Goal: Task Accomplishment & Management: Use online tool/utility

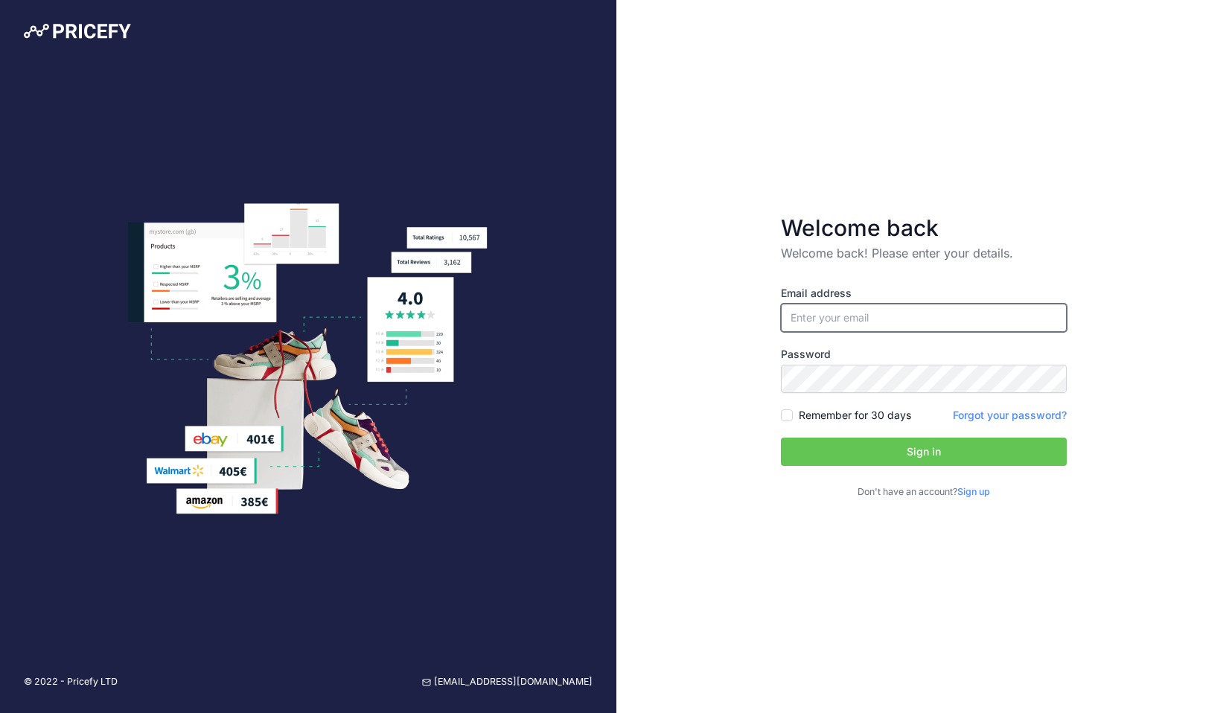
click at [877, 309] on input "email" at bounding box center [924, 318] width 286 height 28
type input "[PERSON_NAME][EMAIL_ADDRESS][PERSON_NAME][DOMAIN_NAME]"
click at [840, 453] on button "Sign in" at bounding box center [924, 452] width 286 height 28
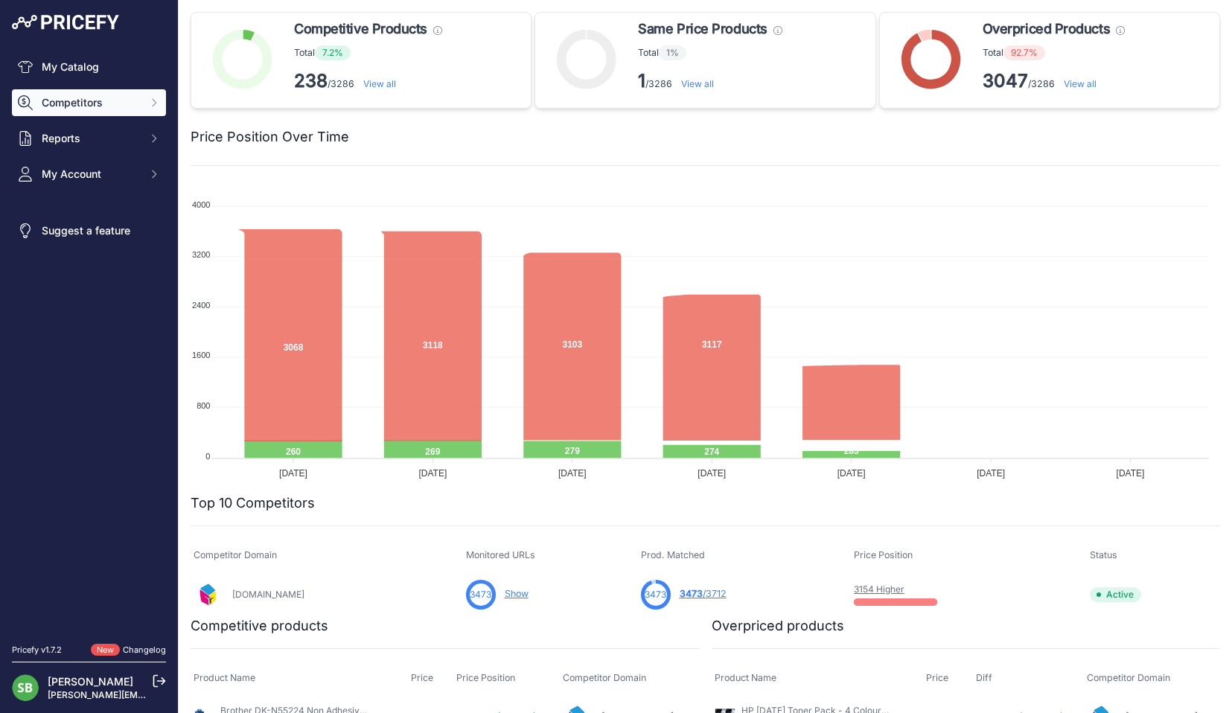
click at [97, 95] on button "Competitors" at bounding box center [89, 102] width 154 height 27
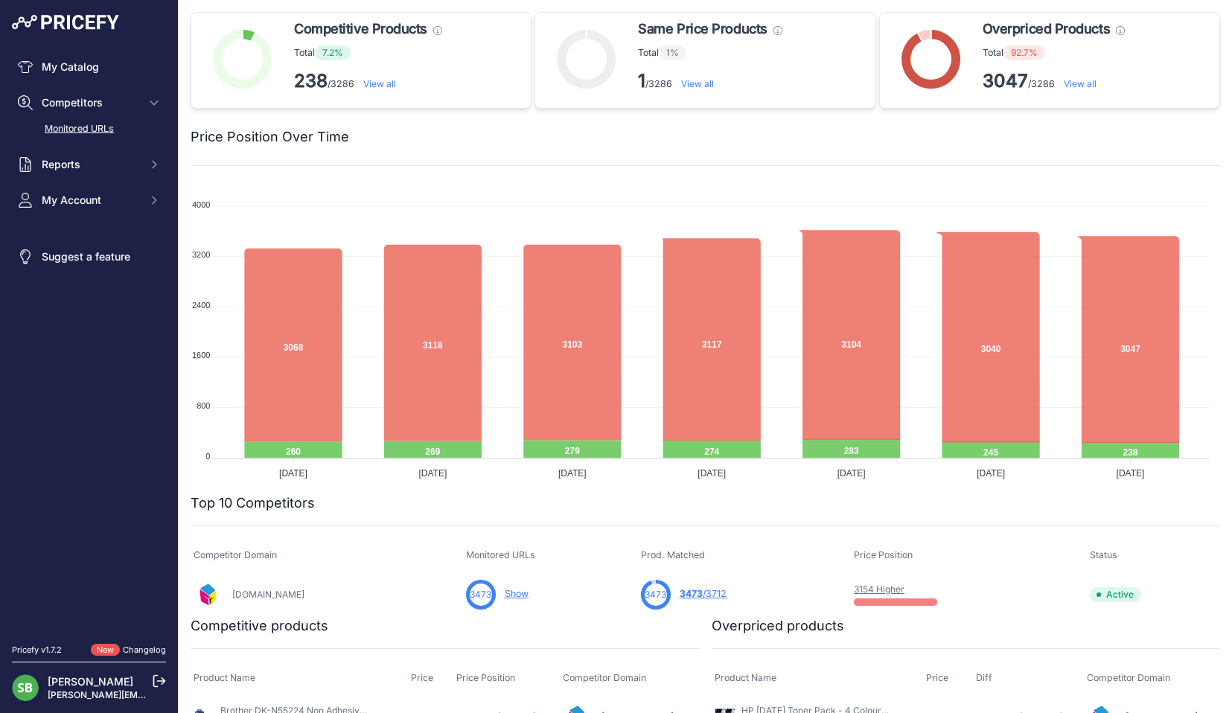
click at [90, 123] on link "Monitored URLs" at bounding box center [89, 129] width 154 height 26
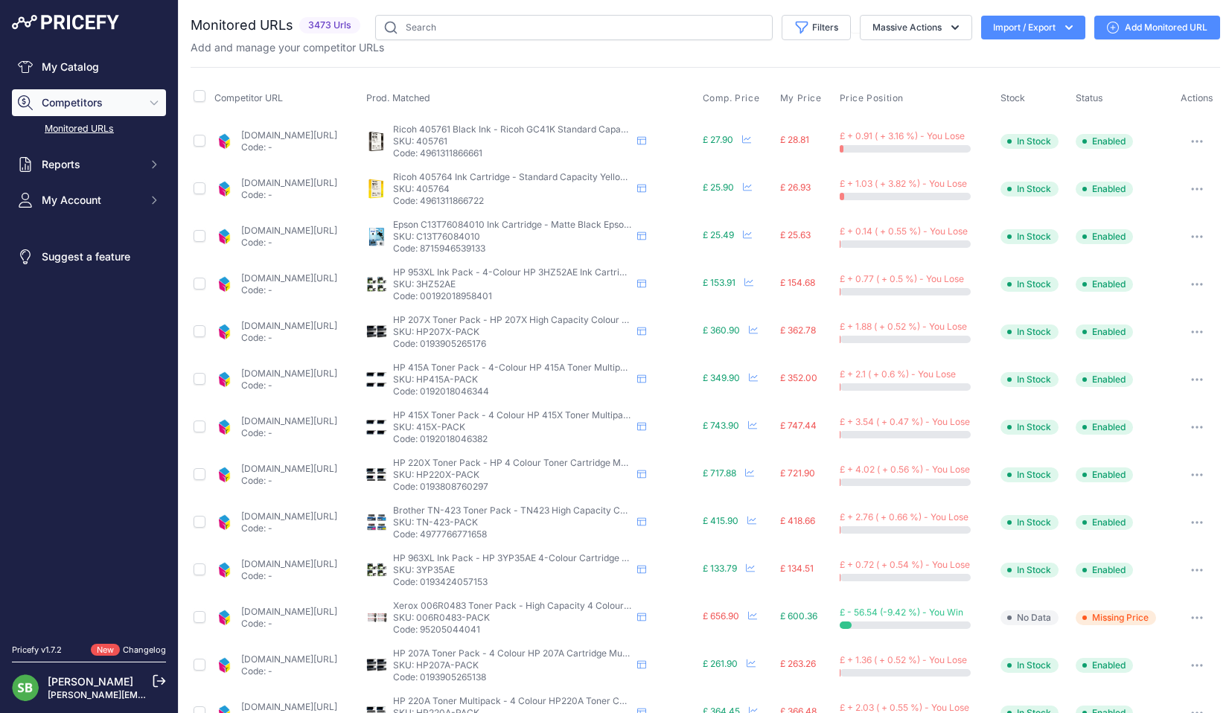
click at [829, 57] on div "Monitored URLs 3473 Urls" at bounding box center [705, 566] width 1029 height 1102
click at [44, 176] on button "Reports" at bounding box center [89, 164] width 154 height 27
click at [50, 194] on link "My Reports" at bounding box center [89, 191] width 154 height 26
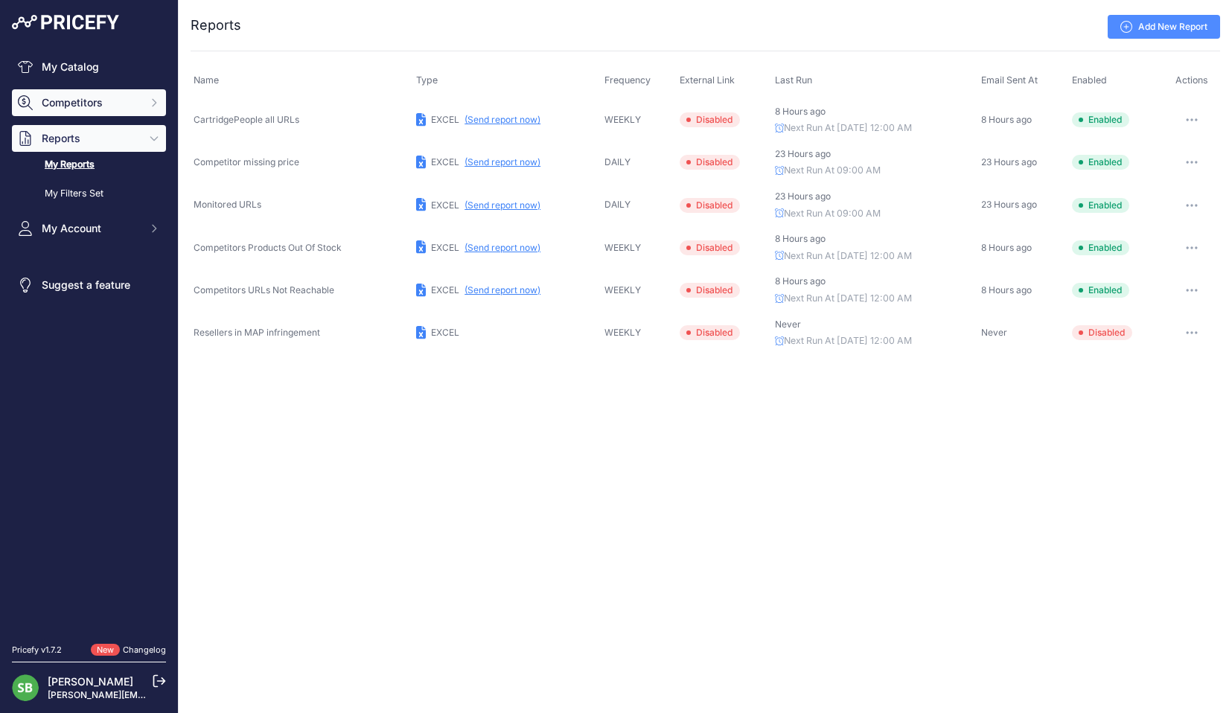
click at [92, 95] on span "Competitors" at bounding box center [90, 102] width 97 height 15
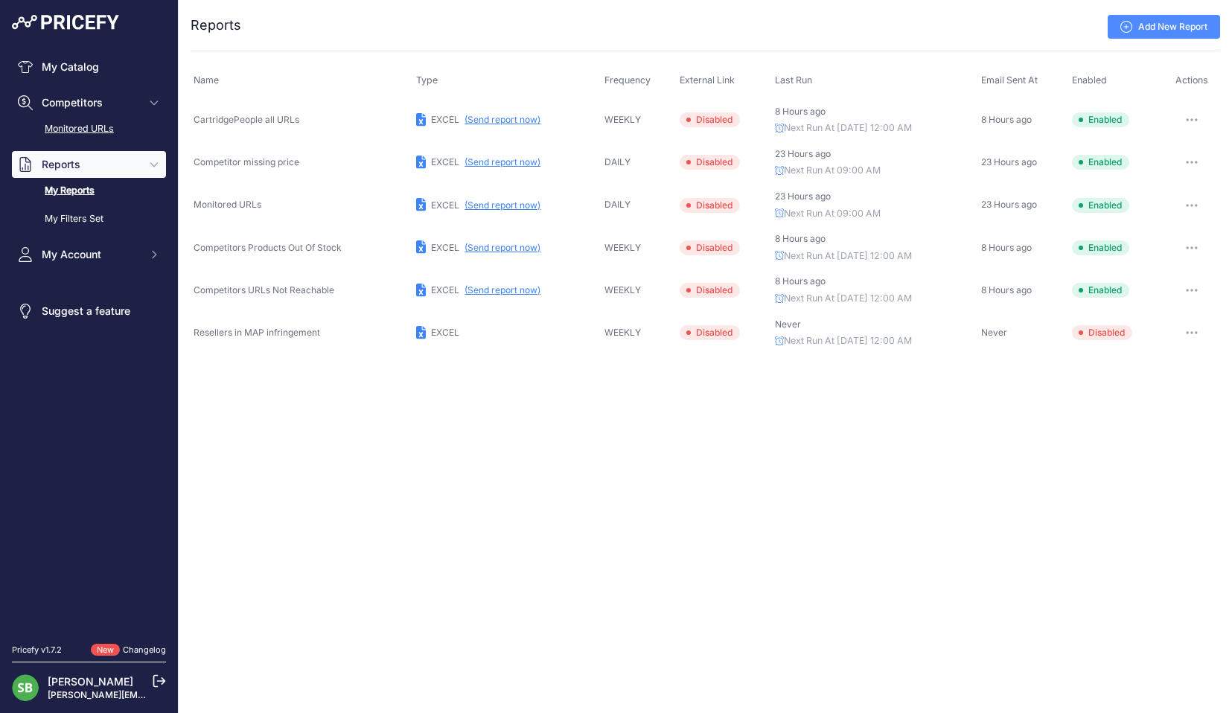
click at [78, 128] on link "Monitored URLs" at bounding box center [89, 129] width 154 height 26
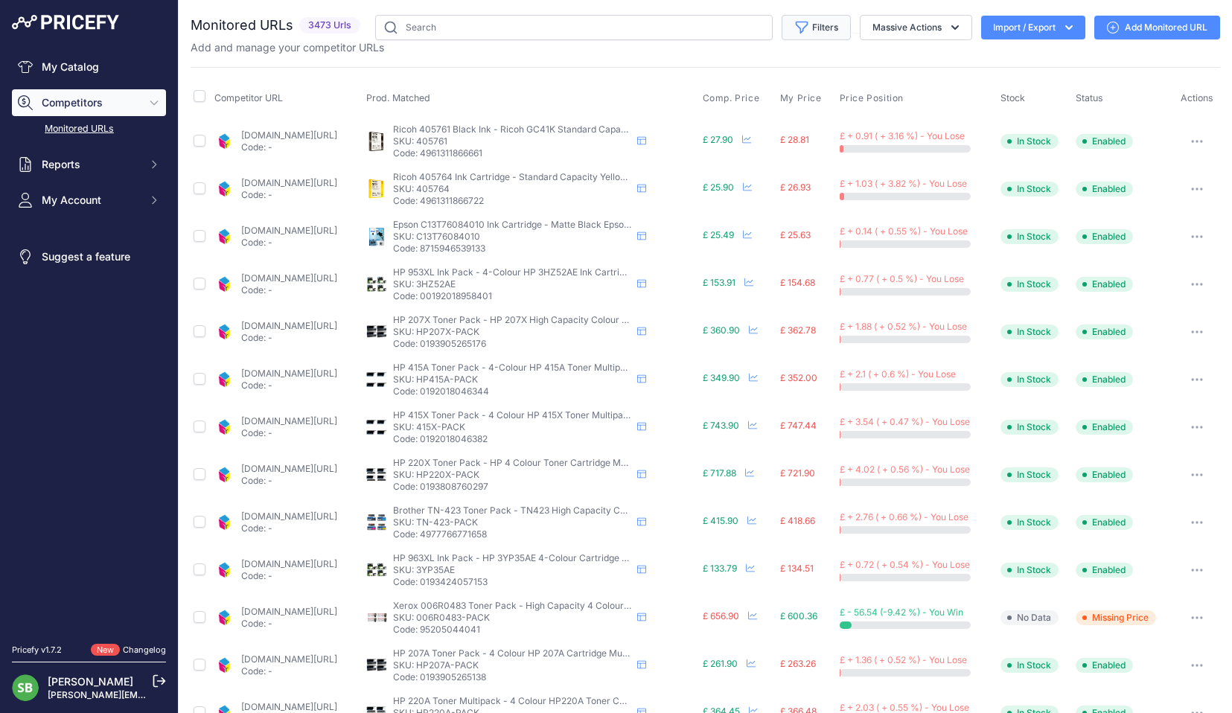
click at [832, 28] on button "Filters" at bounding box center [815, 27] width 69 height 25
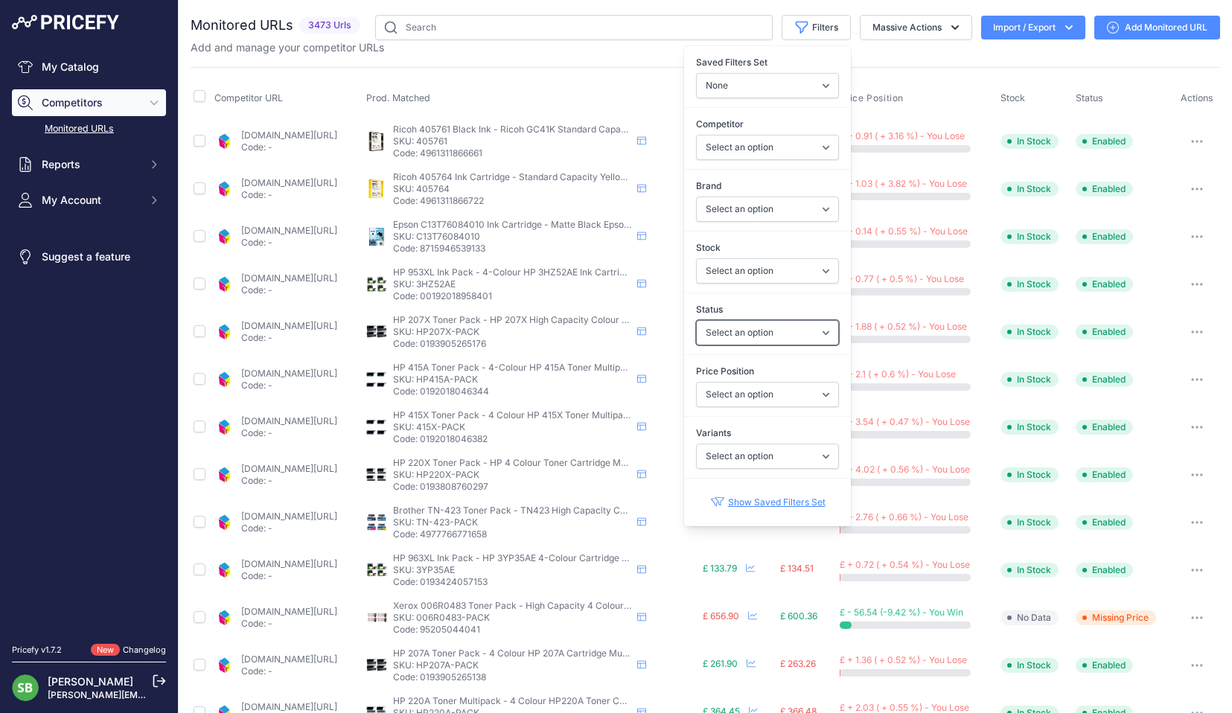
click at [723, 333] on select "Select an option Enabled Disabled In progress Scraping Failed Not Found Missing…" at bounding box center [767, 332] width 143 height 25
select select "0"
click at [696, 320] on select "Select an option Enabled Disabled In progress Scraping Failed Not Found Missing…" at bounding box center [767, 332] width 143 height 25
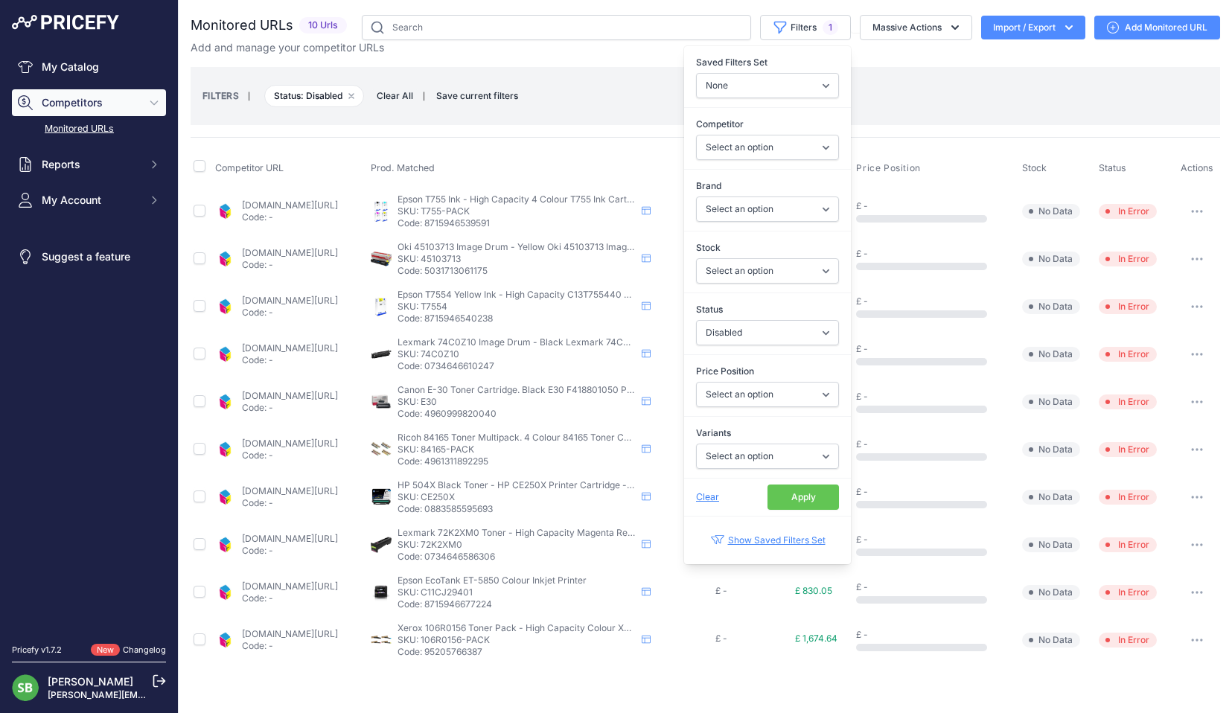
click at [514, 68] on div "FILTERS | Status: Disabled Remove filter option Clear All | Save current filter…" at bounding box center [705, 96] width 1029 height 58
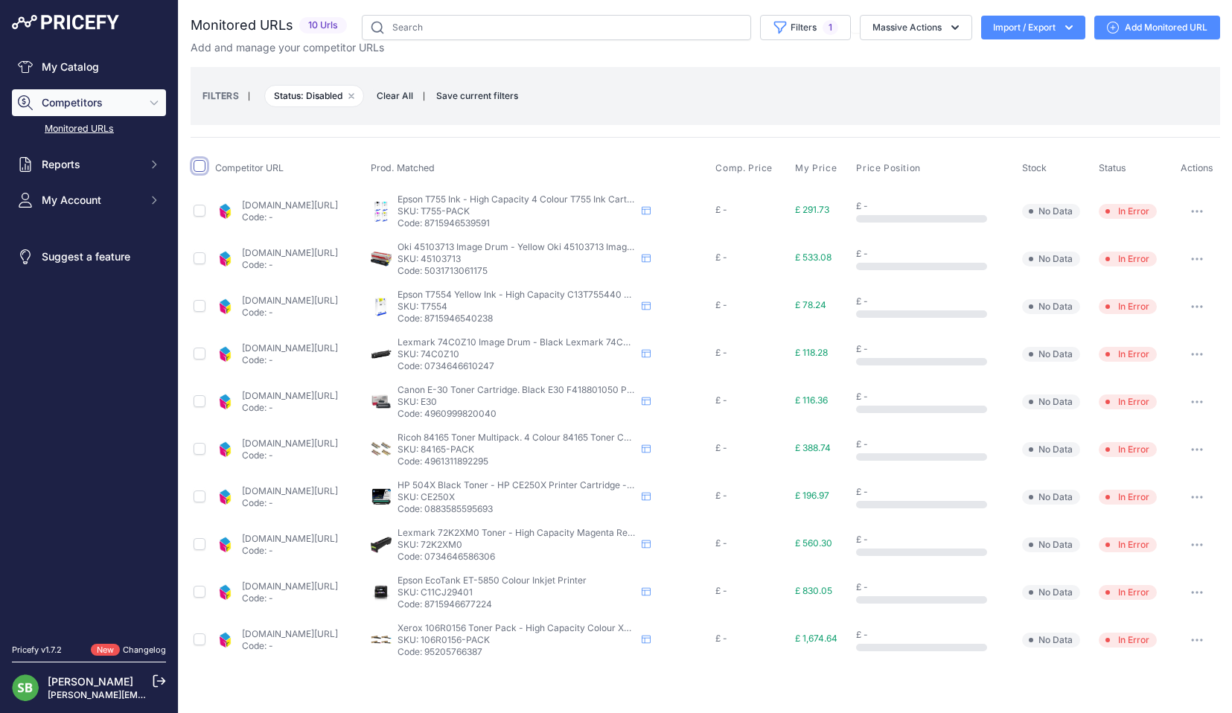
click at [200, 167] on input "checkbox" at bounding box center [200, 166] width 12 height 12
checkbox input "true"
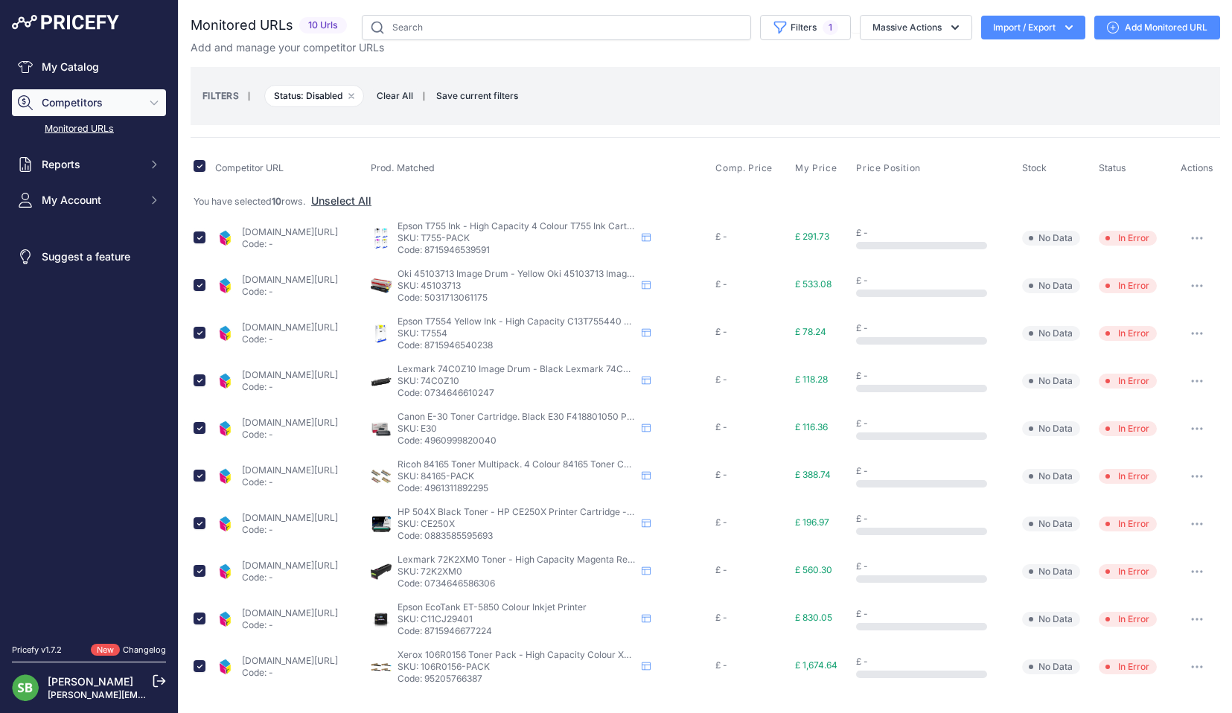
click at [641, 98] on div "FILTERS | Status: Disabled Remove filter option Clear All | Save current filter…" at bounding box center [704, 96] width 1005 height 40
click at [926, 26] on button "Massive Actions" at bounding box center [916, 27] width 112 height 25
click at [903, 142] on span "Restore Urls" at bounding box center [894, 142] width 59 height 13
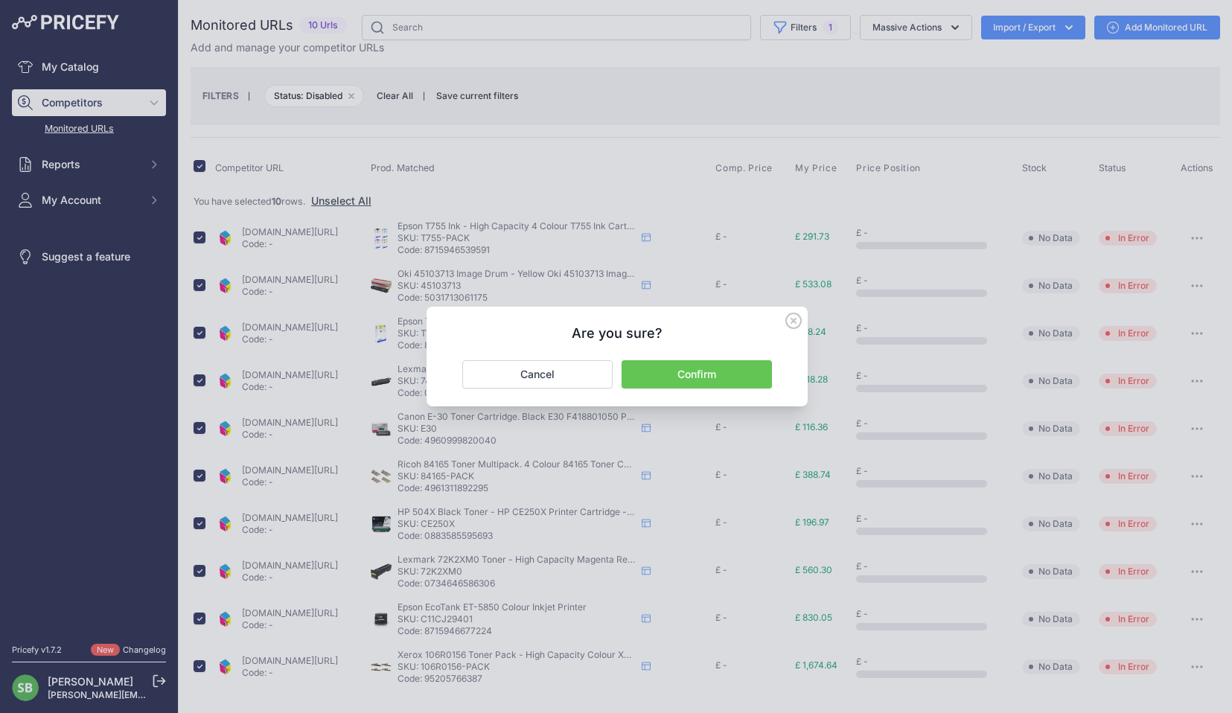
click at [676, 370] on button "Confirm" at bounding box center [696, 374] width 150 height 28
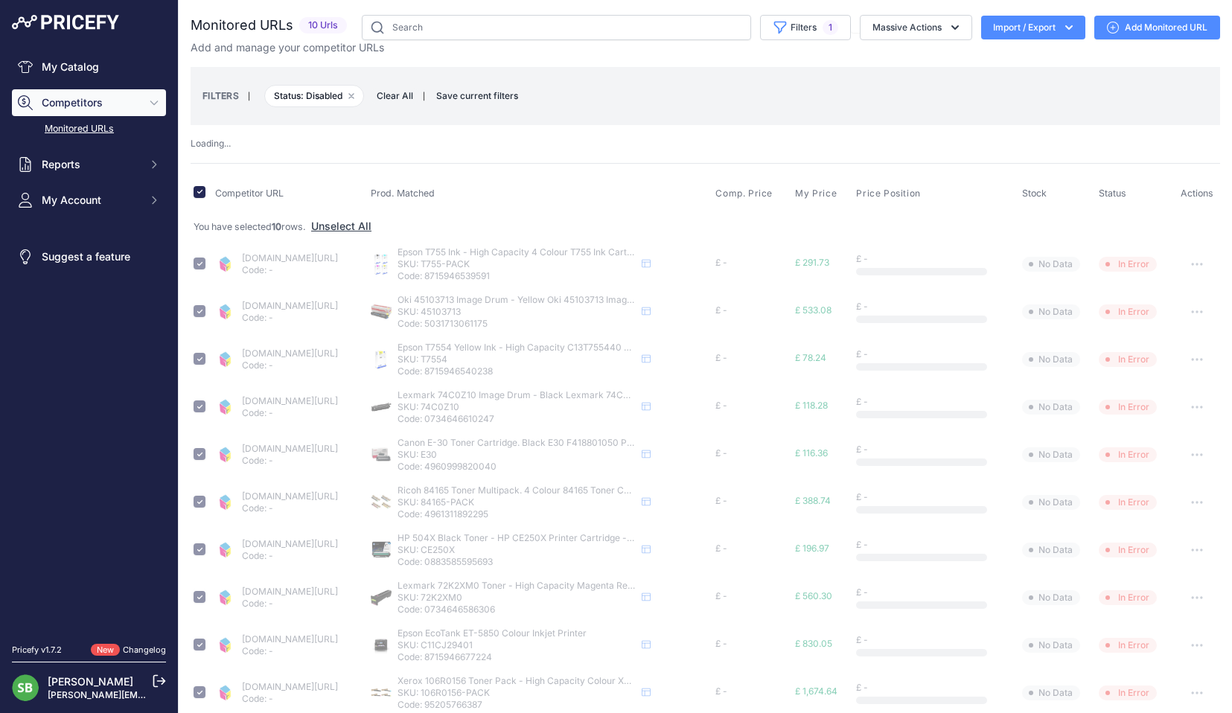
checkbox input "false"
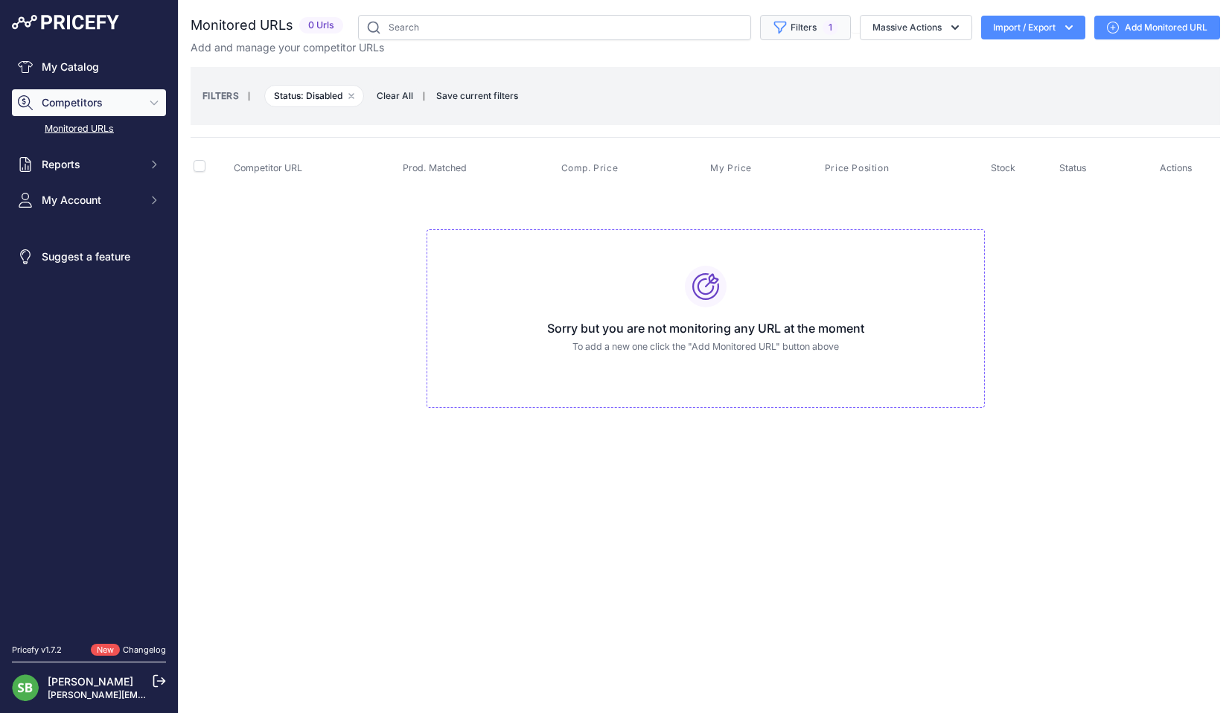
click at [820, 35] on button "Filters 1" at bounding box center [805, 27] width 91 height 25
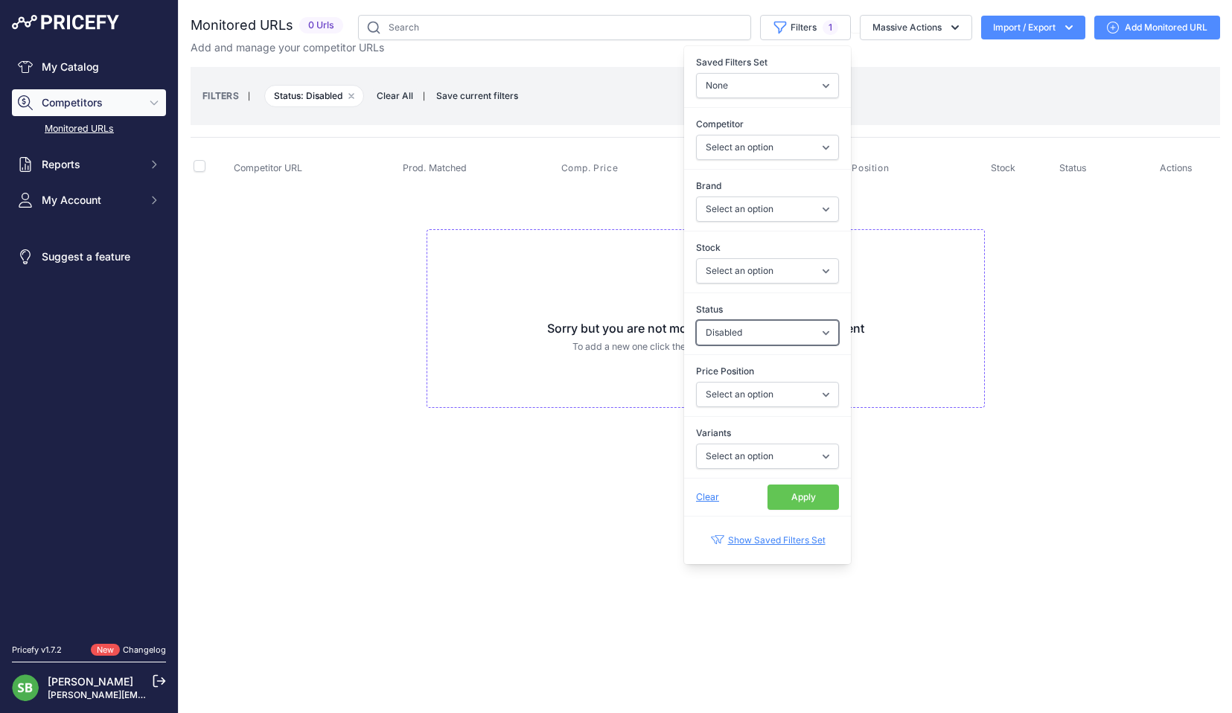
click at [738, 341] on select "Select an option Enabled Disabled In progress Scraping Failed Not Found Missing…" at bounding box center [767, 332] width 143 height 25
select select "5"
click at [696, 320] on select "Select an option Enabled Disabled In progress Scraping Failed Not Found Missing…" at bounding box center [767, 332] width 143 height 25
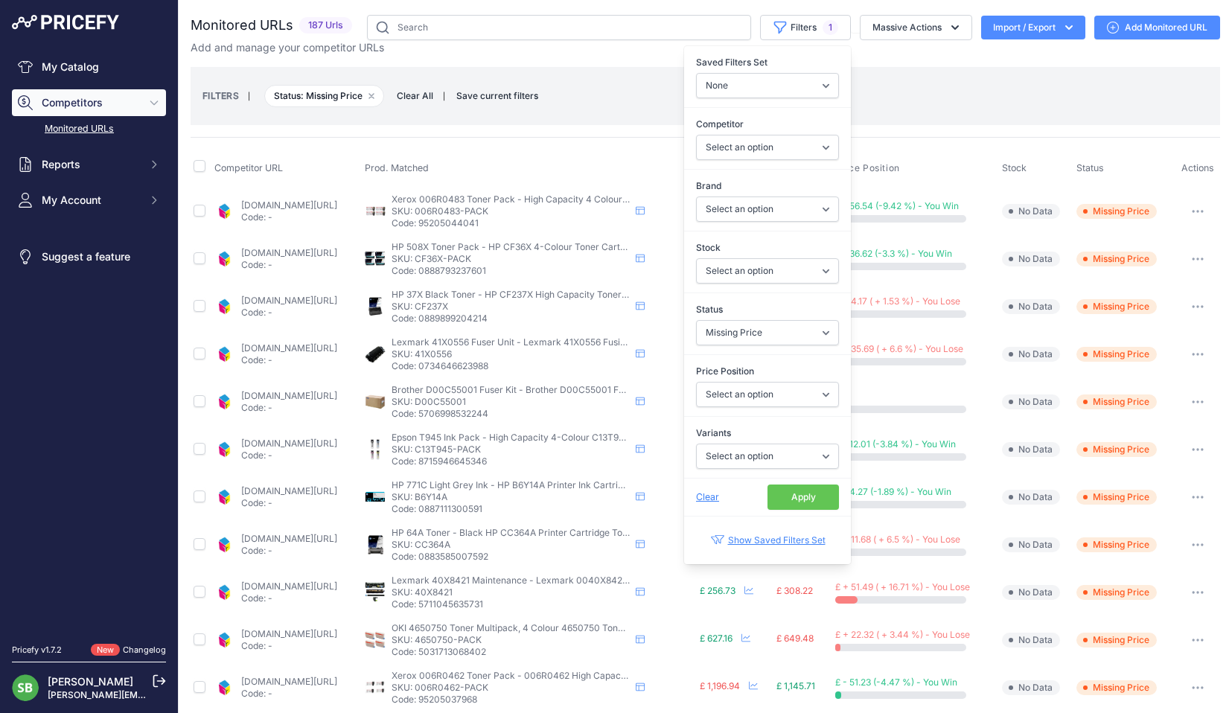
click at [604, 83] on div "FILTERS | Status: Missing Price Remove filter option Clear All | Save current f…" at bounding box center [704, 96] width 1005 height 40
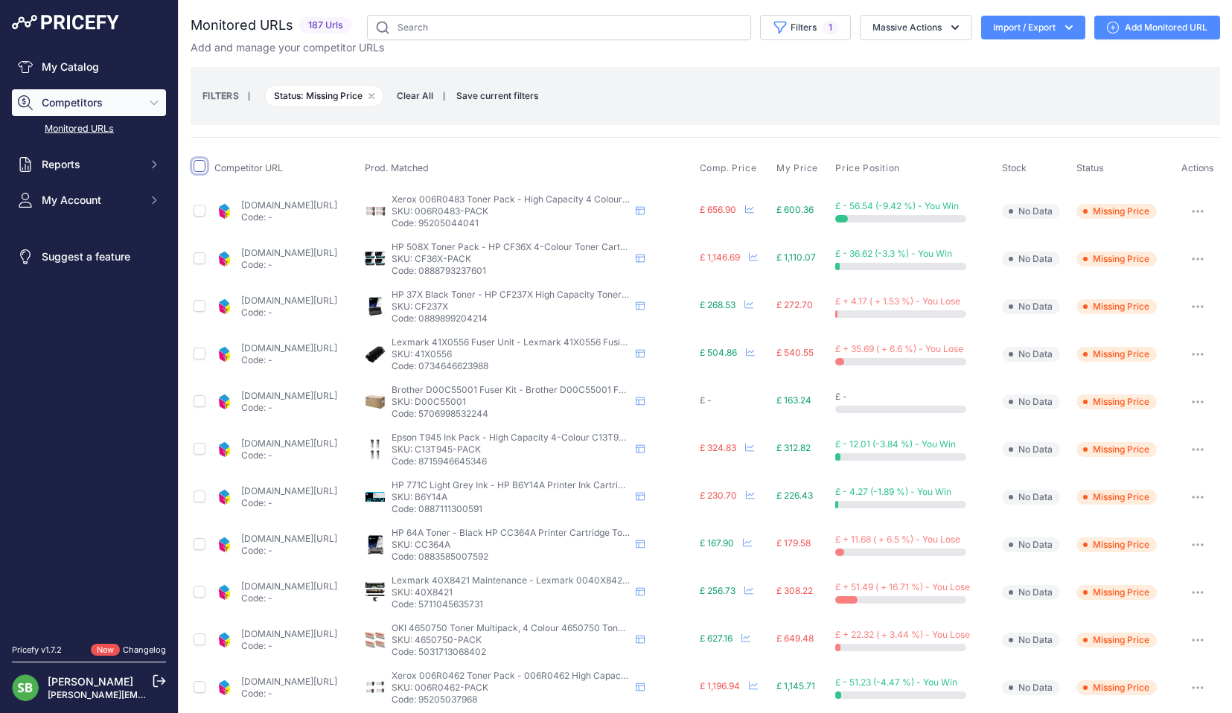
click at [197, 161] on input "checkbox" at bounding box center [200, 166] width 12 height 12
checkbox input "true"
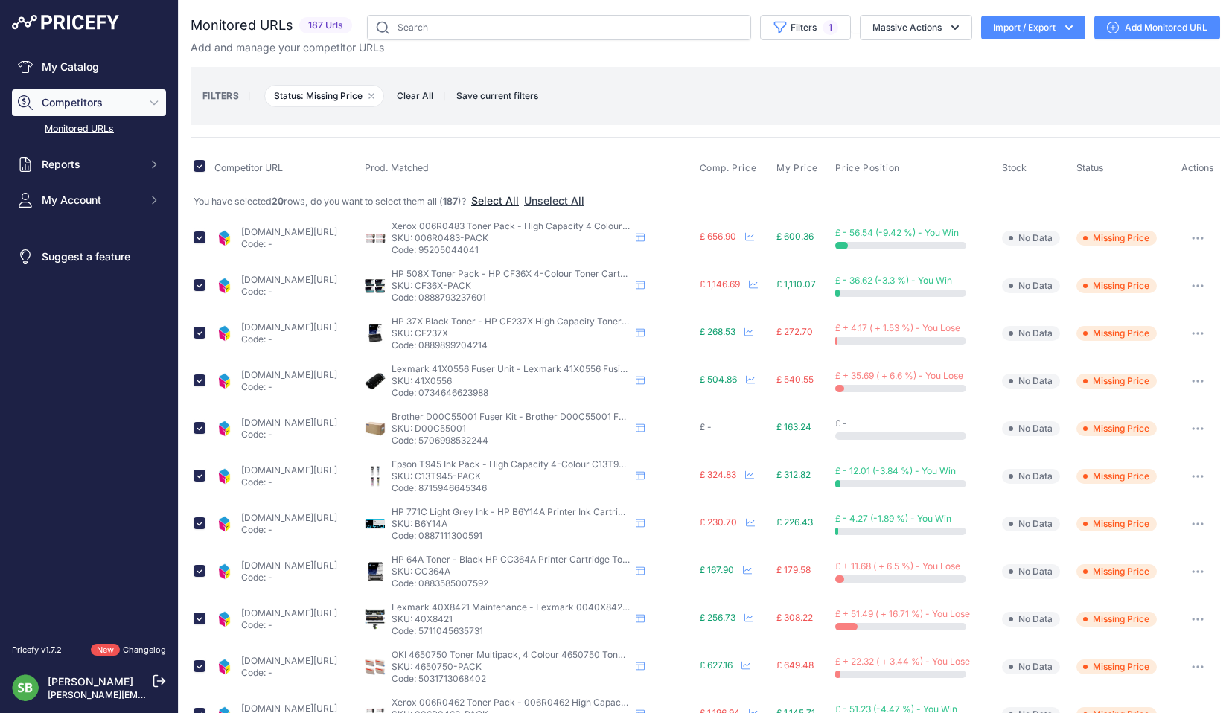
click at [511, 206] on button "Select All" at bounding box center [495, 201] width 48 height 15
drag, startPoint x: 870, startPoint y: 62, endPoint x: 857, endPoint y: 57, distance: 13.4
click at [870, 62] on div "Monitored URLs 187 Urls None" at bounding box center [705, 614] width 1029 height 1199
click at [895, 26] on button "Massive Actions" at bounding box center [916, 27] width 112 height 25
click at [896, 151] on button "Restore Urls" at bounding box center [912, 142] width 119 height 27
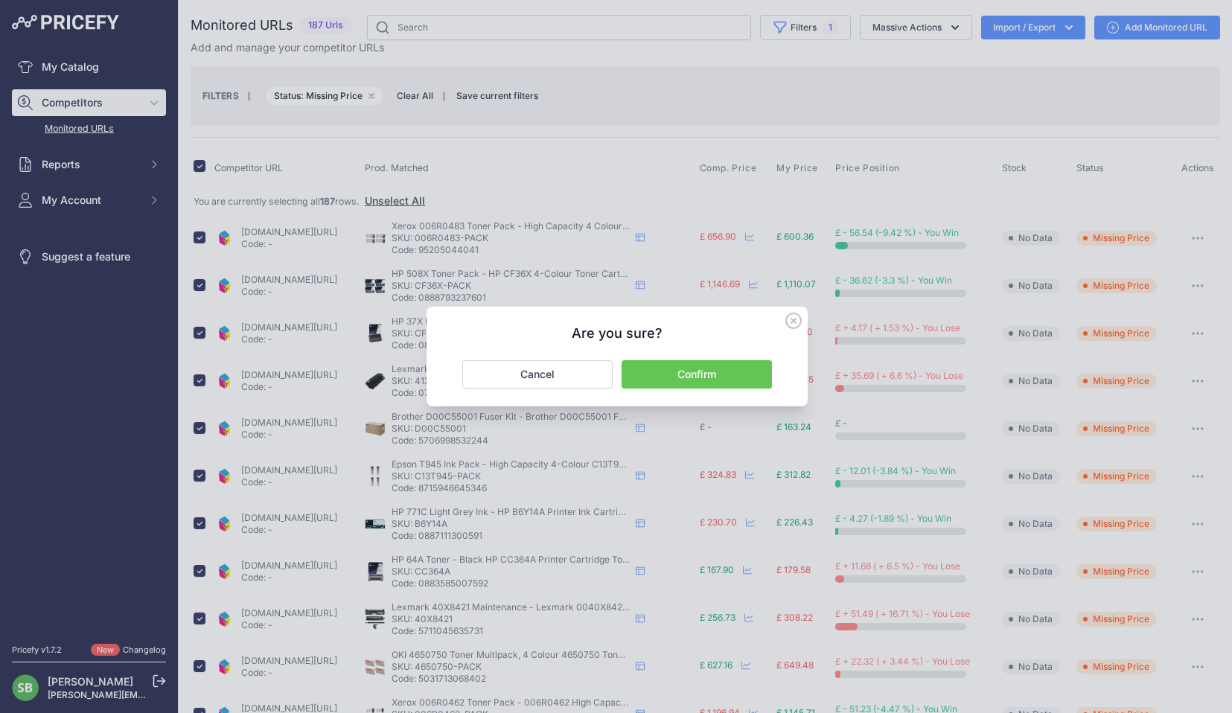
click at [695, 364] on button "Confirm" at bounding box center [696, 374] width 150 height 28
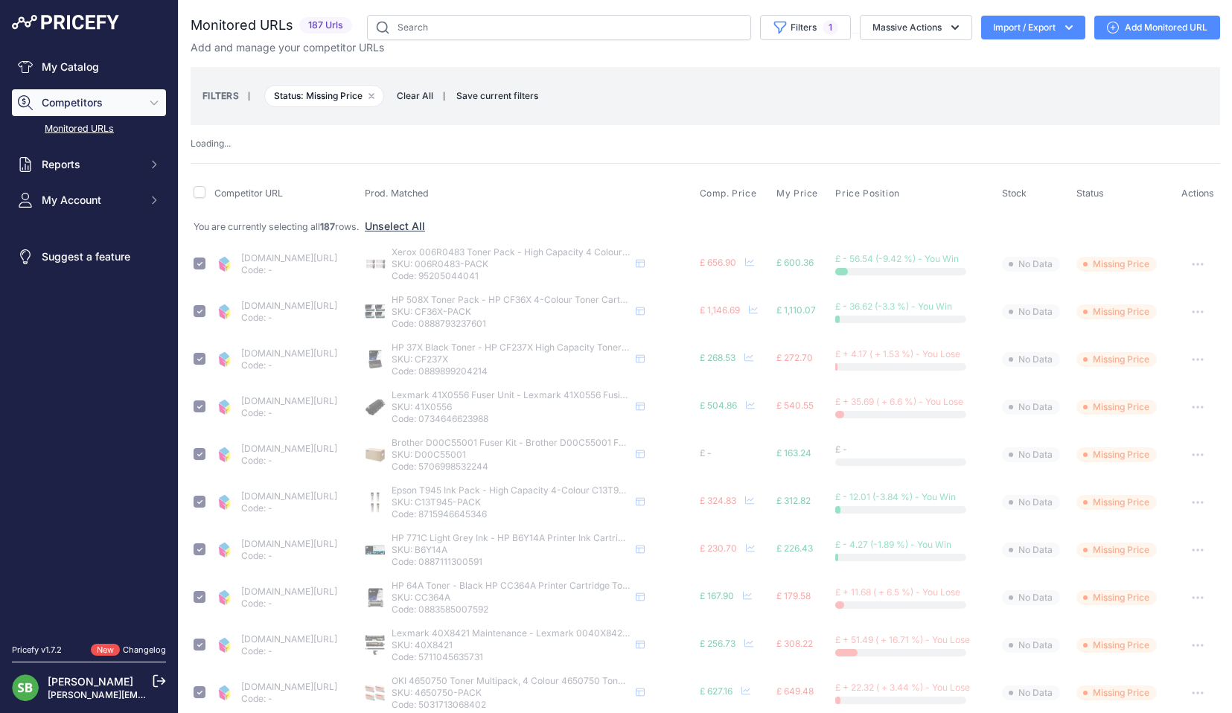
checkbox input "false"
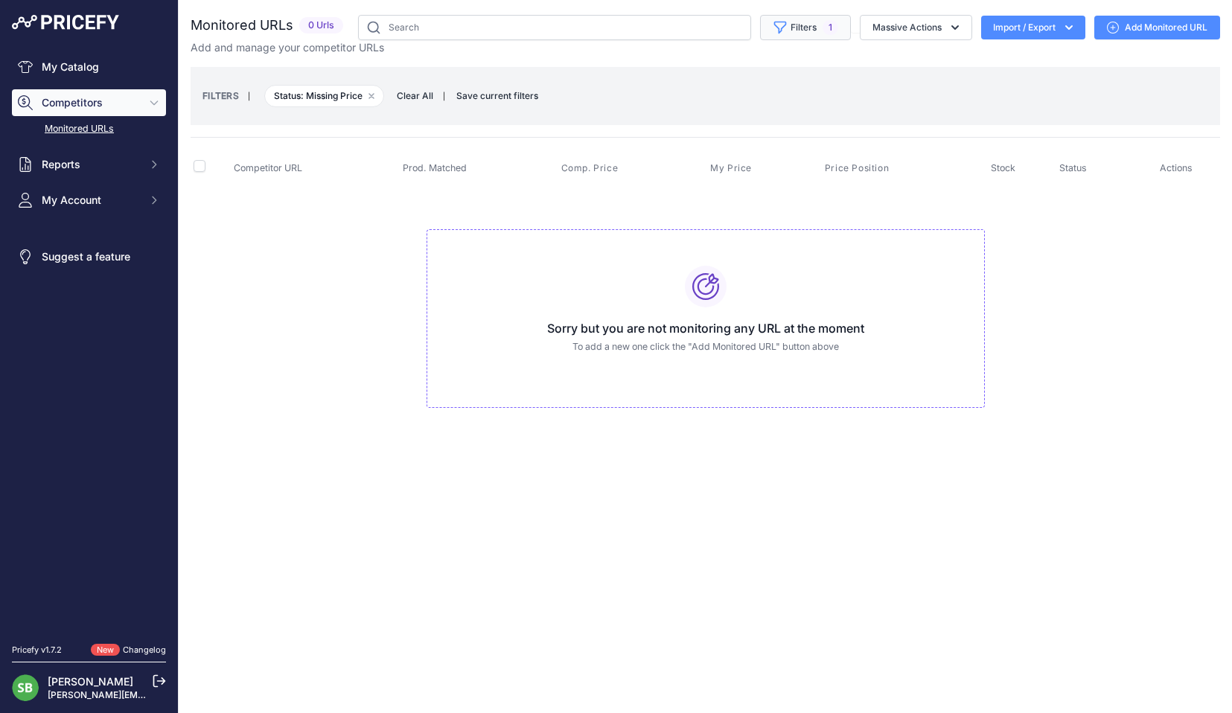
click at [793, 31] on button "Filters 1" at bounding box center [805, 27] width 91 height 25
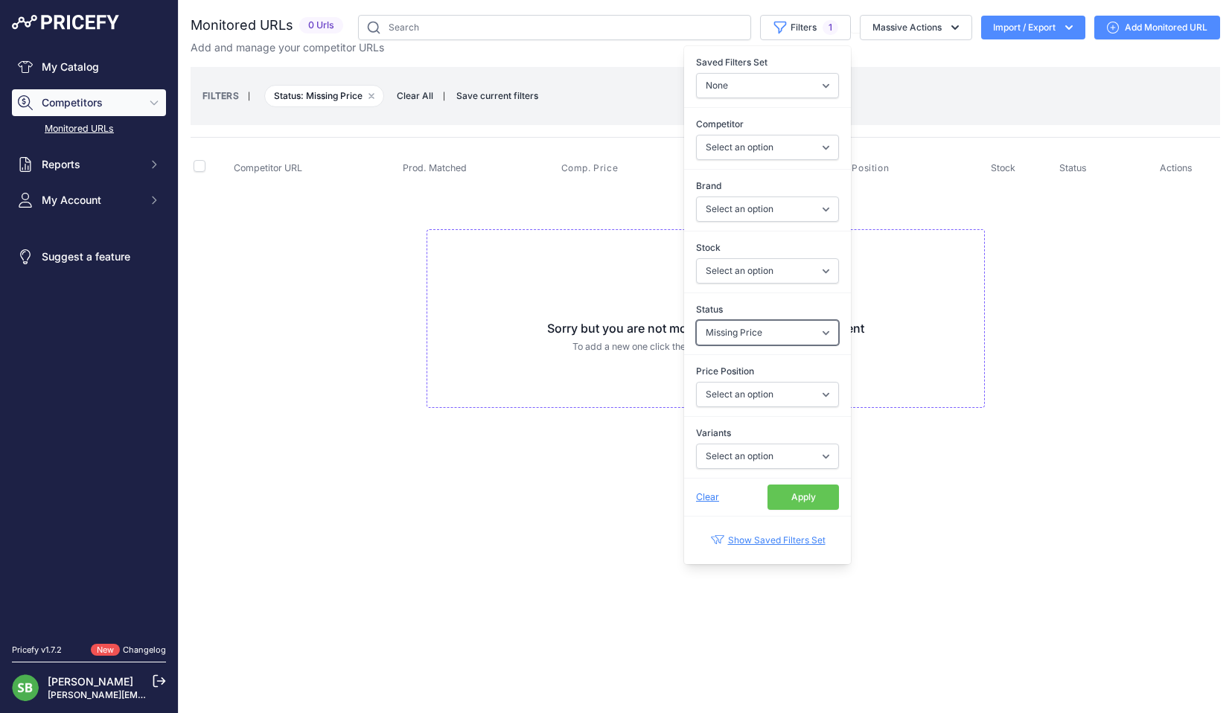
click at [723, 338] on select "Select an option Enabled Disabled In progress Scraping Failed Not Found Missing…" at bounding box center [767, 332] width 143 height 25
select select "1"
click at [696, 320] on select "Select an option Enabled Disabled In progress Scraping Failed Not Found Missing…" at bounding box center [767, 332] width 143 height 25
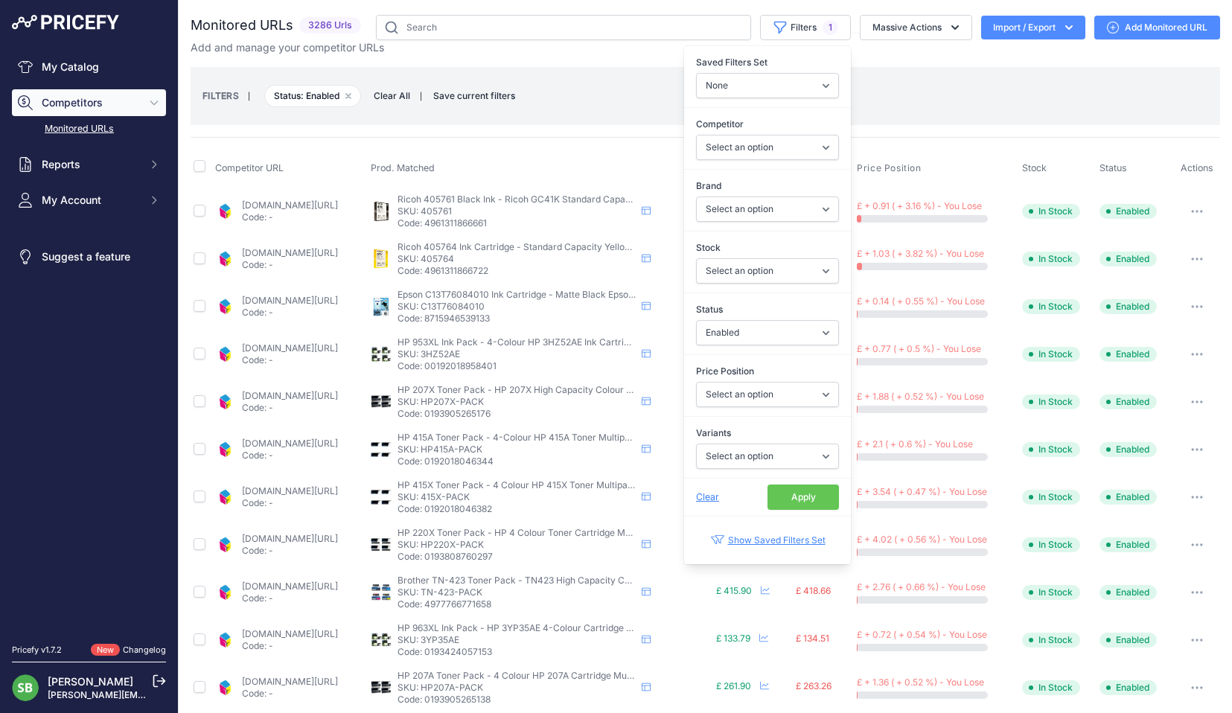
click at [560, 136] on div "Monitored URLs 3286 Urls" at bounding box center [705, 601] width 1029 height 1172
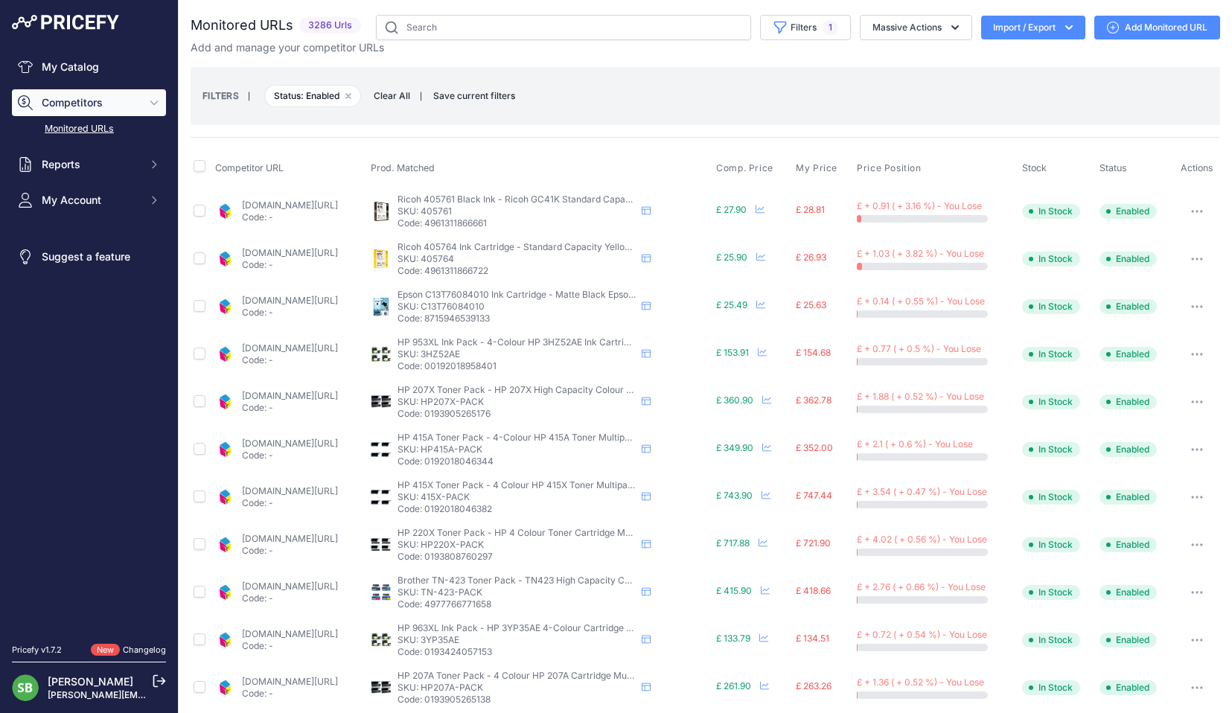
drag, startPoint x: 776, startPoint y: 89, endPoint x: 751, endPoint y: 95, distance: 26.0
click at [776, 89] on div "FILTERS | Status: Enabled Remove filter option Clear All | Save current filters…" at bounding box center [704, 96] width 1005 height 40
click at [907, 168] on span "Price Position" at bounding box center [889, 168] width 64 height 12
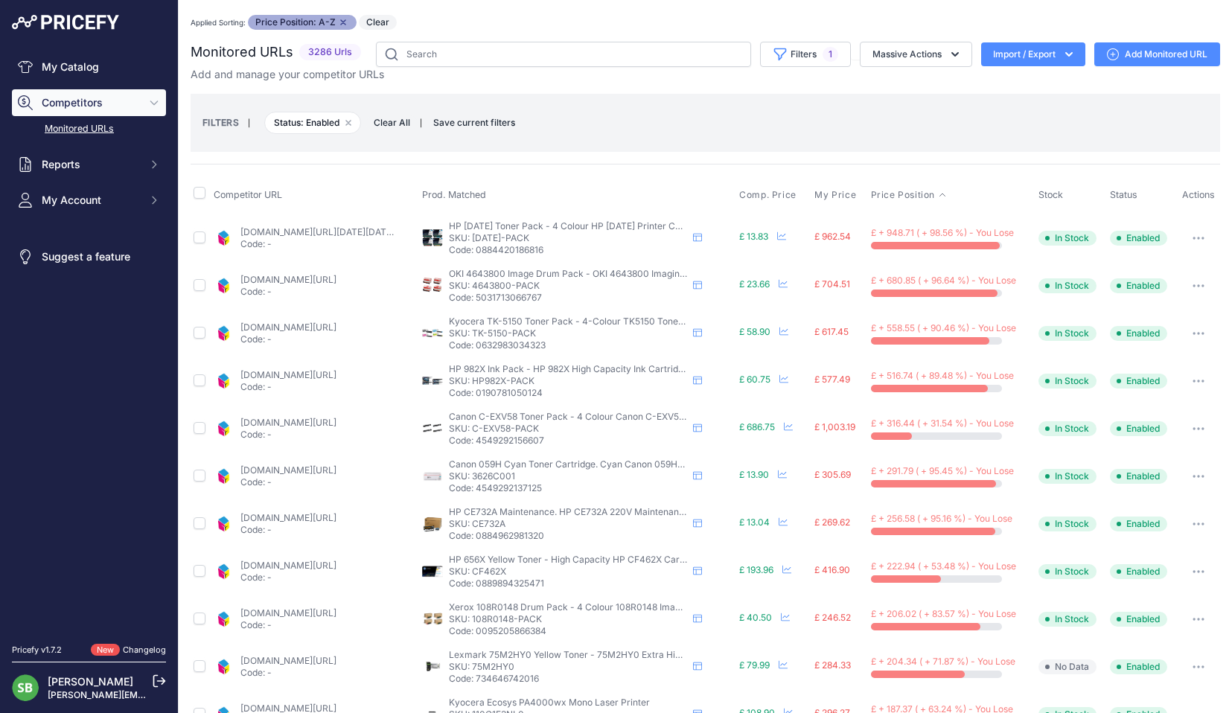
click at [270, 230] on link "cartridgepeople.com/toner/hp-ce260-ce261-ce262-ce263-original-4-toner-cartridge…" at bounding box center [346, 231] width 212 height 11
click at [1198, 237] on icon "button" at bounding box center [1198, 237] width 1 height 1
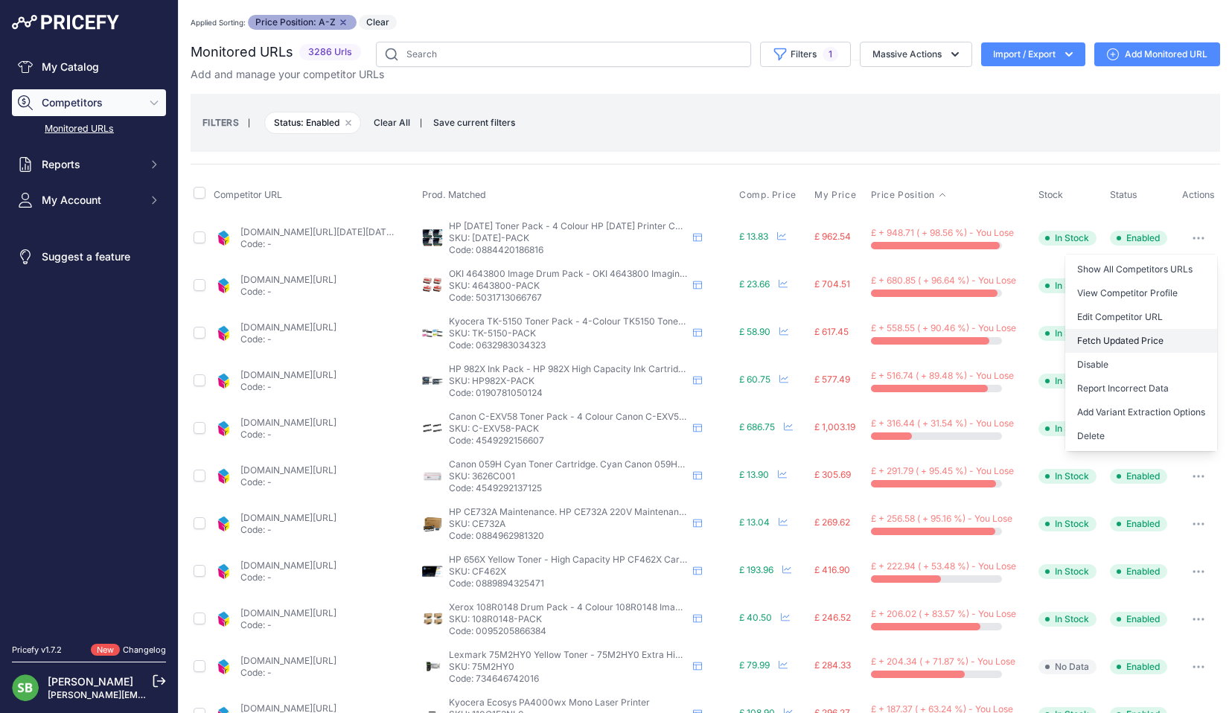
click at [1102, 336] on button "Fetch Updated Price" at bounding box center [1141, 341] width 152 height 24
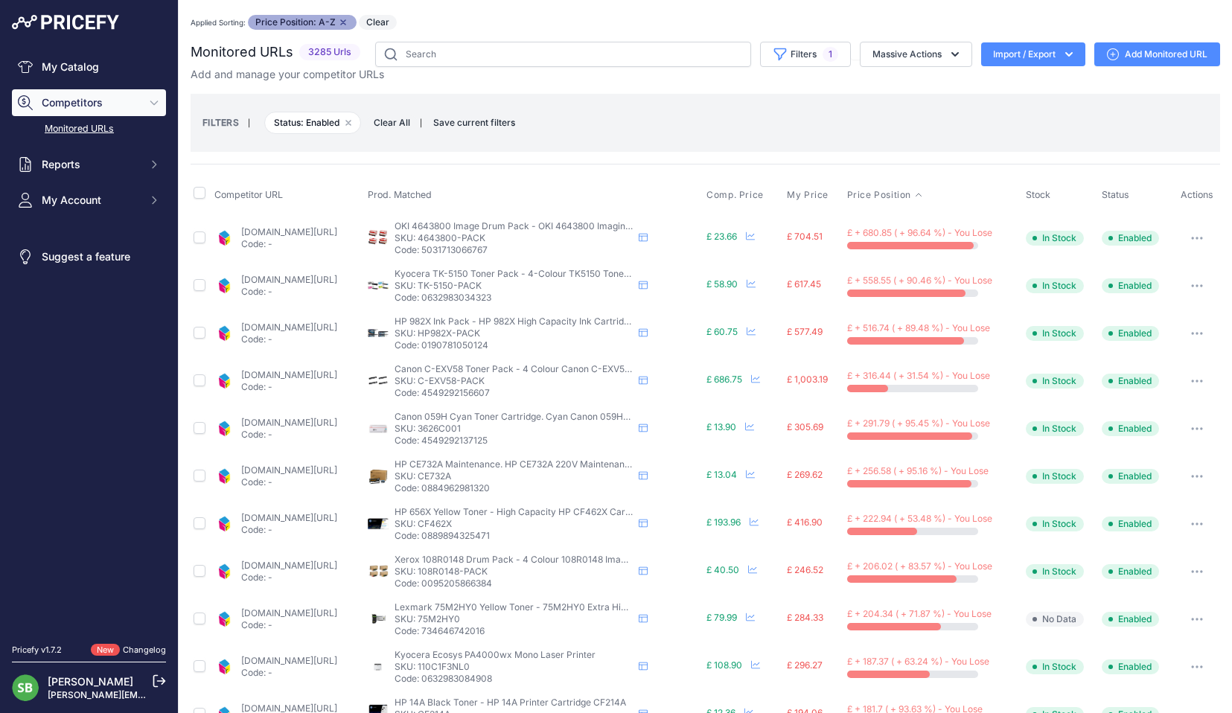
click at [337, 233] on link "cartridgepeople.com/drum/oki-4643800-original-4-pack-16790.html?prirule_jdsnikf…" at bounding box center [289, 231] width 96 height 11
click at [1188, 234] on button "button" at bounding box center [1197, 238] width 30 height 21
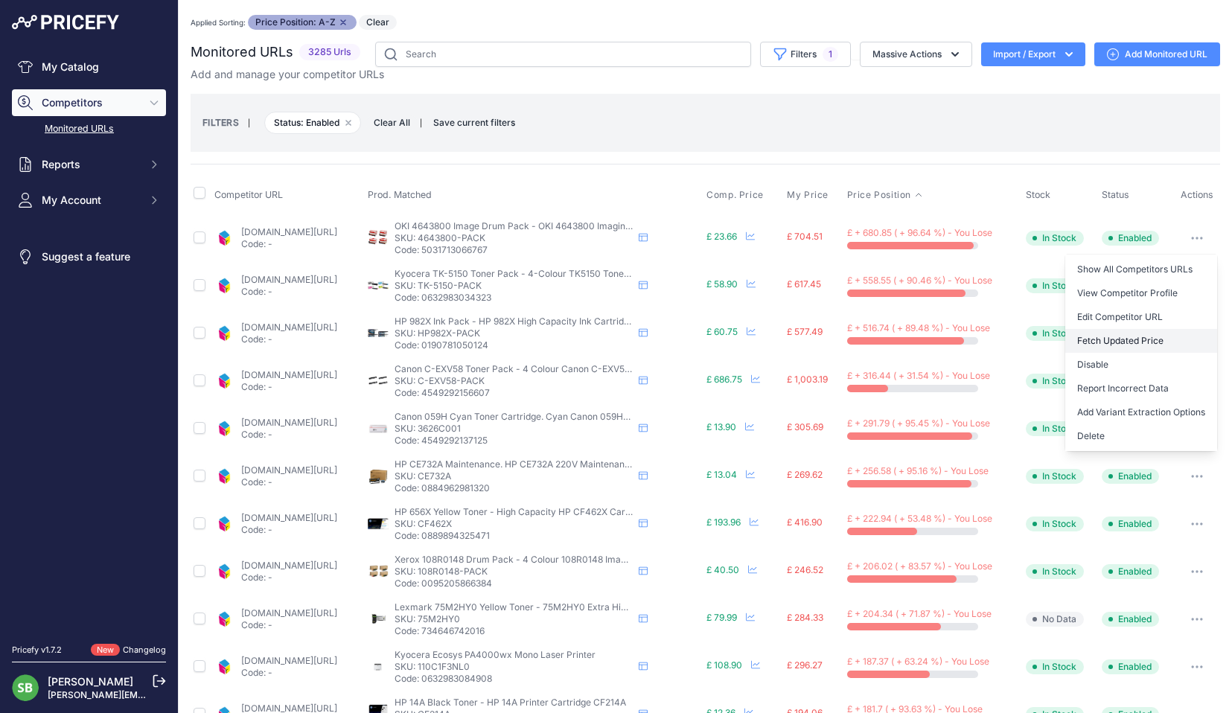
click at [1115, 339] on button "Fetch Updated Price" at bounding box center [1141, 341] width 152 height 24
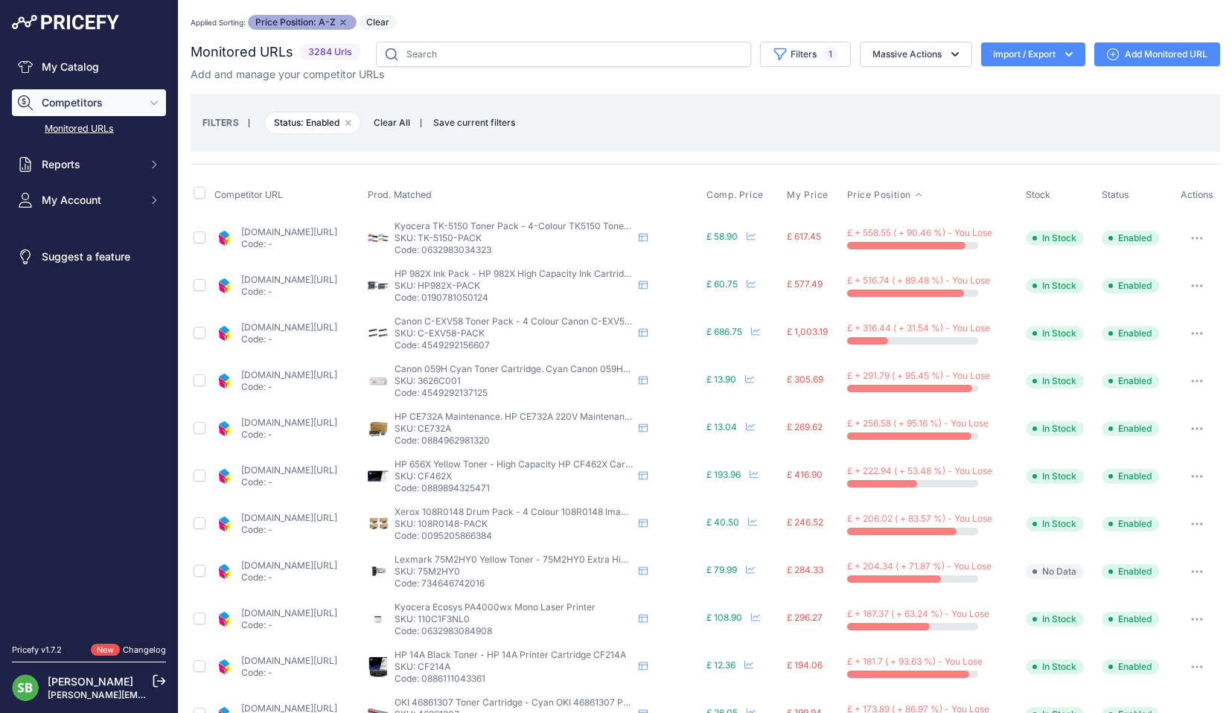
click at [337, 234] on link "cartridgepeople.com/toner/kyocera-tk-5150-original-4-toner-cartridge-pack-16111…" at bounding box center [289, 231] width 96 height 11
click at [1191, 234] on button "button" at bounding box center [1197, 238] width 30 height 21
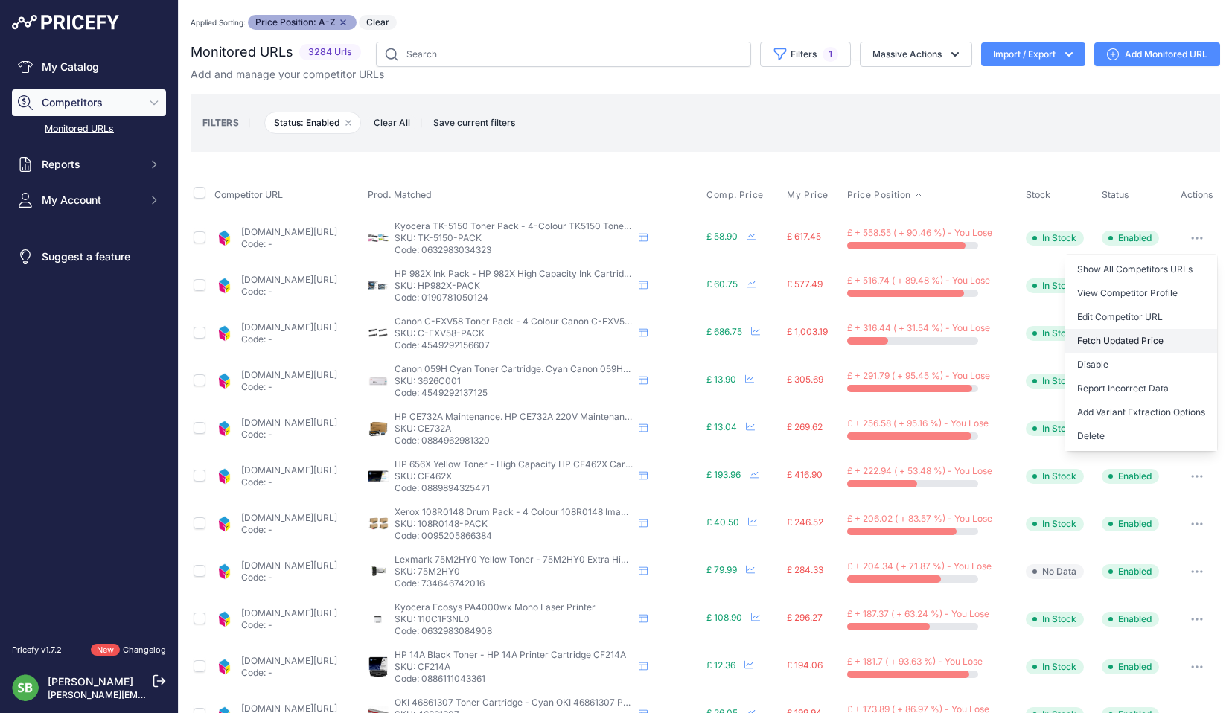
click at [1124, 342] on button "Fetch Updated Price" at bounding box center [1141, 341] width 152 height 24
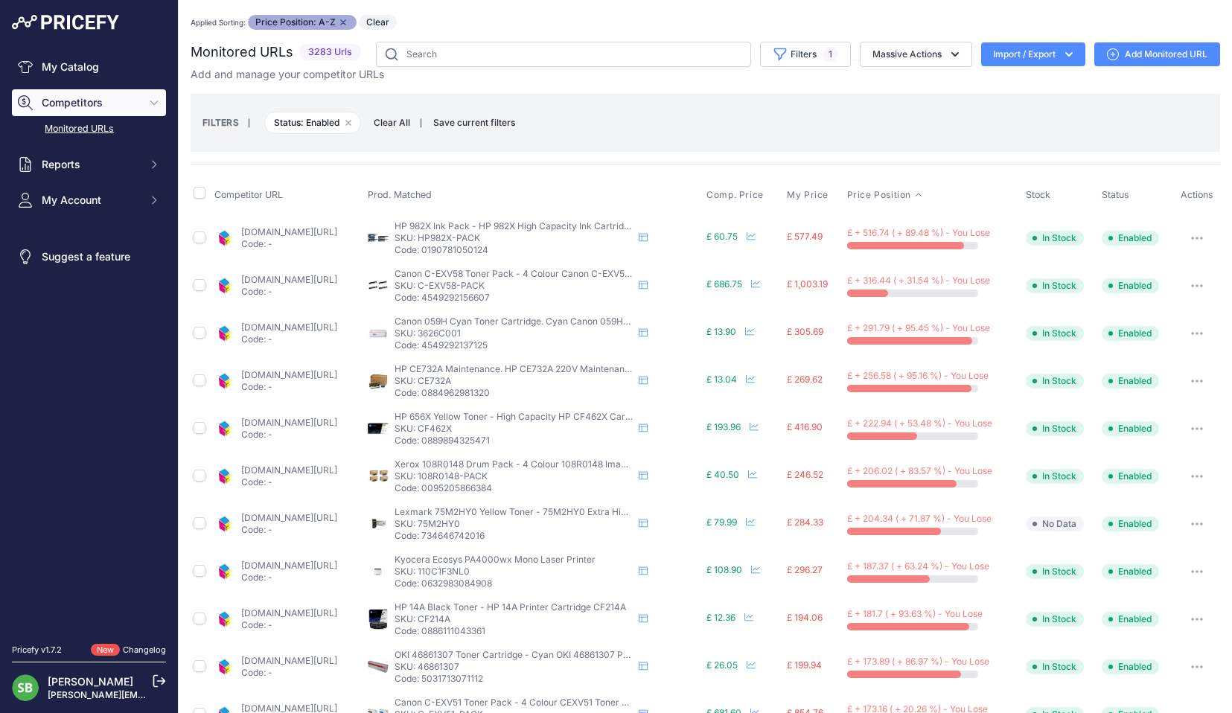
click at [266, 234] on link "cartridgepeople.com/ink/hp-982x-high-capacity-original-black-and-colour-4-ink-c…" at bounding box center [289, 231] width 96 height 11
click at [1186, 234] on button "button" at bounding box center [1197, 238] width 30 height 21
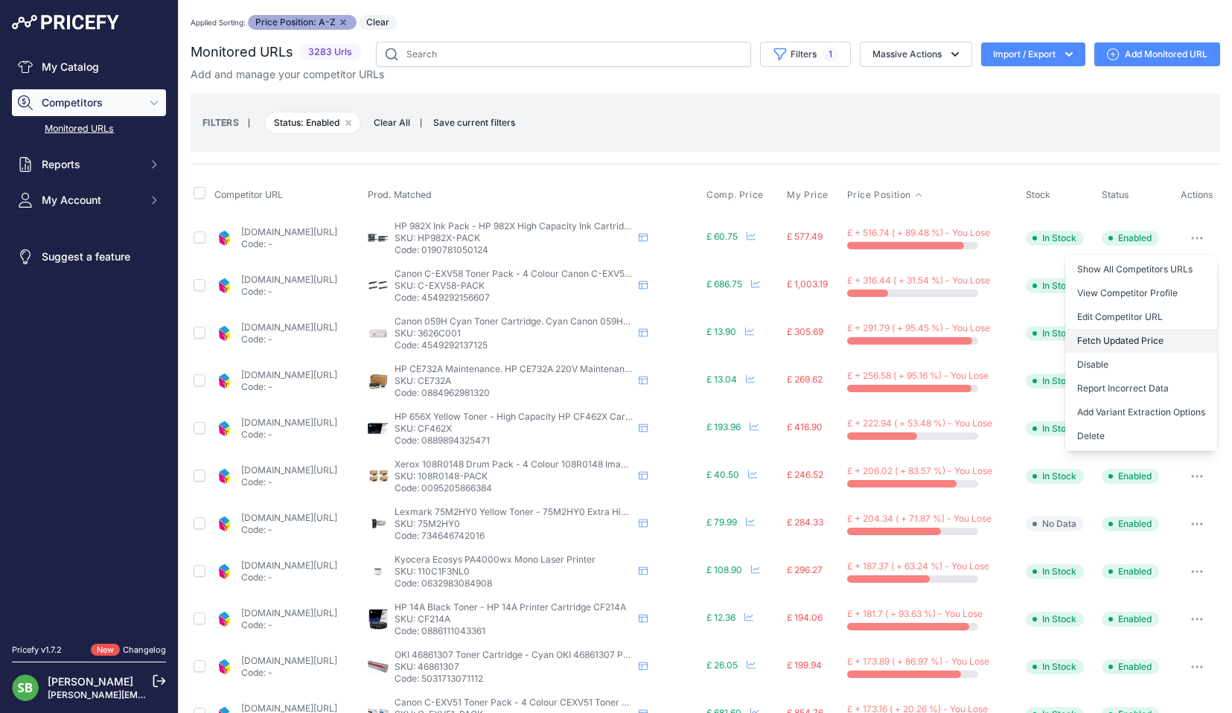
click at [1123, 345] on button "Fetch Updated Price" at bounding box center [1141, 341] width 152 height 24
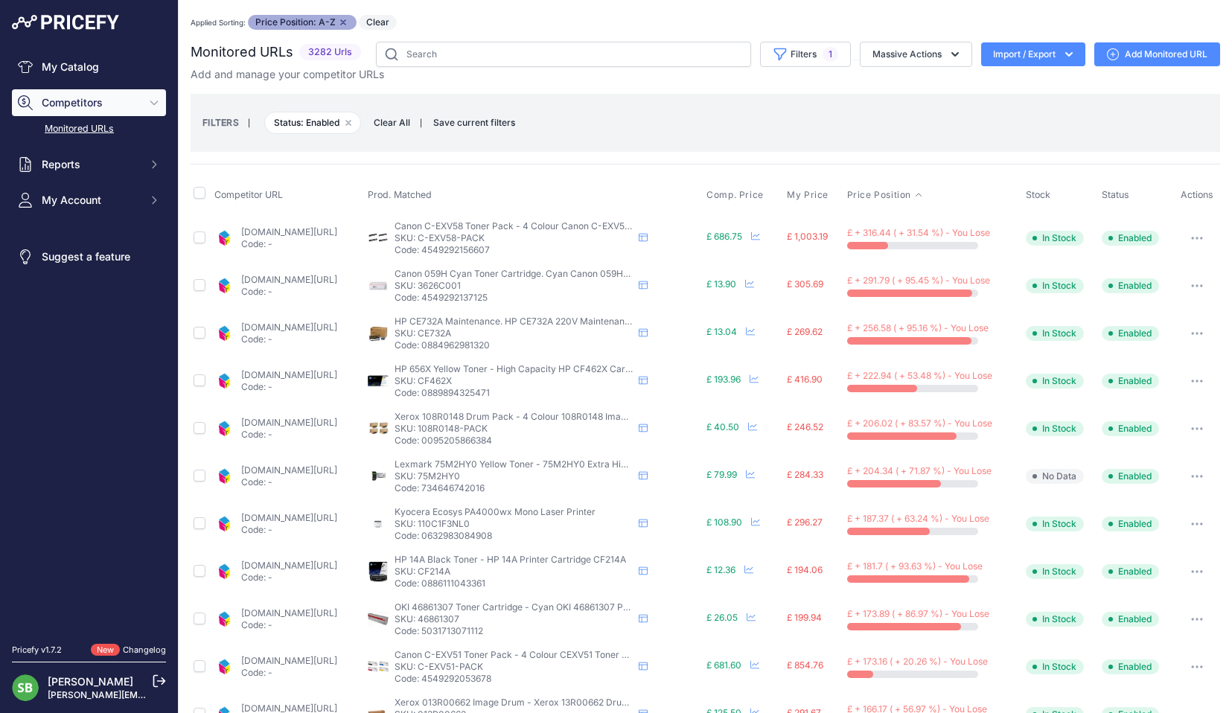
click at [311, 236] on link "[DOMAIN_NAME][URL]" at bounding box center [289, 231] width 96 height 11
click at [275, 284] on link "cartridgepeople.com/toner/canon-3626c001-high-capacity-original-cyan-toner-cart…" at bounding box center [289, 279] width 96 height 11
click at [1188, 288] on button "button" at bounding box center [1197, 285] width 30 height 21
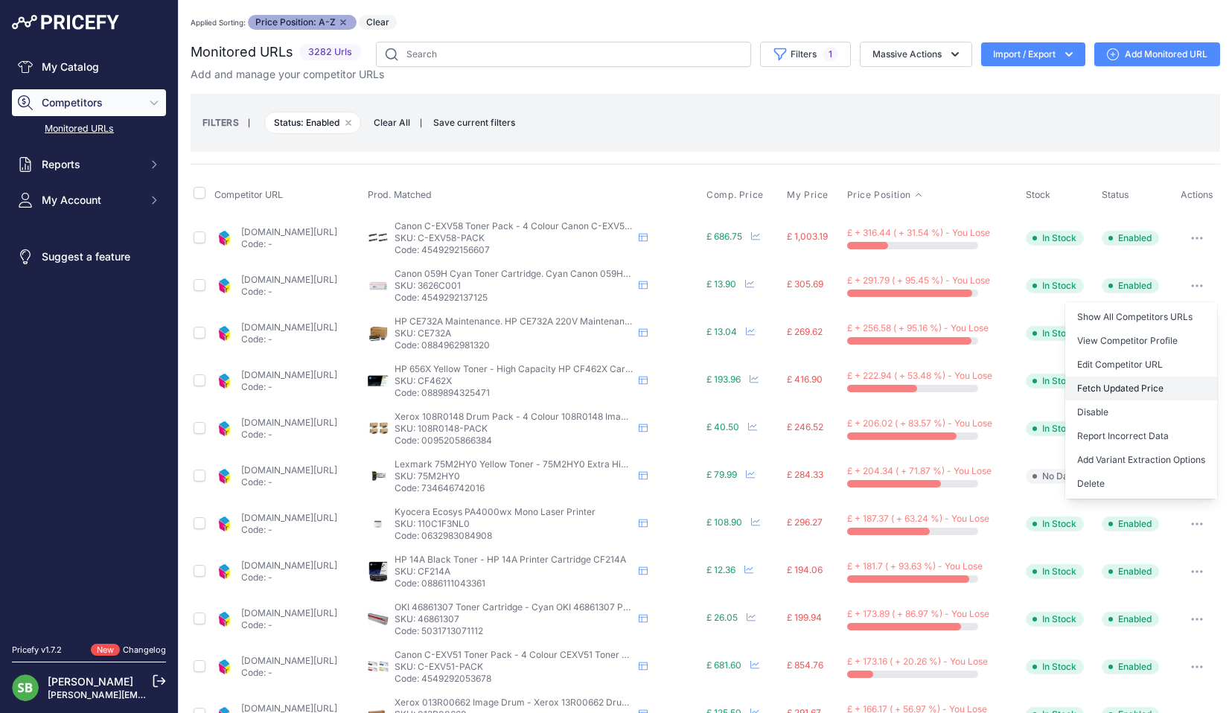
click at [1125, 388] on button "Fetch Updated Price" at bounding box center [1141, 389] width 152 height 24
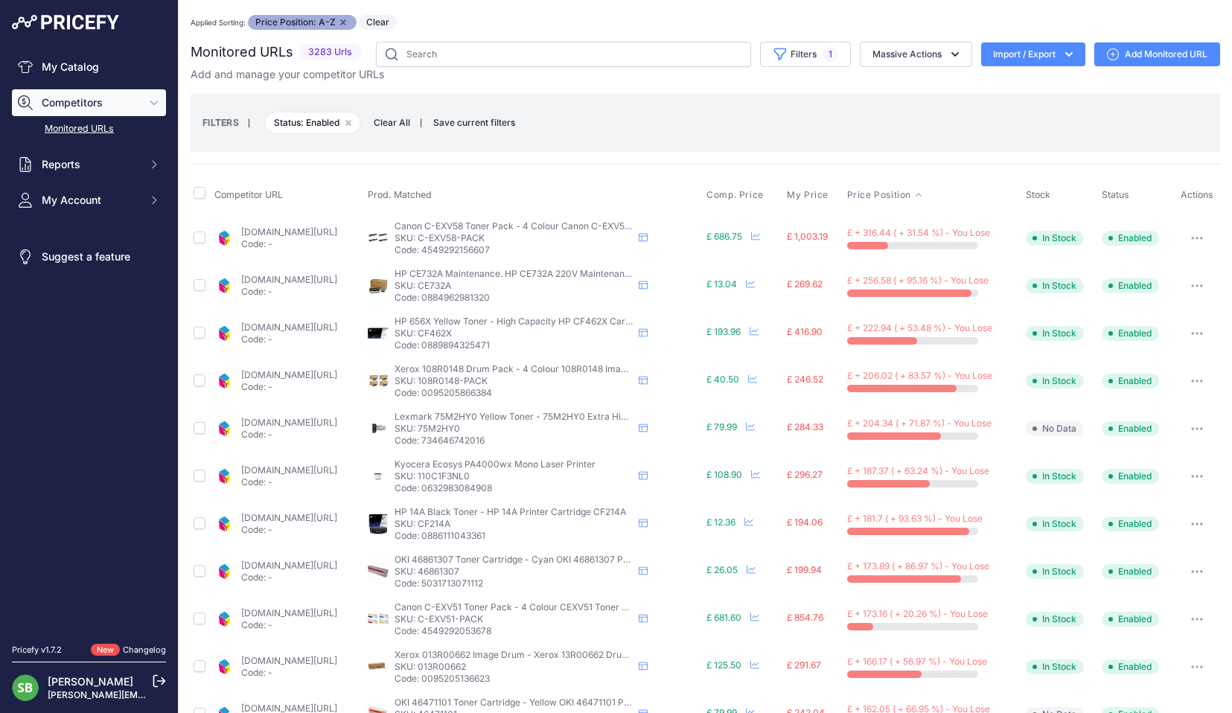
click at [650, 115] on div "FILTERS | Status: Enabled Remove filter option Clear All | Save current filters…" at bounding box center [704, 123] width 1005 height 40
click at [330, 278] on link "cartridgepeople.com/maintenance-kit/hp-ce732a-original-71655.html?prirule_jdsni…" at bounding box center [289, 279] width 96 height 11
click at [1191, 287] on icon "button" at bounding box center [1197, 285] width 12 height 3
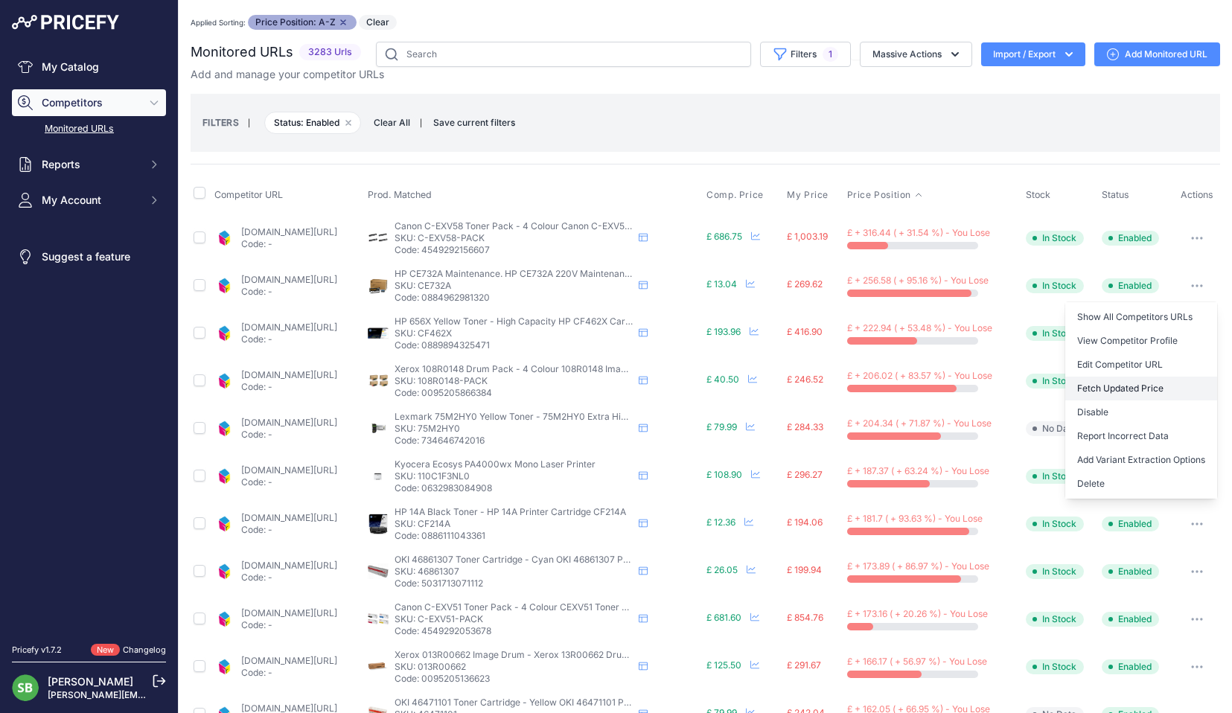
click at [1116, 389] on button "Fetch Updated Price" at bounding box center [1141, 389] width 152 height 24
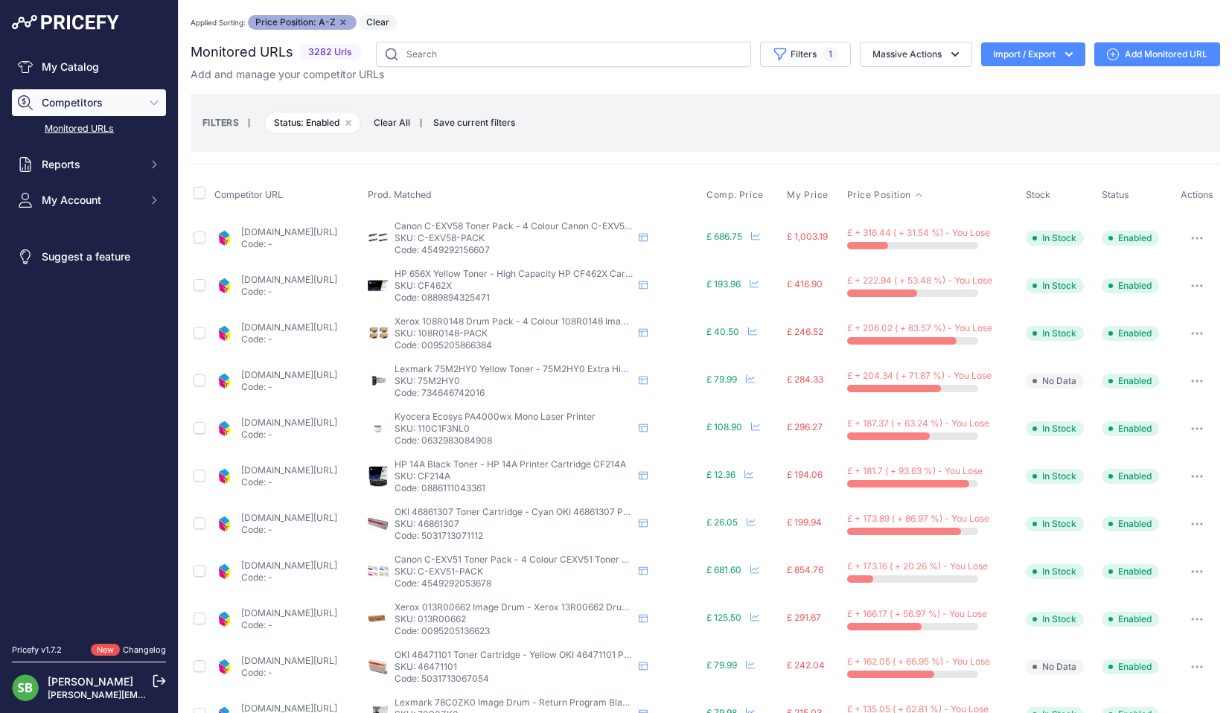
click at [298, 278] on link "cartridgepeople.com/toner/hp-cf462x-high-capacity-original-yellow-toner-cartrid…" at bounding box center [289, 279] width 96 height 11
click at [1183, 290] on button "button" at bounding box center [1197, 285] width 30 height 21
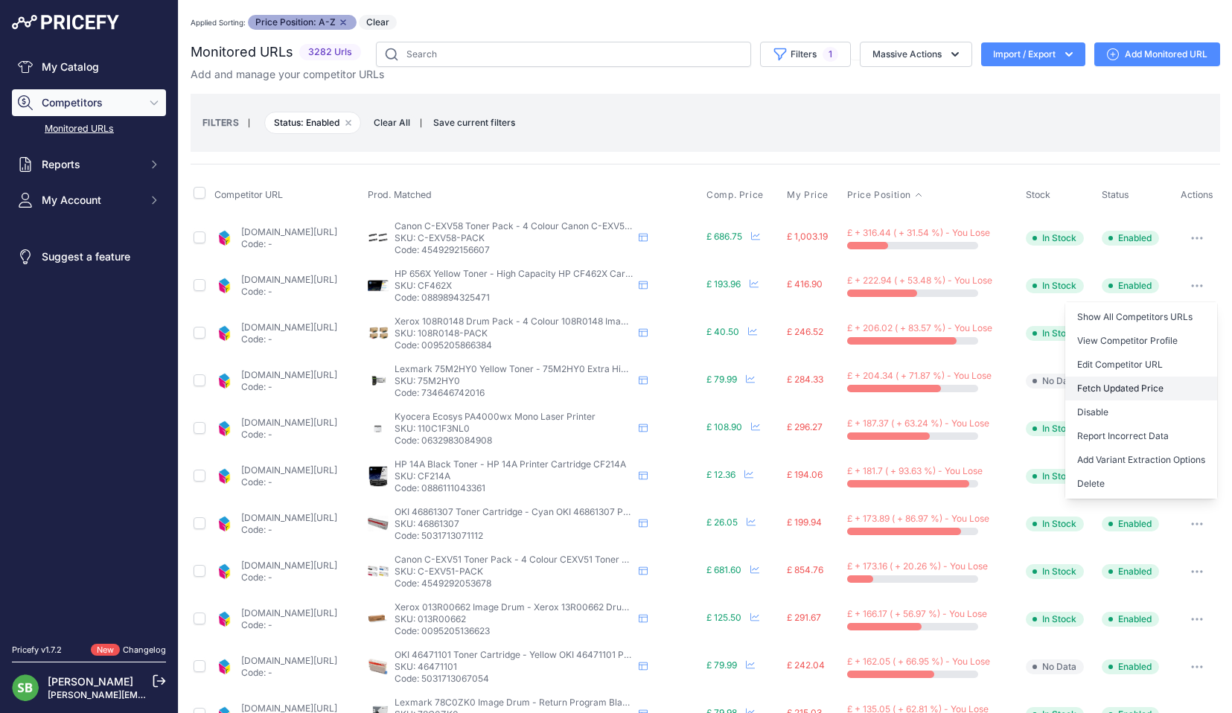
click at [1099, 386] on button "Fetch Updated Price" at bounding box center [1141, 389] width 152 height 24
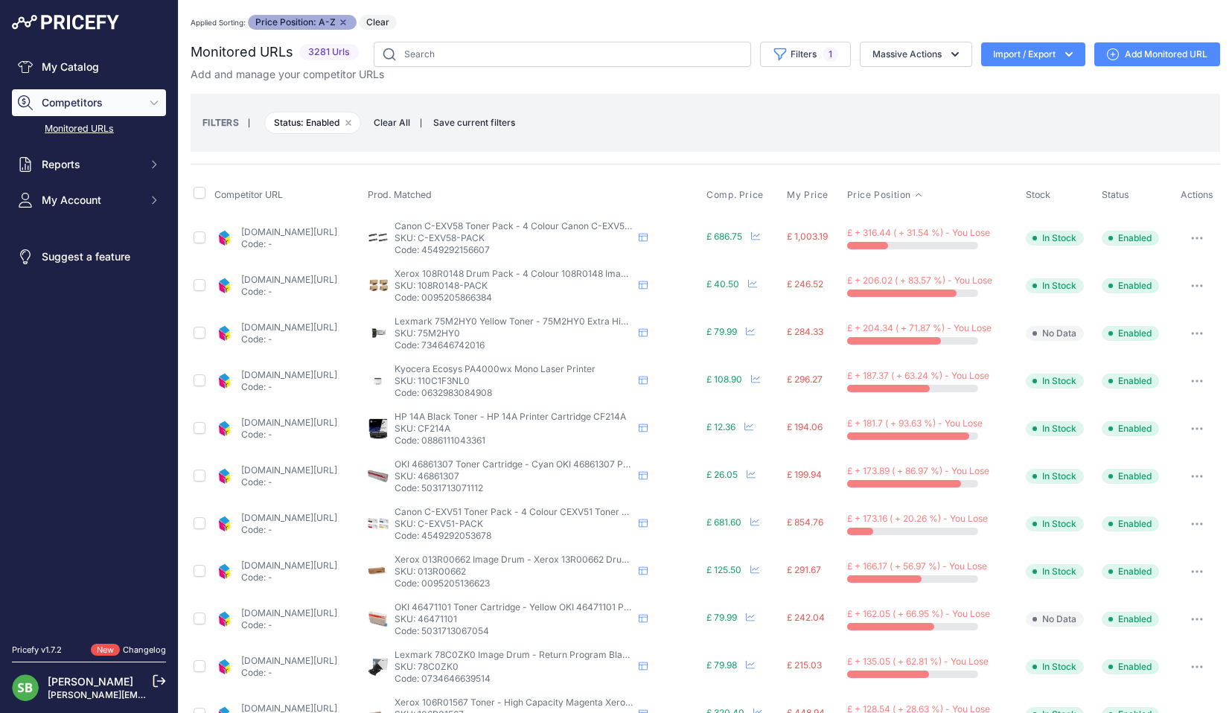
click at [291, 285] on div "cartridgepeople.com/drum/xerox-108r0148-9-original-4-pack-41386.html?prirule_jd…" at bounding box center [289, 286] width 96 height 24
click at [292, 284] on link "cartridgepeople.com/drum/xerox-108r0148-9-original-4-pack-41386.html?prirule_jd…" at bounding box center [289, 279] width 96 height 11
click at [1189, 287] on button "button" at bounding box center [1197, 285] width 30 height 21
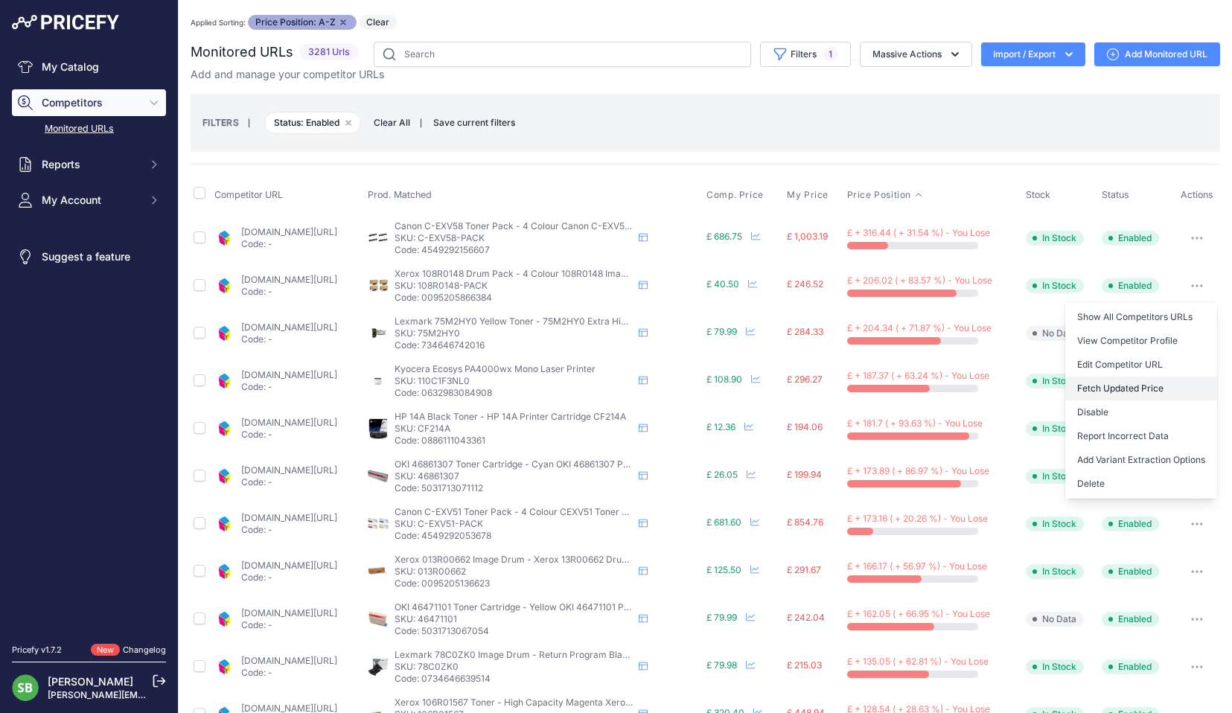
click at [1128, 389] on button "Fetch Updated Price" at bounding box center [1141, 389] width 152 height 24
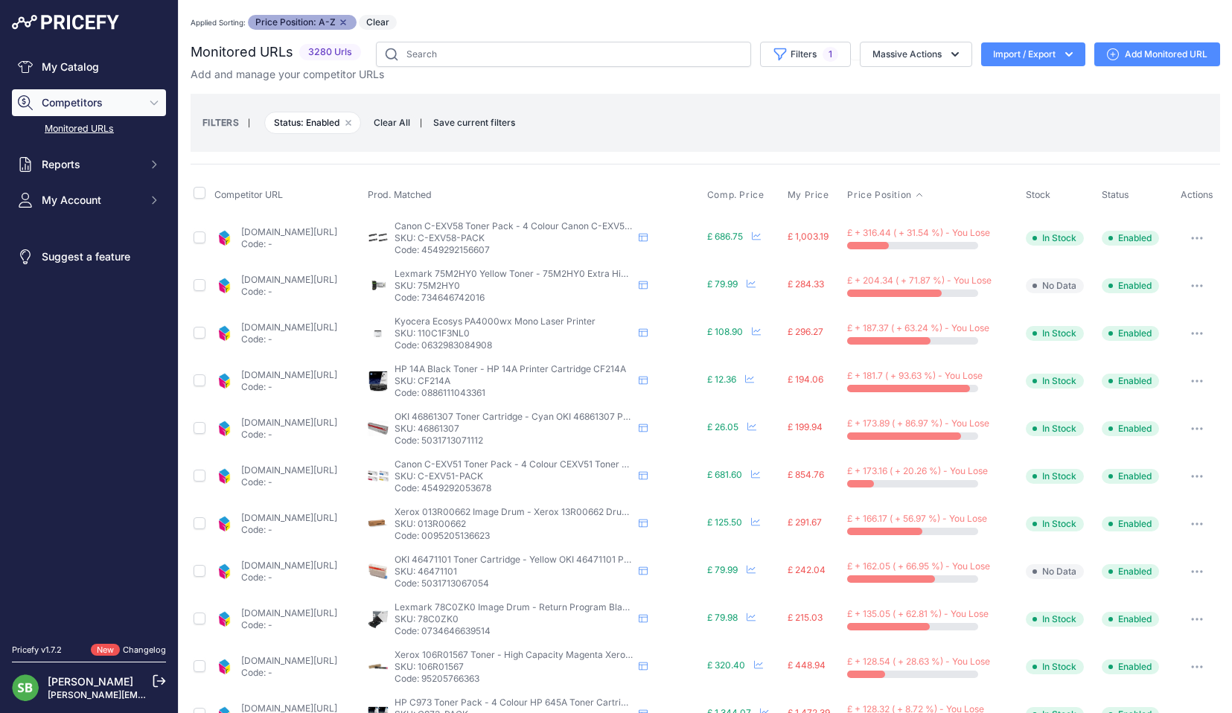
click at [328, 274] on link "cartridgepeople.com/toner/lexmark-75m2hy0-high-capacity-original-yellow-toner-c…" at bounding box center [289, 279] width 96 height 11
click at [1192, 286] on icon "button" at bounding box center [1192, 285] width 1 height 1
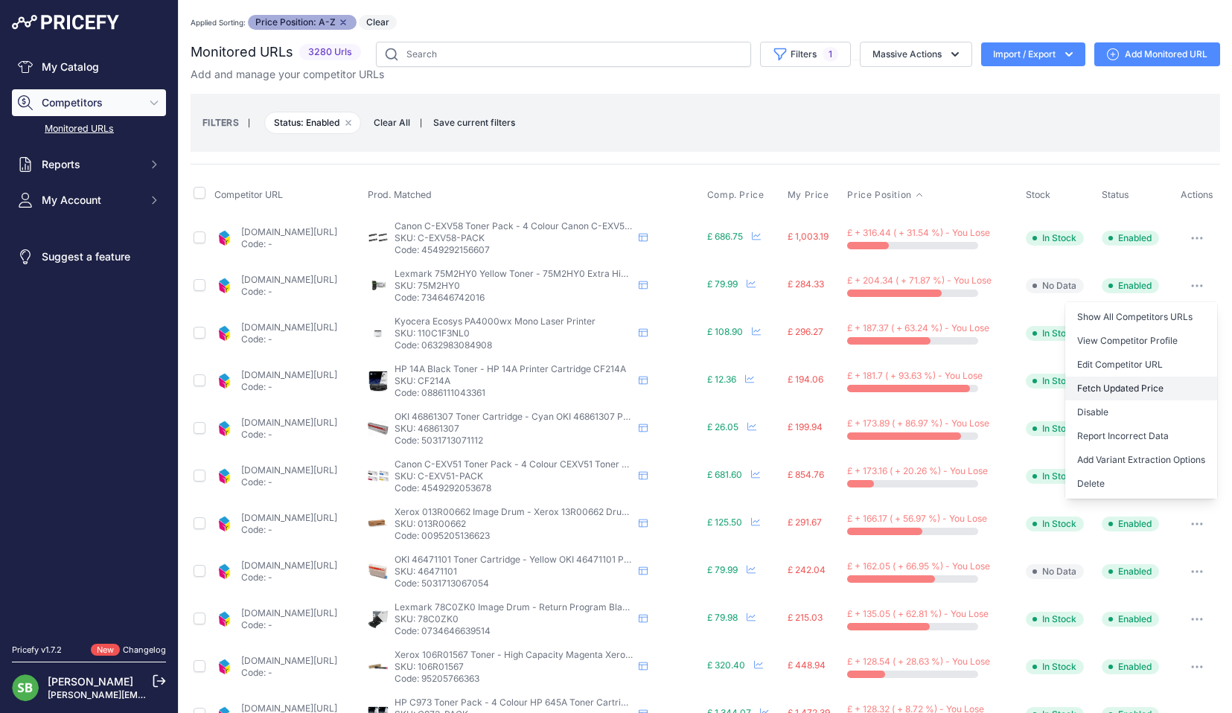
click at [1100, 391] on button "Fetch Updated Price" at bounding box center [1141, 389] width 152 height 24
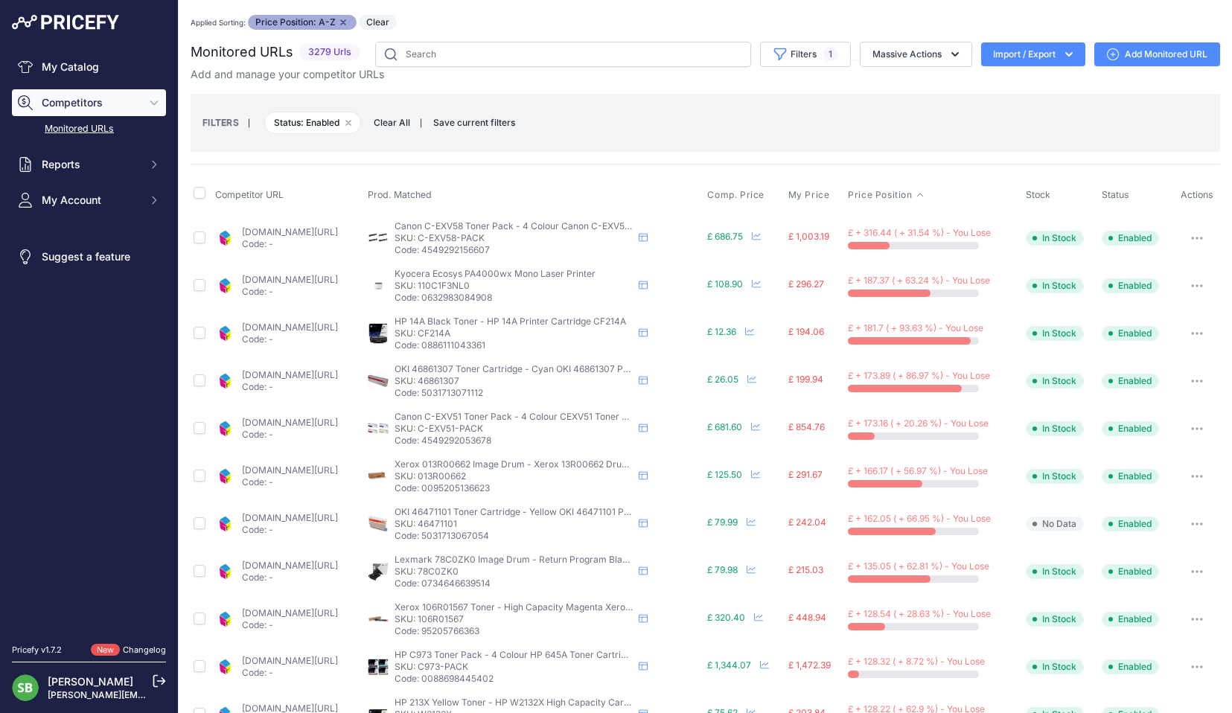
click at [299, 278] on link "cartridgepeople.com/printers-for-sale/kyocera-ecosys-pa4000wx-a4-mono-laser-pri…" at bounding box center [290, 279] width 96 height 11
drag, startPoint x: 518, startPoint y: 287, endPoint x: 469, endPoint y: 287, distance: 49.1
click at [469, 287] on p "SKU: 110C1F3NL0" at bounding box center [513, 286] width 238 height 12
copy p "110C1F3NL0"
click at [298, 325] on link "[DOMAIN_NAME][URL]" at bounding box center [290, 327] width 96 height 11
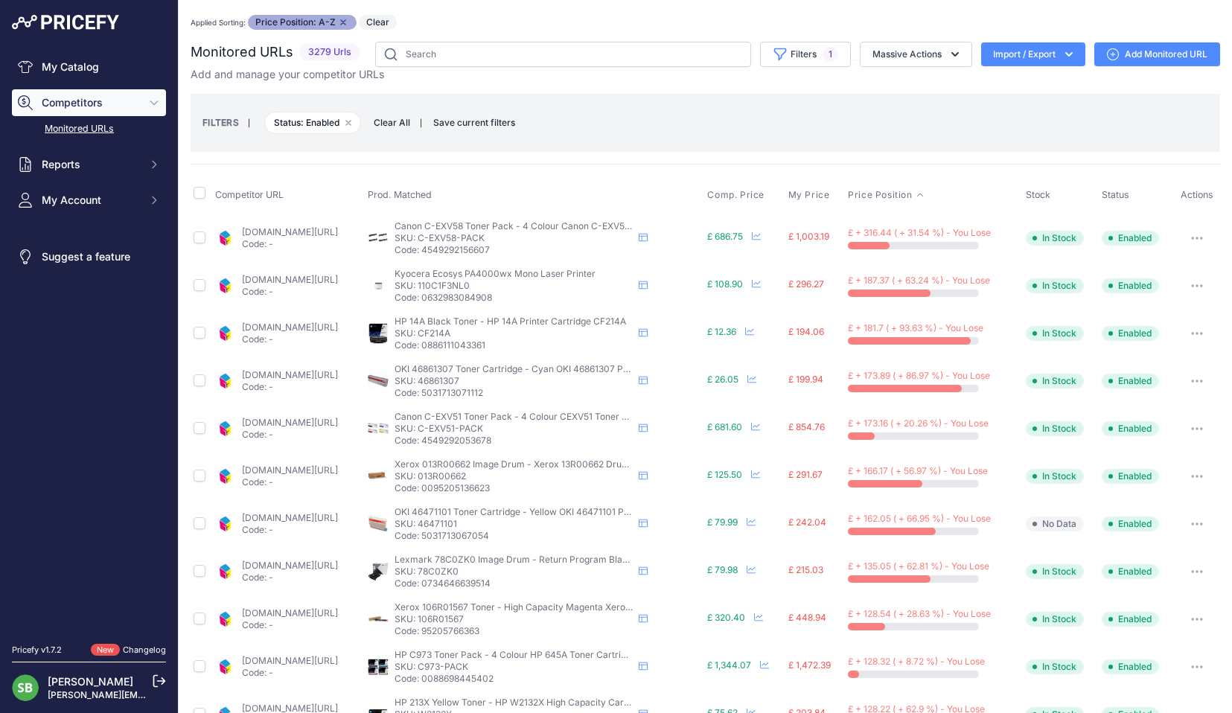
click at [1188, 330] on button "button" at bounding box center [1197, 333] width 30 height 21
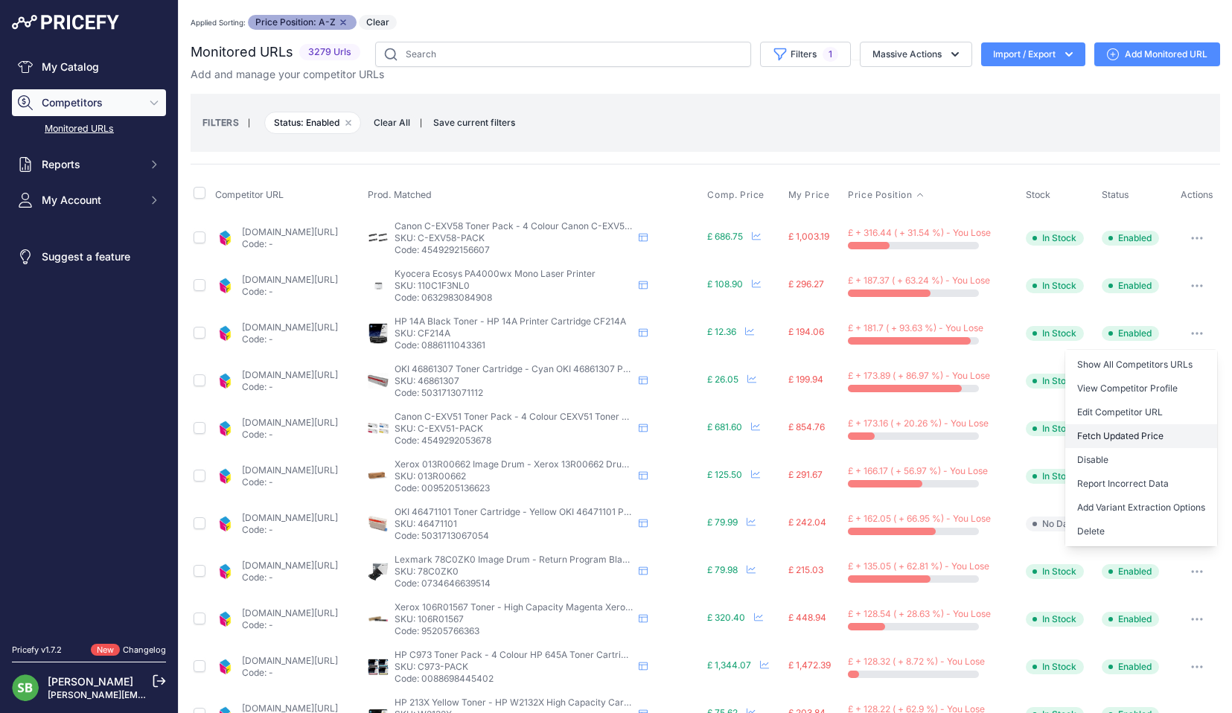
click at [1118, 438] on button "Fetch Updated Price" at bounding box center [1141, 436] width 152 height 24
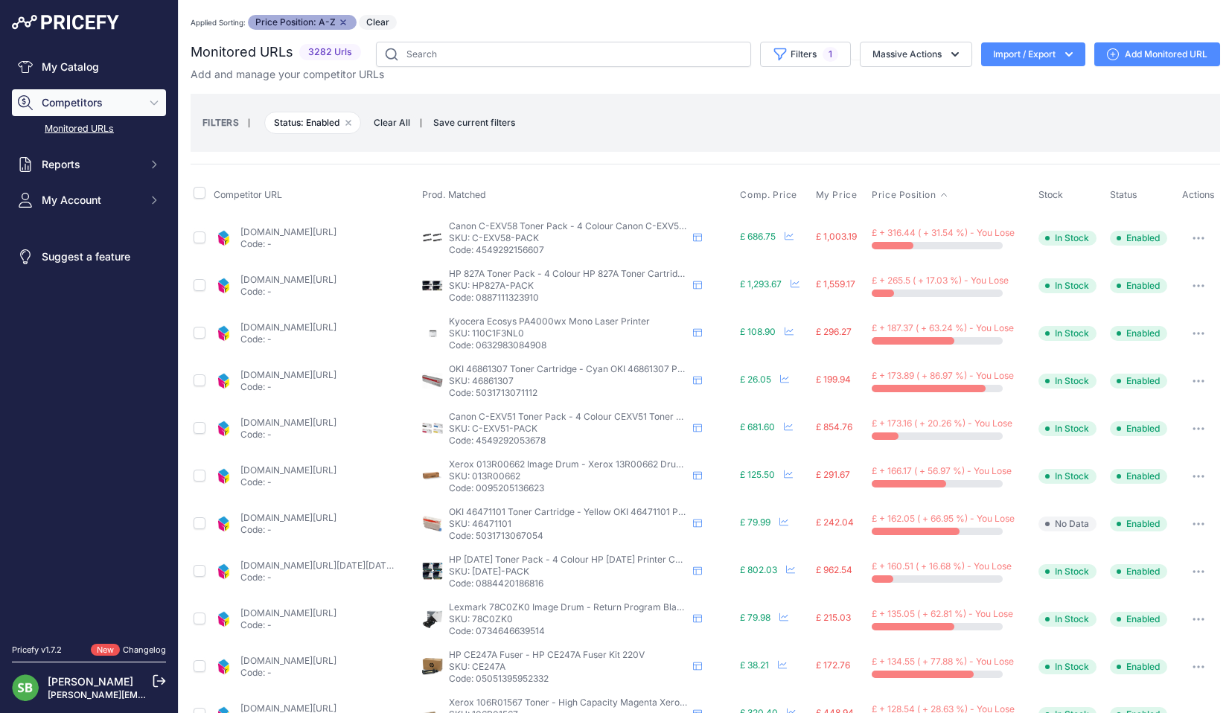
click at [290, 325] on link "[DOMAIN_NAME][URL]" at bounding box center [288, 327] width 96 height 11
click at [330, 380] on div "[DOMAIN_NAME][URL] Code: -" at bounding box center [288, 381] width 96 height 24
click at [329, 379] on link "[DOMAIN_NAME][URL]" at bounding box center [288, 374] width 96 height 11
click at [1184, 378] on button "button" at bounding box center [1198, 381] width 30 height 21
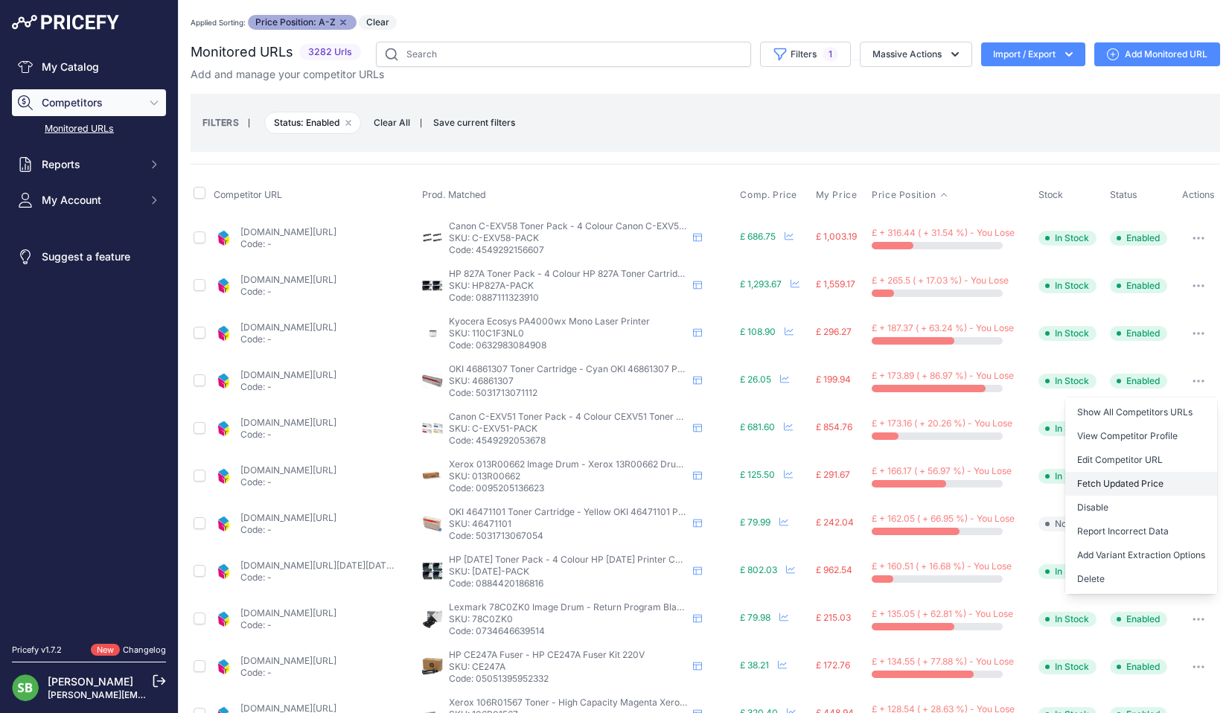
click at [1113, 480] on button "Fetch Updated Price" at bounding box center [1141, 484] width 152 height 24
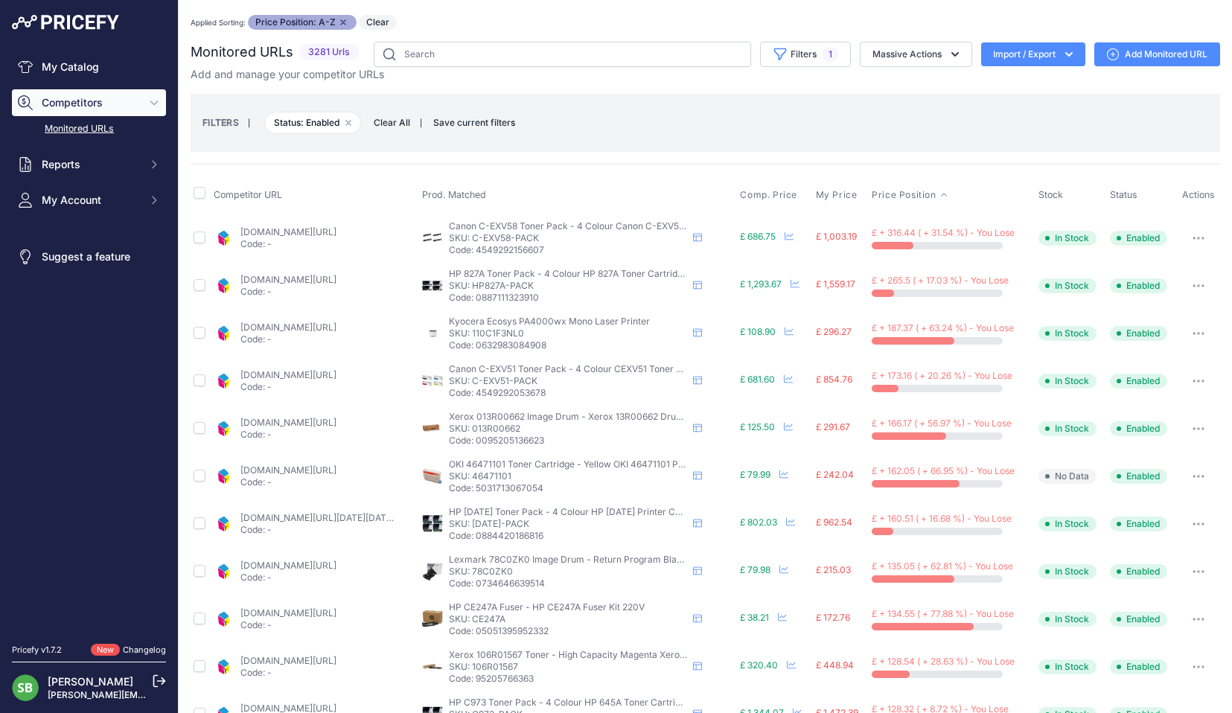
click at [322, 373] on link "[DOMAIN_NAME][URL]" at bounding box center [288, 374] width 96 height 11
click at [295, 418] on link "[DOMAIN_NAME][URL]" at bounding box center [288, 422] width 96 height 11
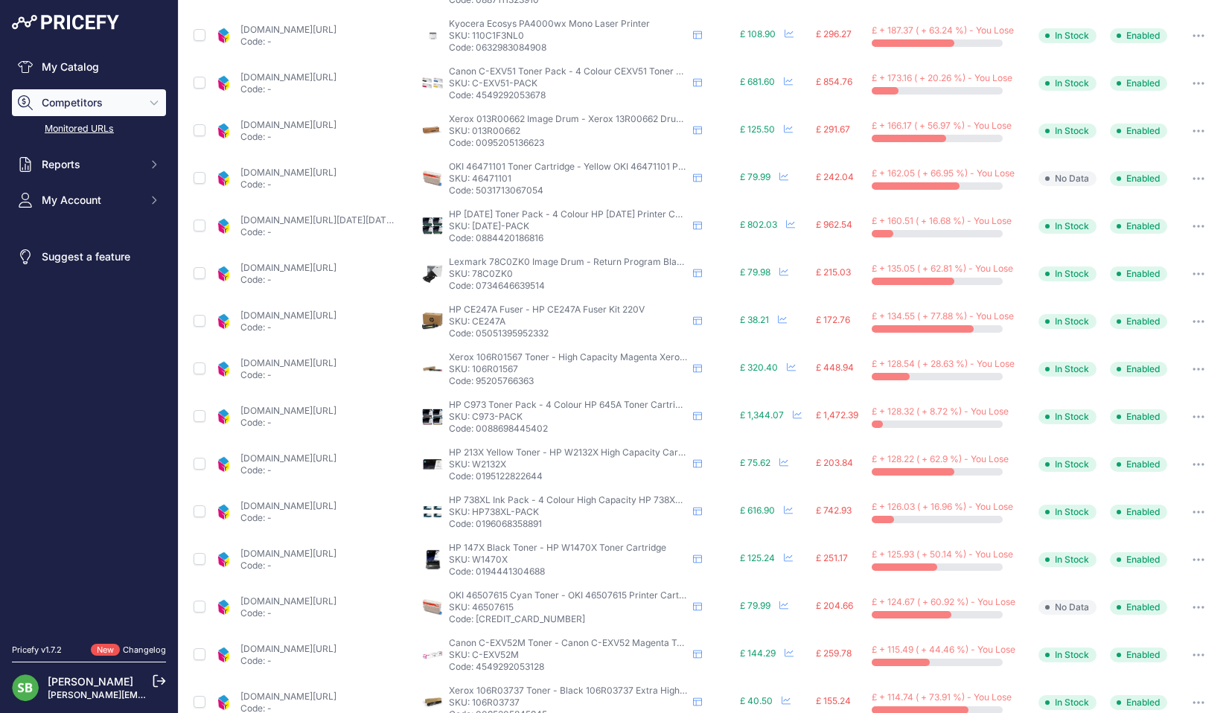
scroll to position [372, 0]
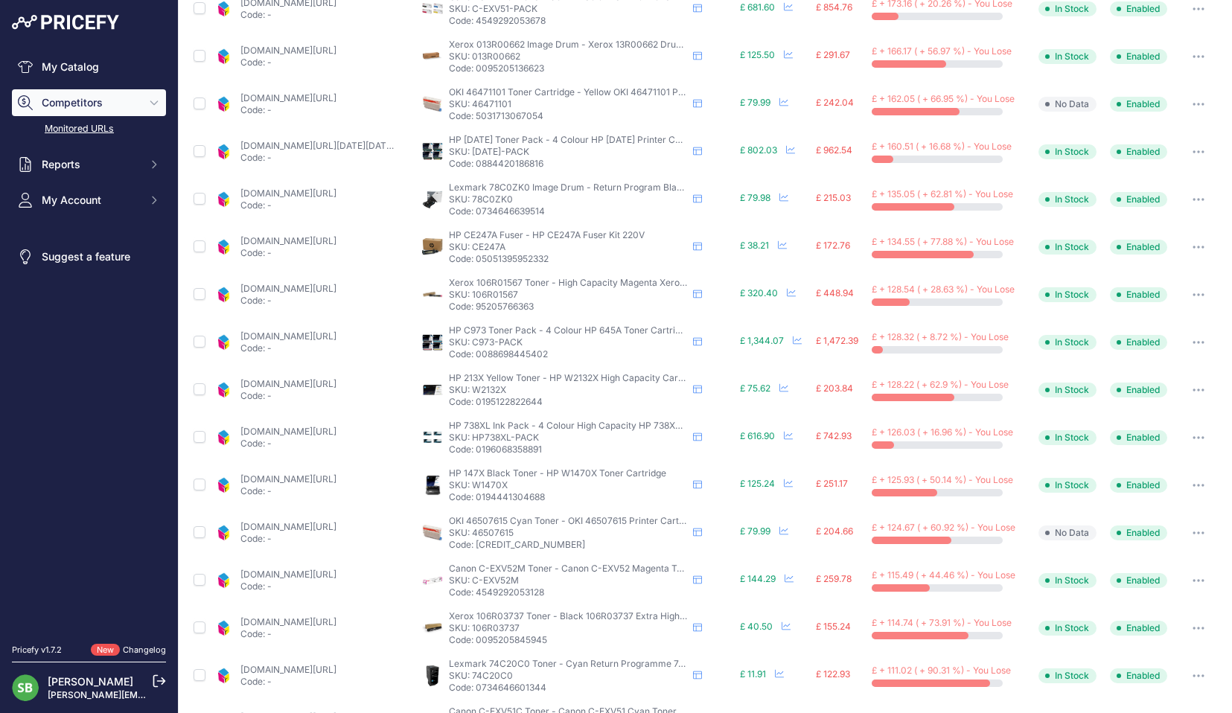
click at [333, 100] on link "[DOMAIN_NAME][URL]" at bounding box center [288, 97] width 96 height 11
click at [1183, 202] on button "button" at bounding box center [1198, 199] width 30 height 21
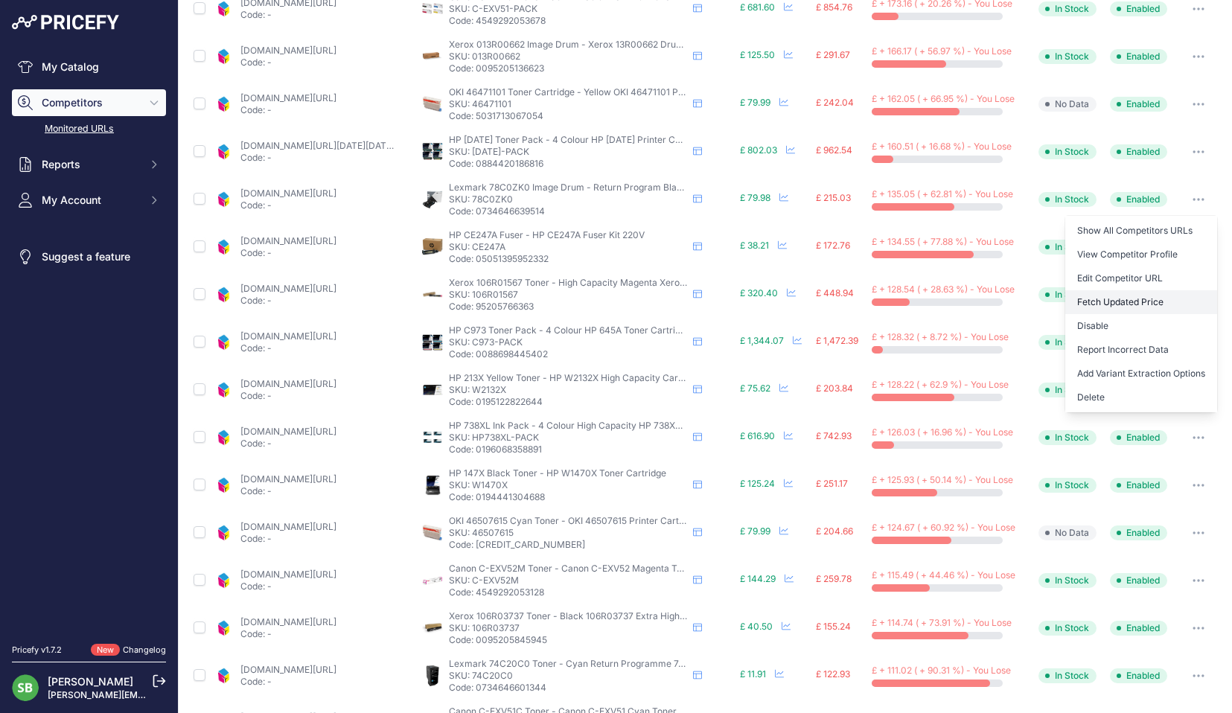
click at [1109, 298] on button "Fetch Updated Price" at bounding box center [1141, 302] width 152 height 24
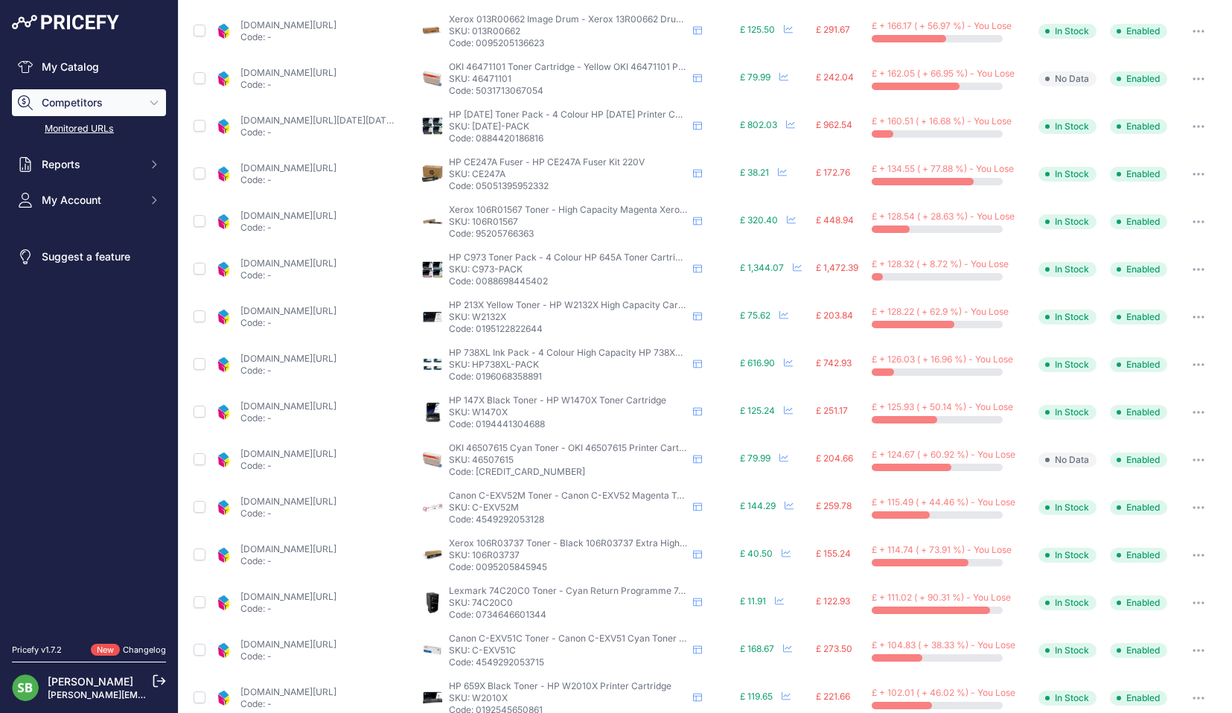
scroll to position [371, 0]
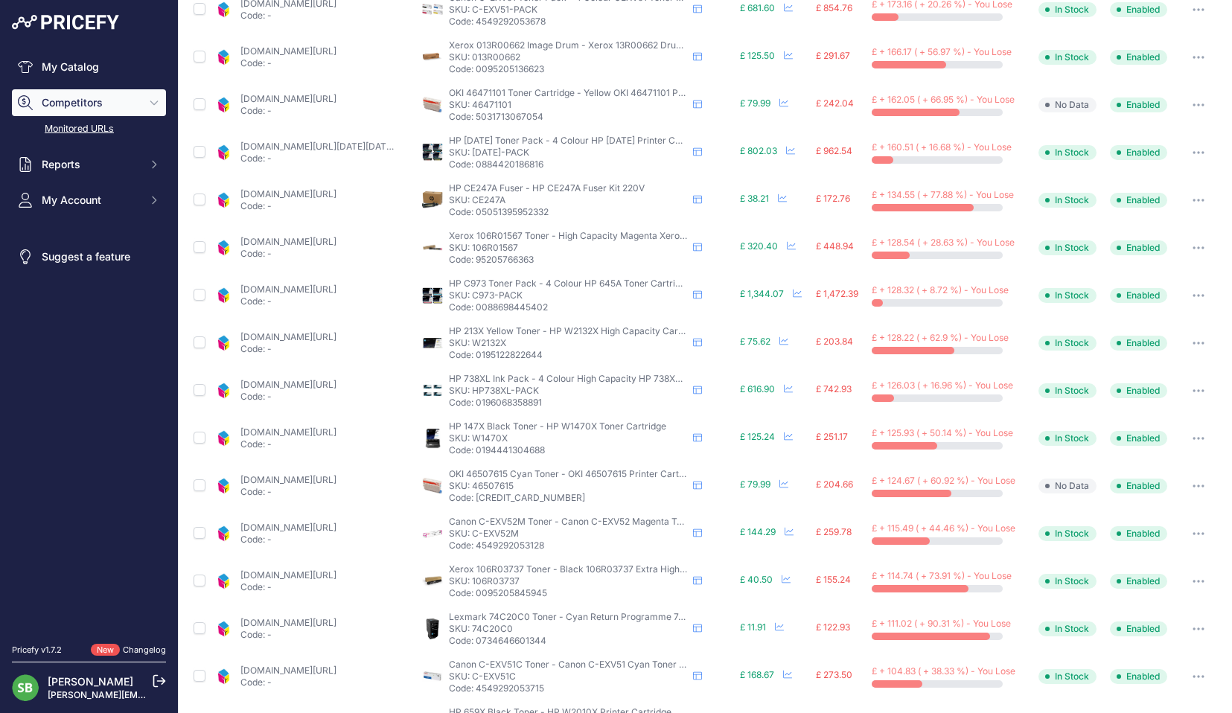
click at [1198, 200] on icon "button" at bounding box center [1198, 199] width 1 height 1
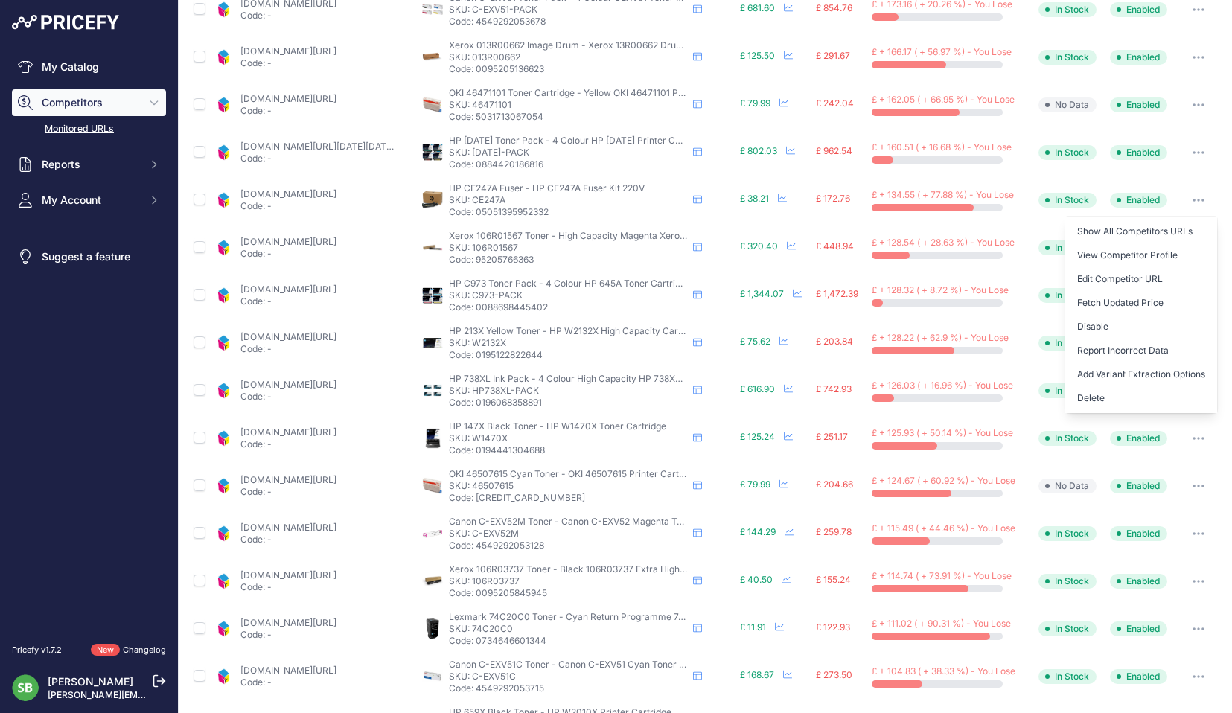
click at [1118, 298] on button "Fetch Updated Price" at bounding box center [1141, 303] width 152 height 24
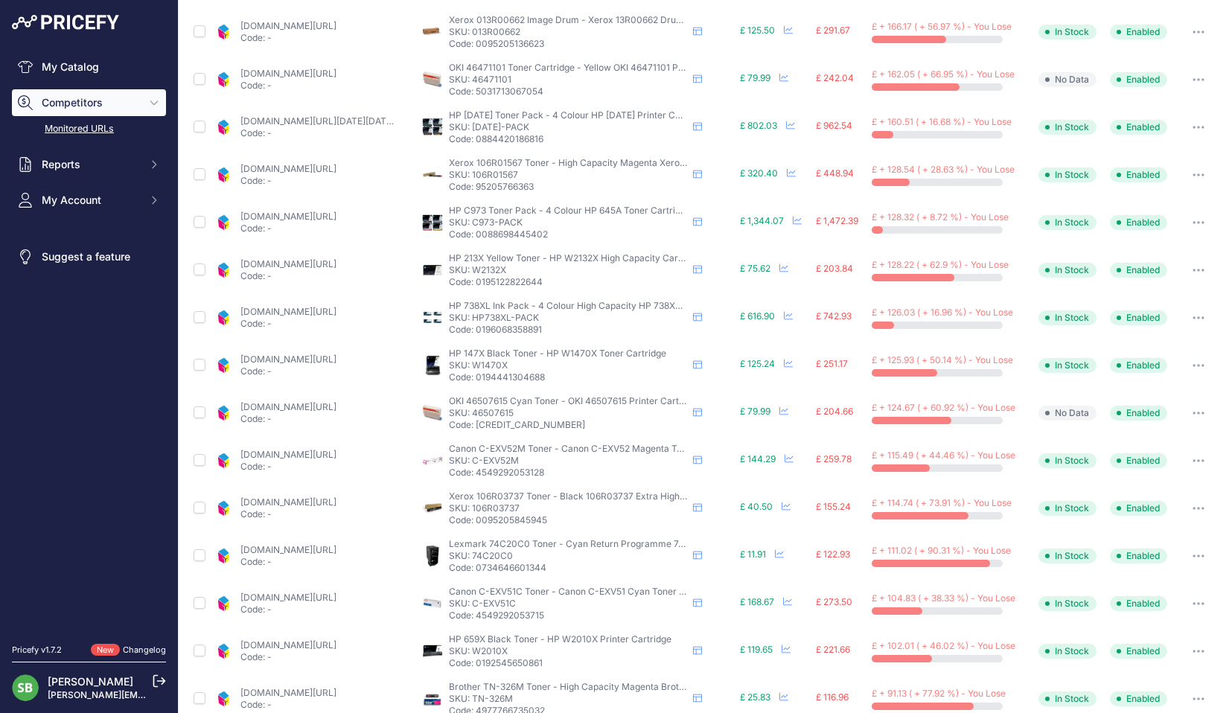
scroll to position [371, 0]
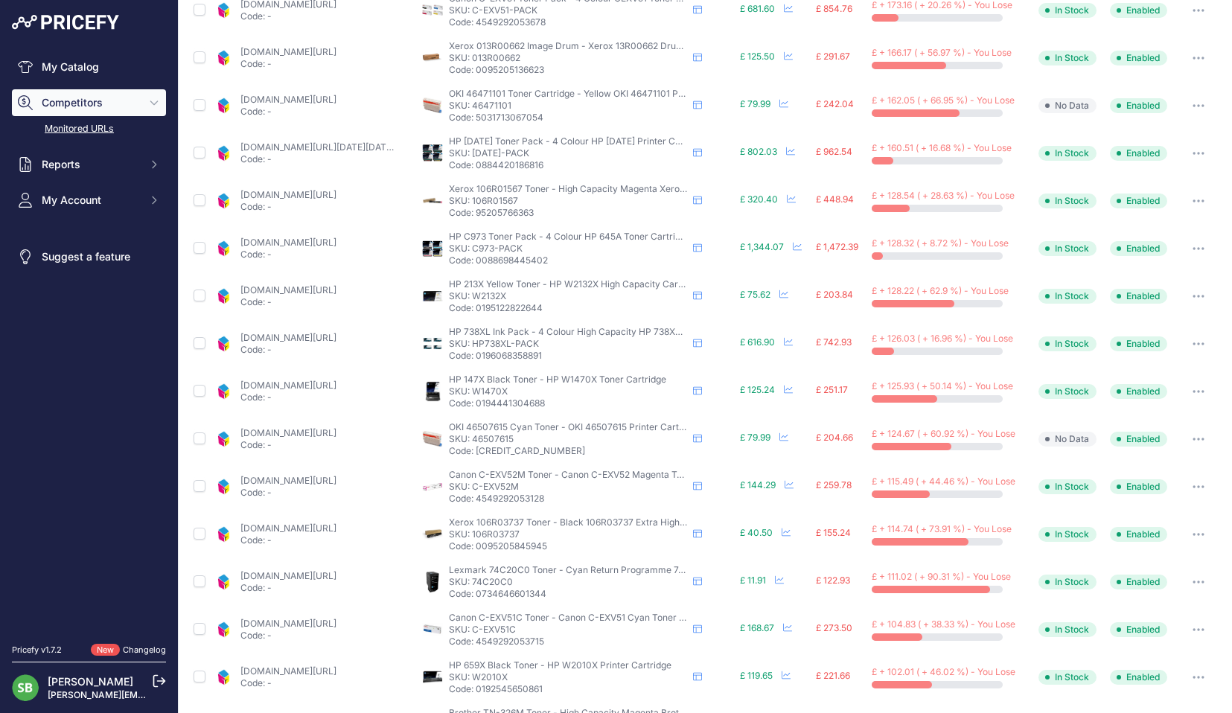
click at [301, 295] on div "cartridgepeople.com/toner/hp-w2132x-high-capacity-original-yellow-toner-cartrid…" at bounding box center [288, 296] width 96 height 24
click at [301, 293] on link "cartridgepeople.com/toner/hp-w2132x-high-capacity-original-yellow-toner-cartrid…" at bounding box center [288, 289] width 96 height 11
click at [1198, 296] on icon "button" at bounding box center [1198, 295] width 1 height 1
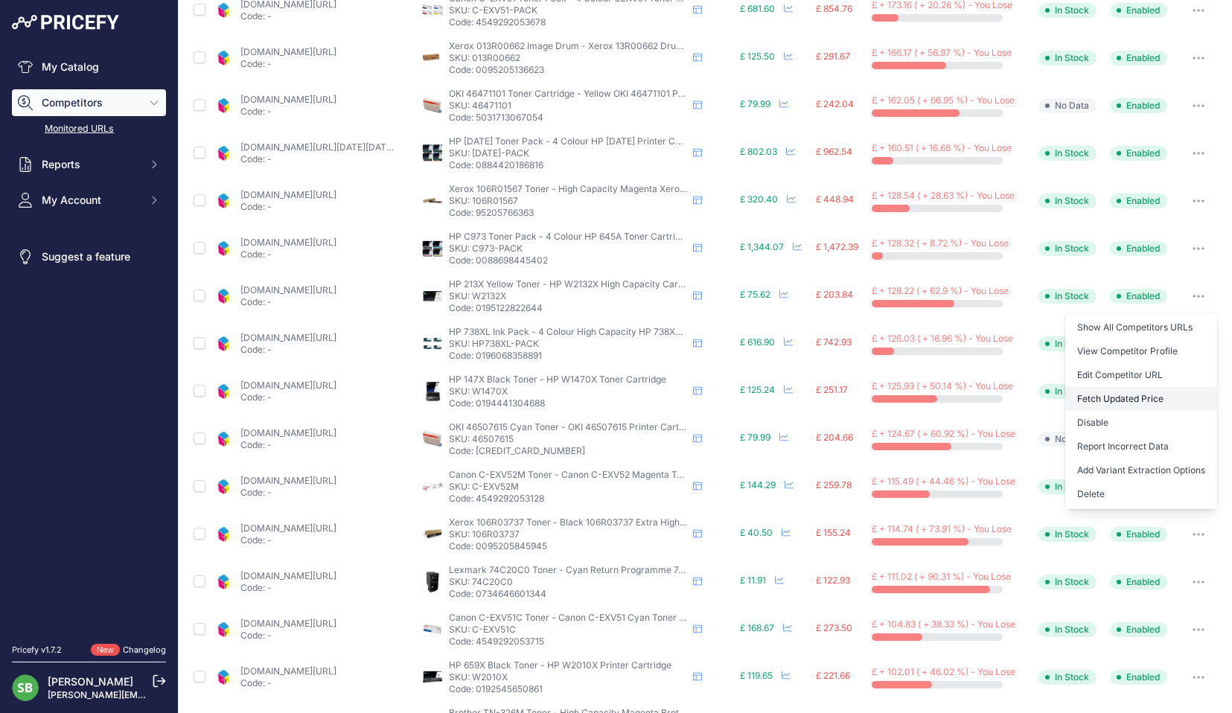
click at [1116, 396] on button "Fetch Updated Price" at bounding box center [1141, 399] width 152 height 24
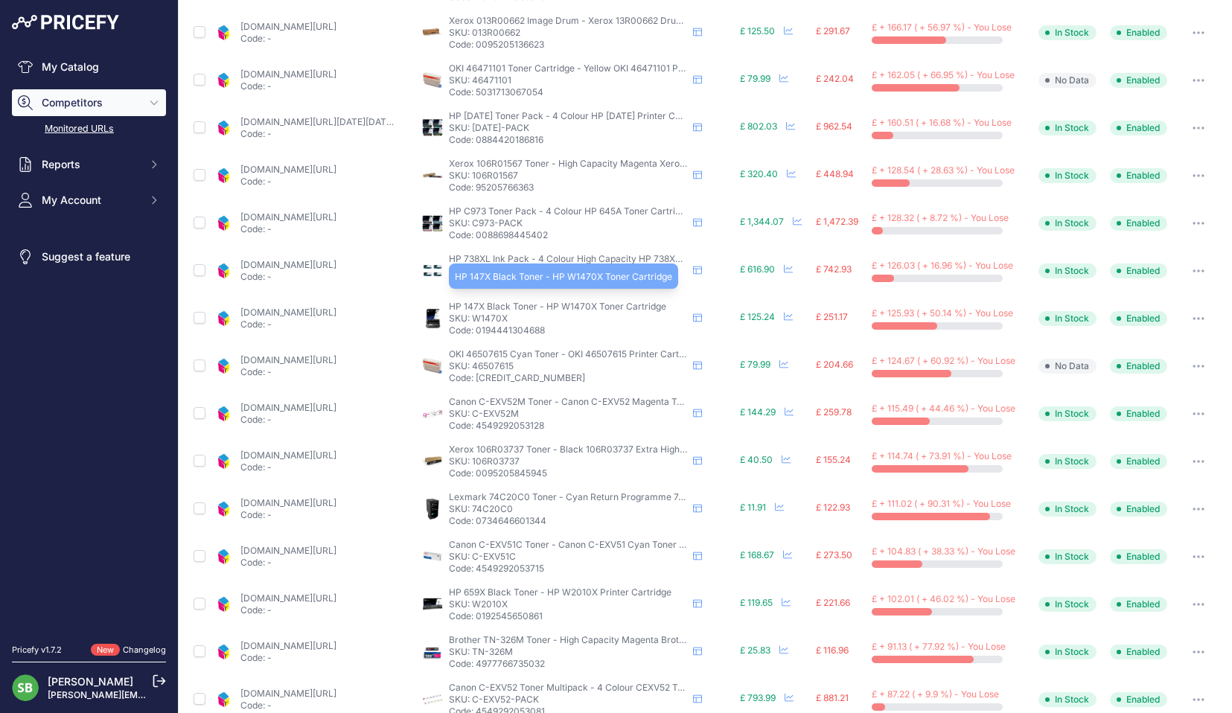
scroll to position [370, 0]
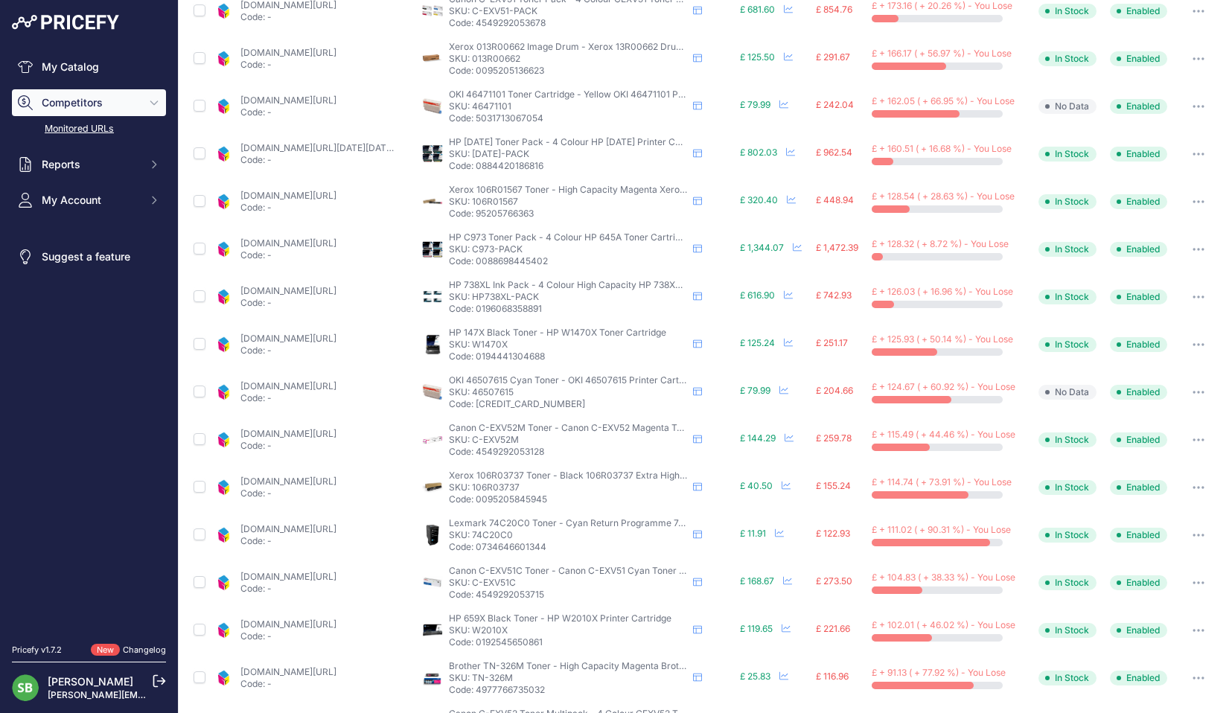
click at [292, 340] on link "cartridgepeople.com/toner/hp-w1470x-high-capacity-original-black-toner-cartridg…" at bounding box center [288, 338] width 96 height 11
click at [1183, 337] on button "button" at bounding box center [1198, 344] width 30 height 21
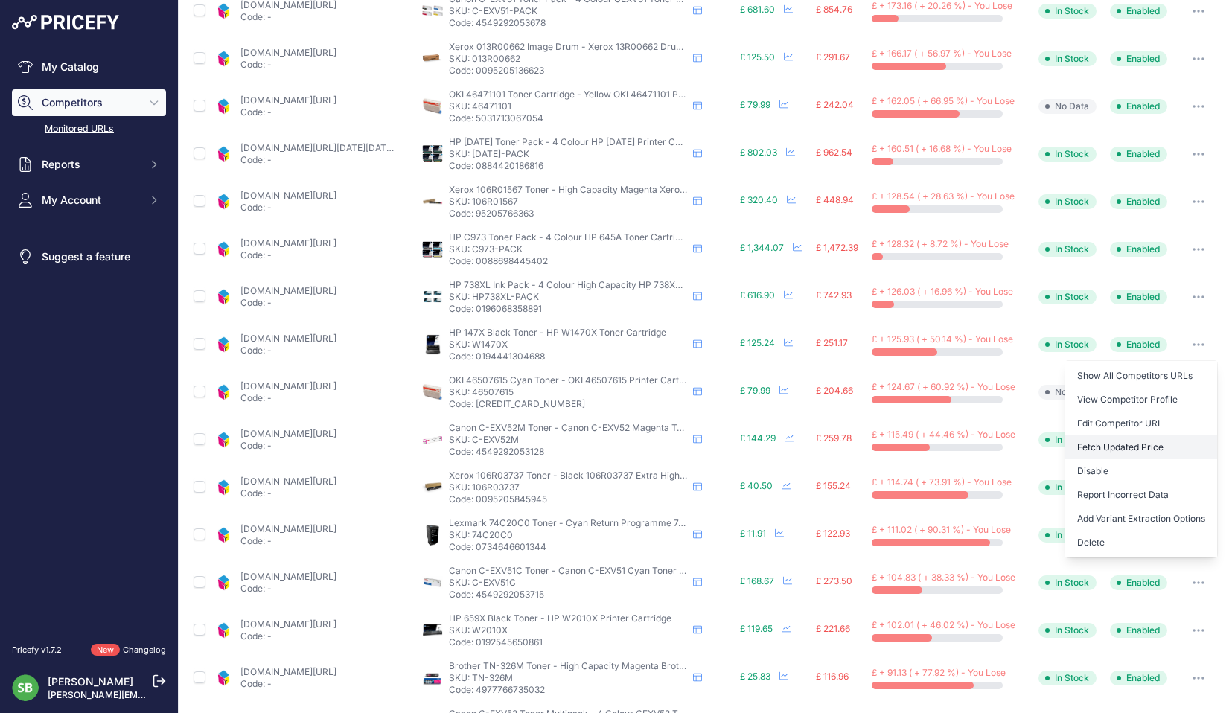
click at [1096, 445] on button "Fetch Updated Price" at bounding box center [1141, 447] width 152 height 24
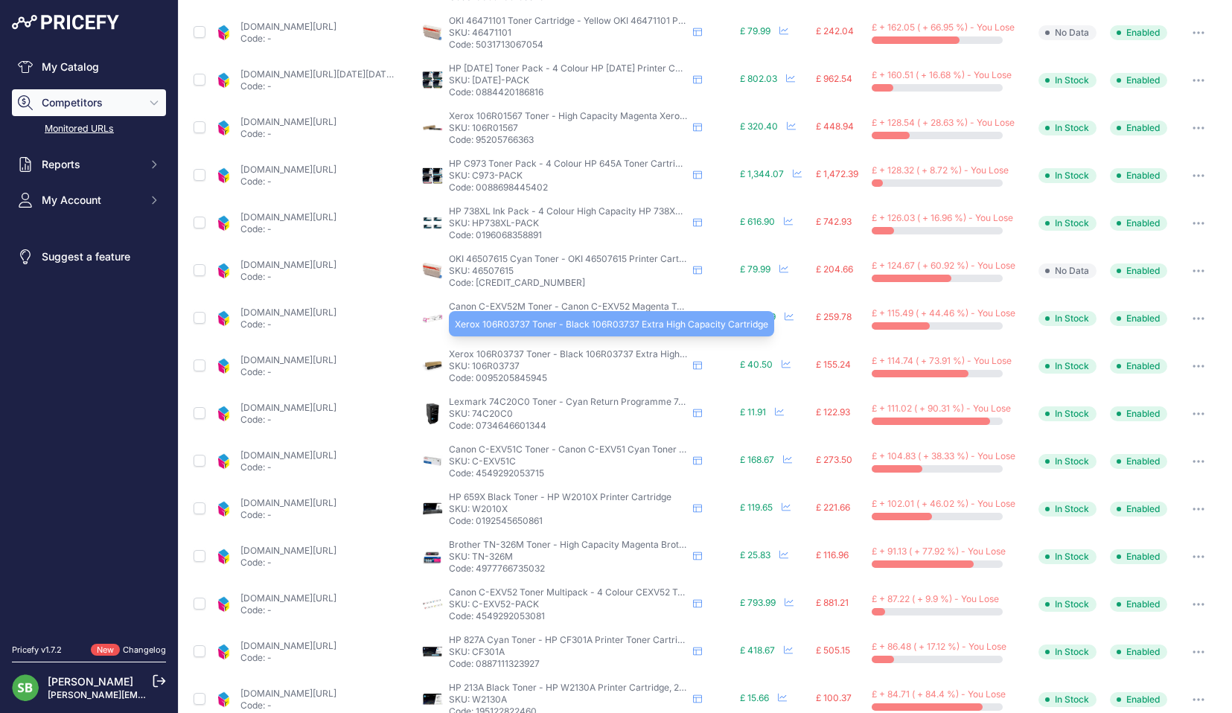
scroll to position [516, 0]
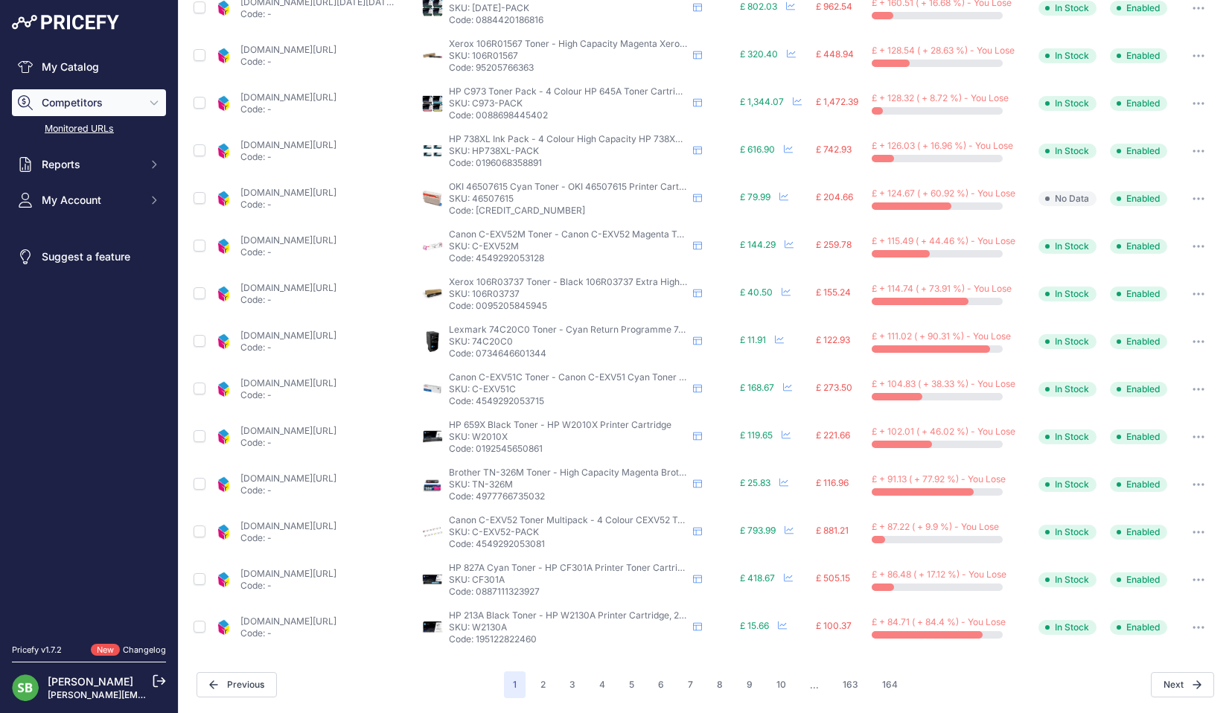
click at [332, 240] on link "[DOMAIN_NAME][URL]" at bounding box center [288, 239] width 96 height 11
click at [1192, 345] on button "button" at bounding box center [1198, 341] width 30 height 21
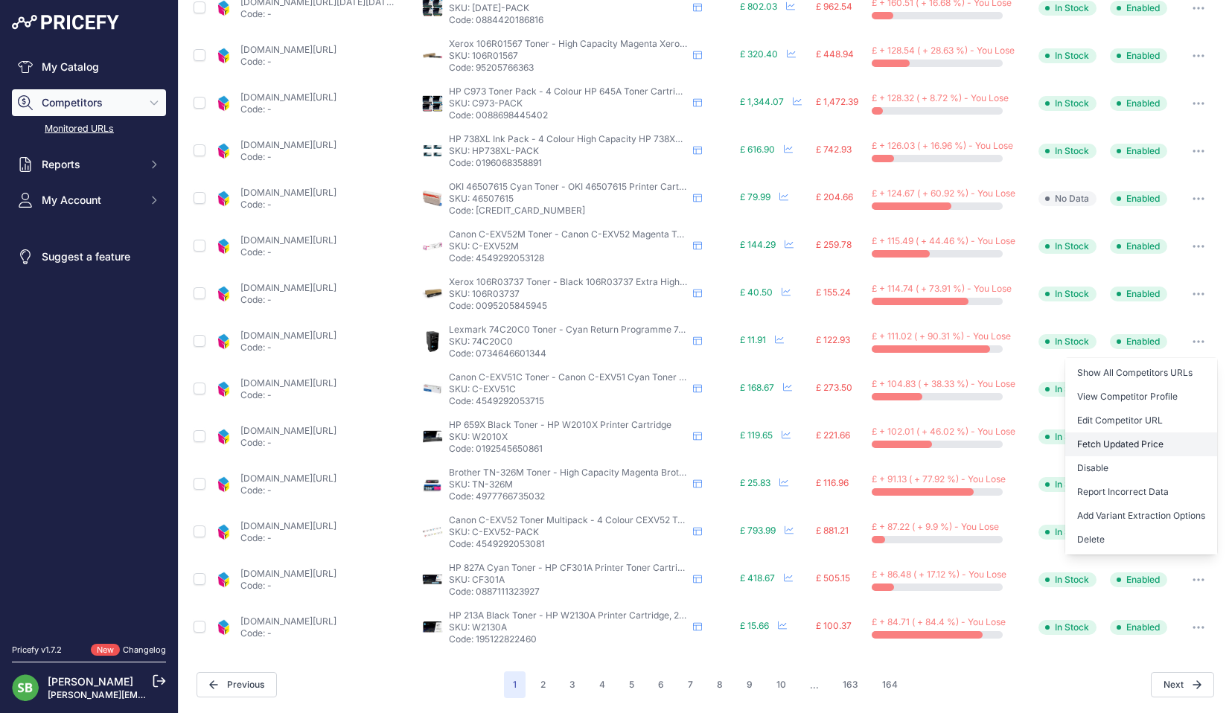
click at [1118, 445] on button "Fetch Updated Price" at bounding box center [1141, 444] width 152 height 24
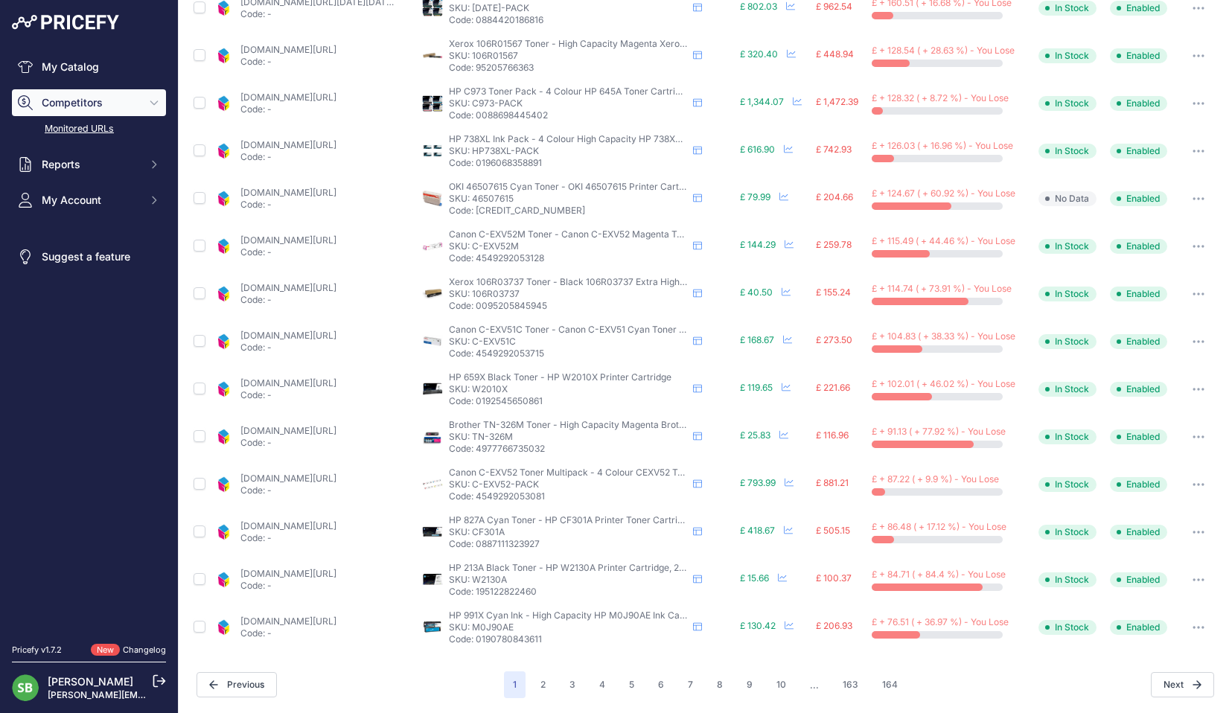
scroll to position [515, 0]
click at [334, 333] on link "[DOMAIN_NAME][URL]" at bounding box center [288, 335] width 96 height 11
click at [322, 381] on link "[DOMAIN_NAME][URL]" at bounding box center [288, 383] width 96 height 11
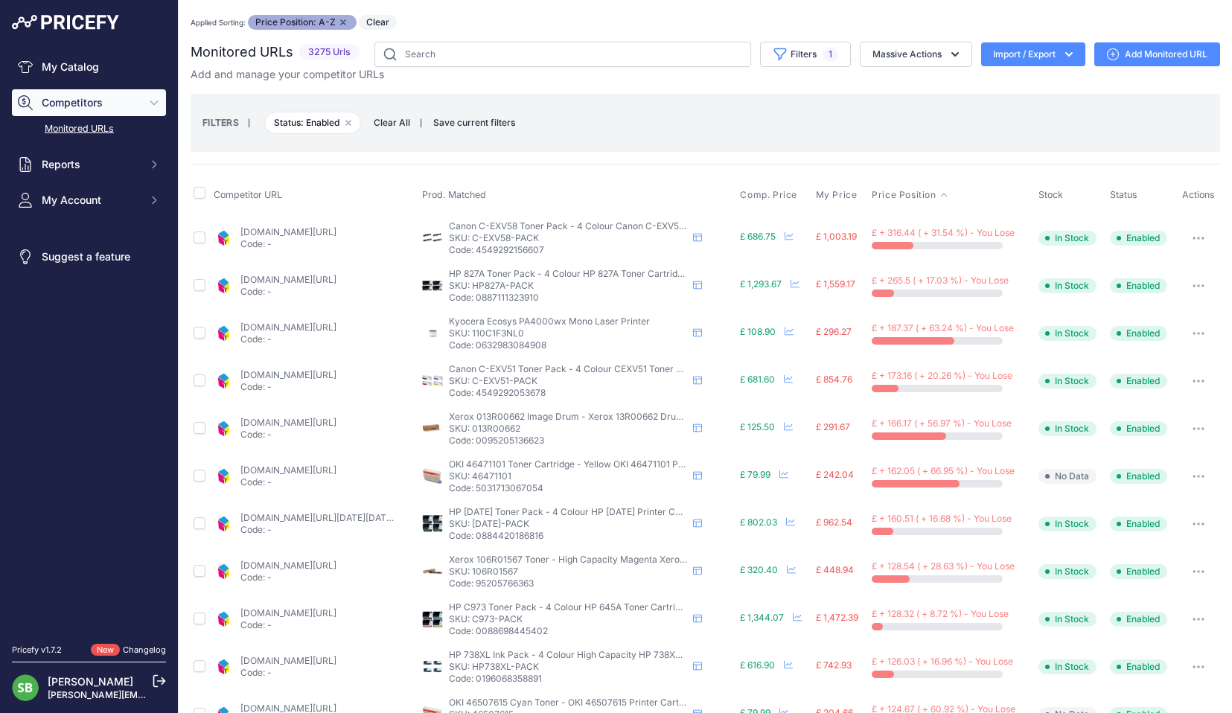
scroll to position [515, 0]
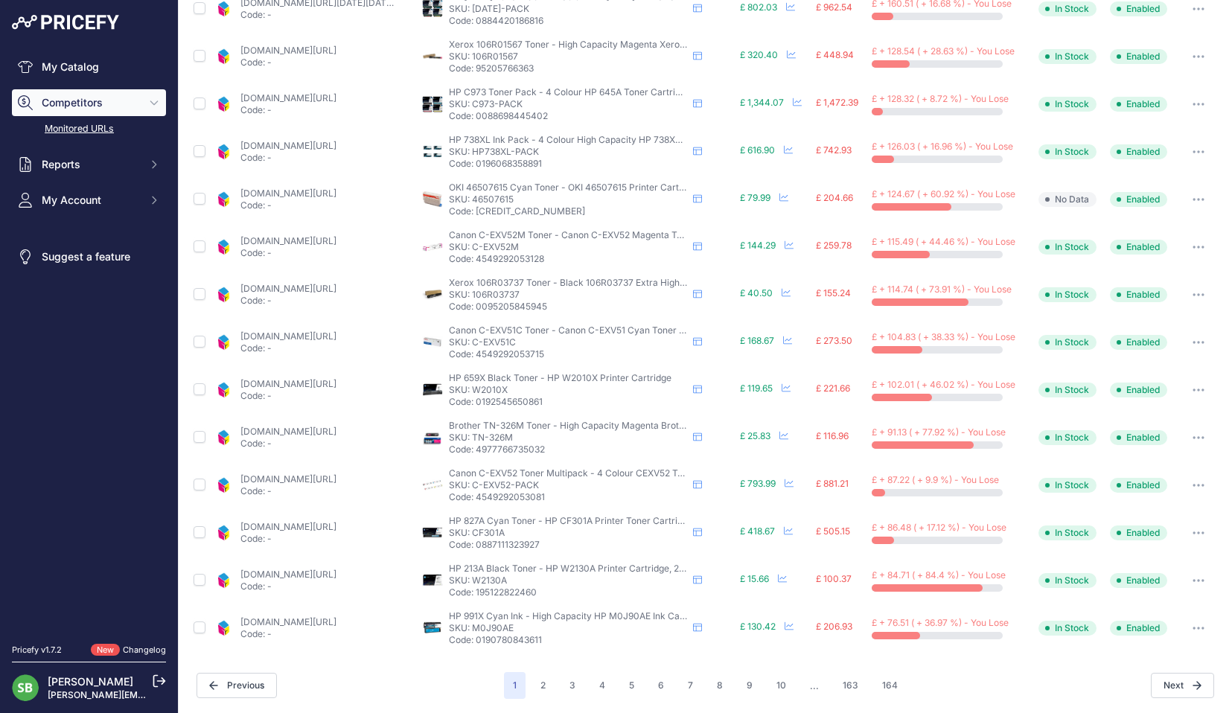
click at [1189, 386] on button "button" at bounding box center [1198, 390] width 30 height 21
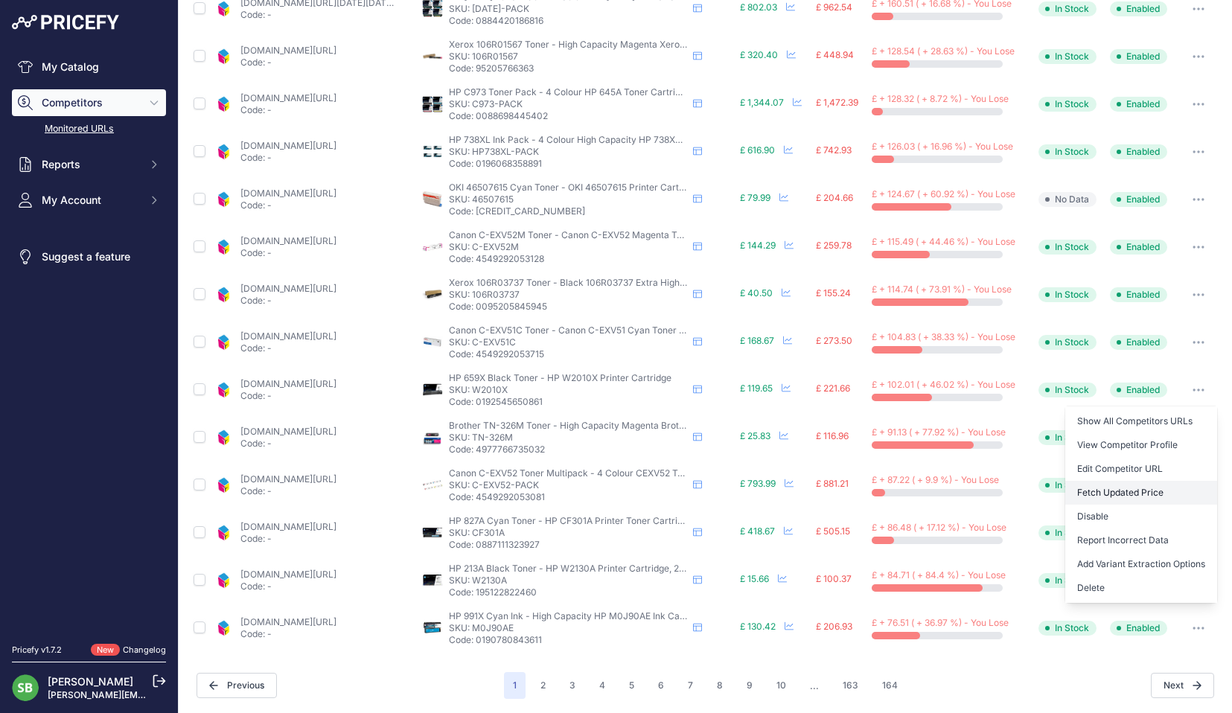
click at [1121, 490] on button "Fetch Updated Price" at bounding box center [1141, 493] width 152 height 24
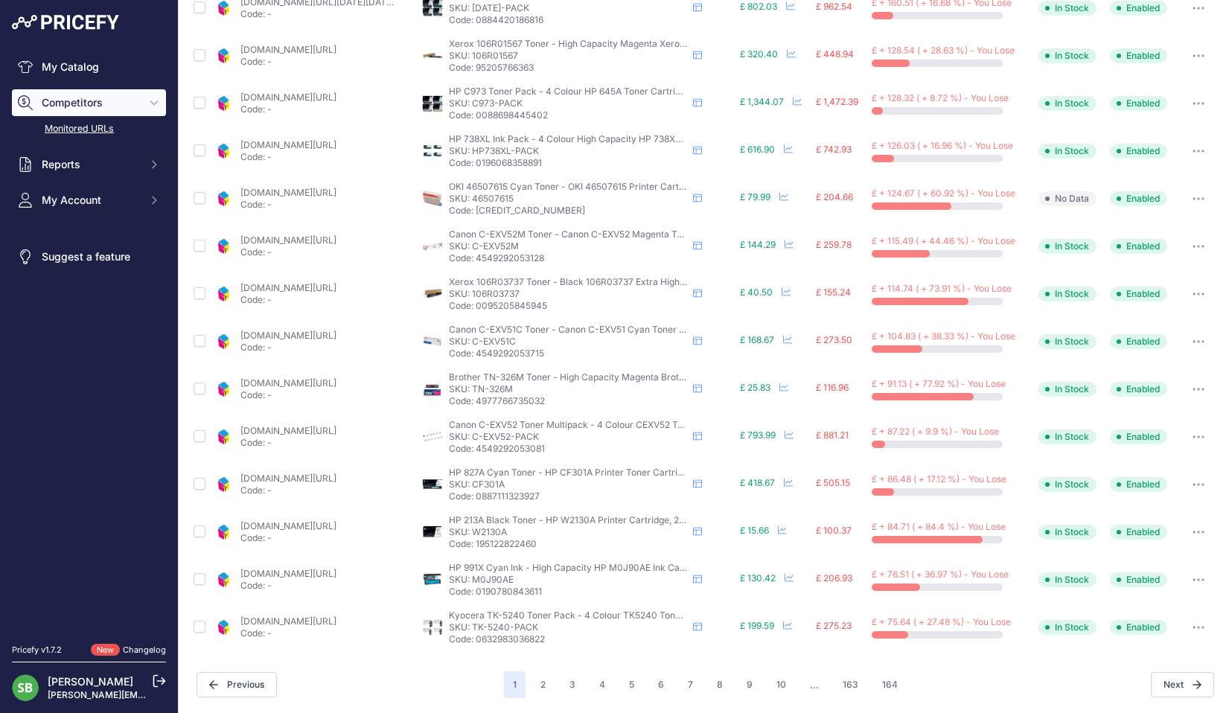
scroll to position [514, 0]
click at [1198, 390] on icon "button" at bounding box center [1198, 390] width 1 height 1
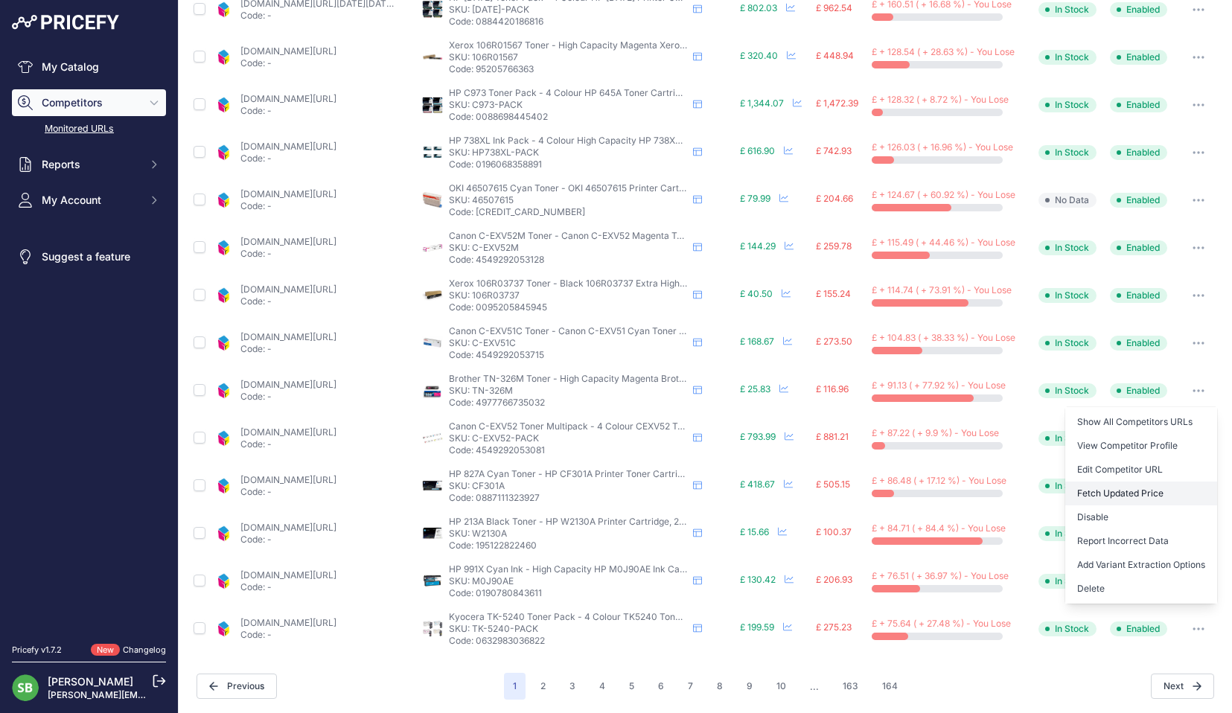
click at [1118, 488] on button "Fetch Updated Price" at bounding box center [1141, 494] width 152 height 24
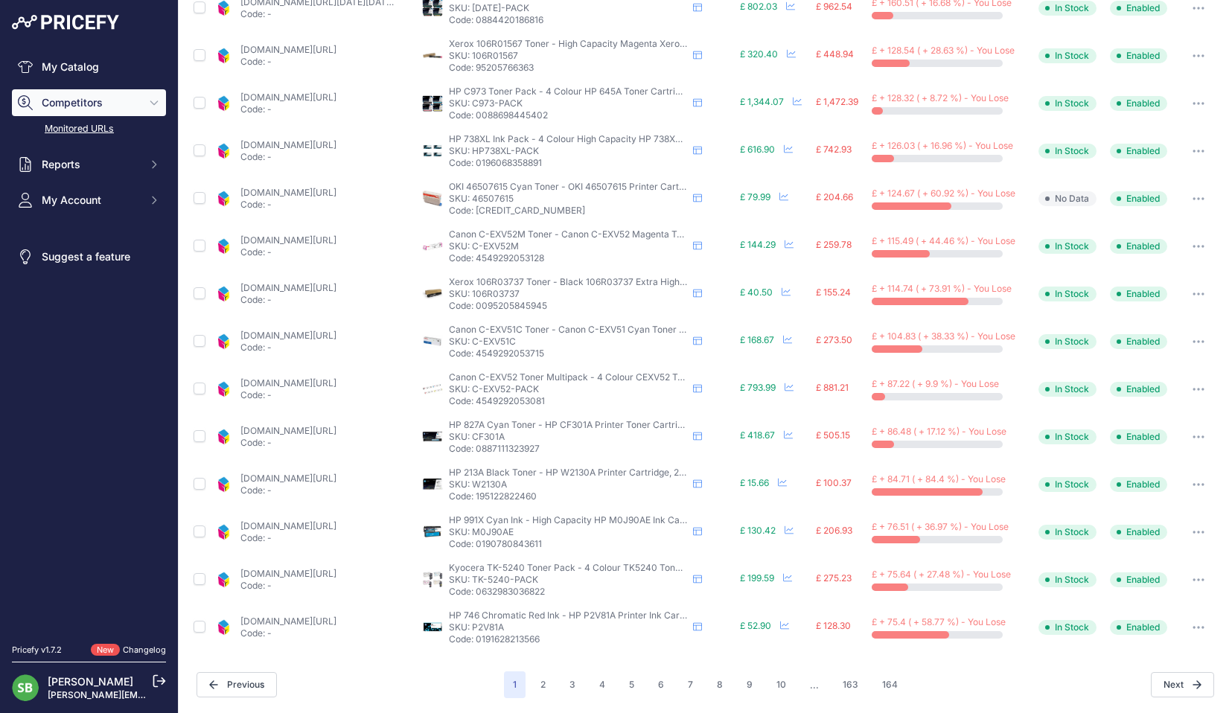
scroll to position [514, 0]
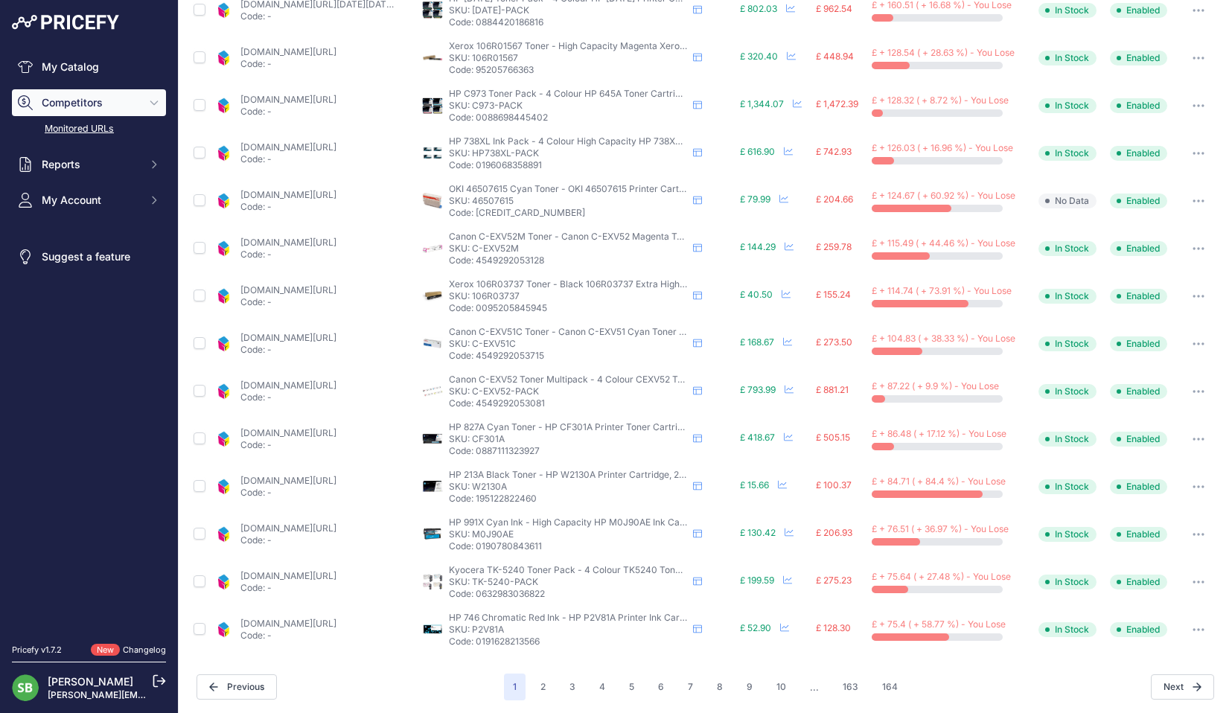
click at [1192, 485] on icon "button" at bounding box center [1198, 486] width 12 height 3
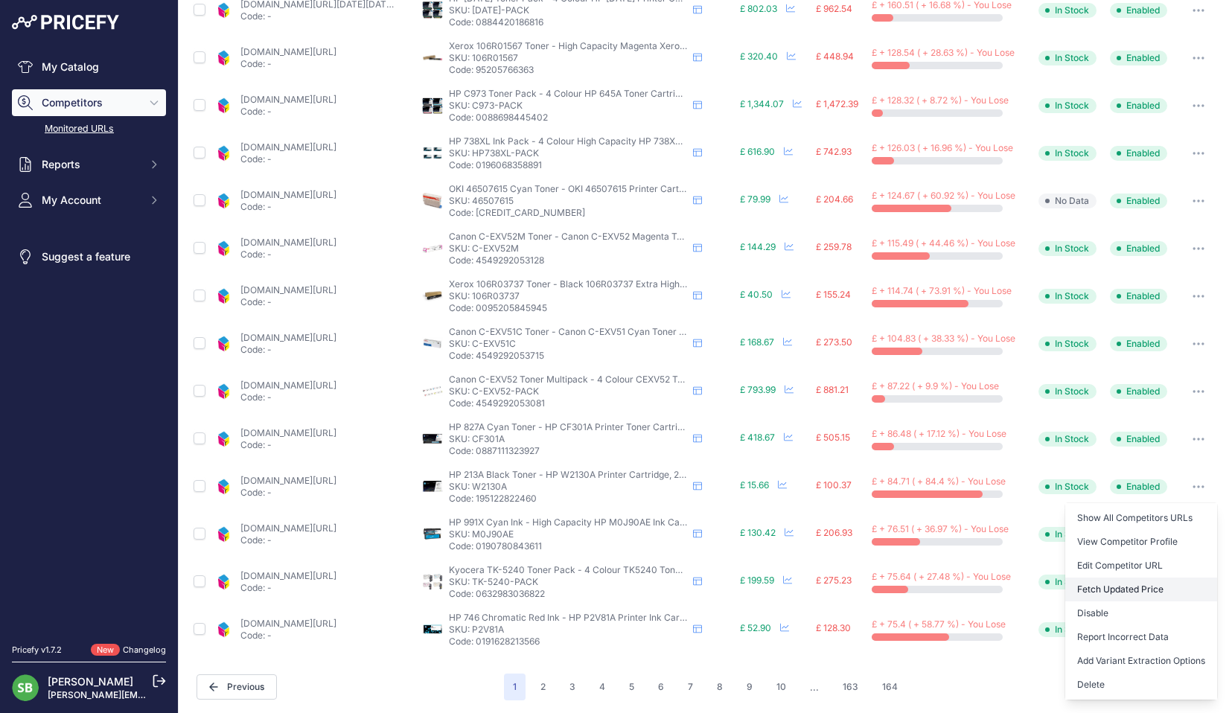
click at [1104, 582] on button "Fetch Updated Price" at bounding box center [1141, 590] width 152 height 24
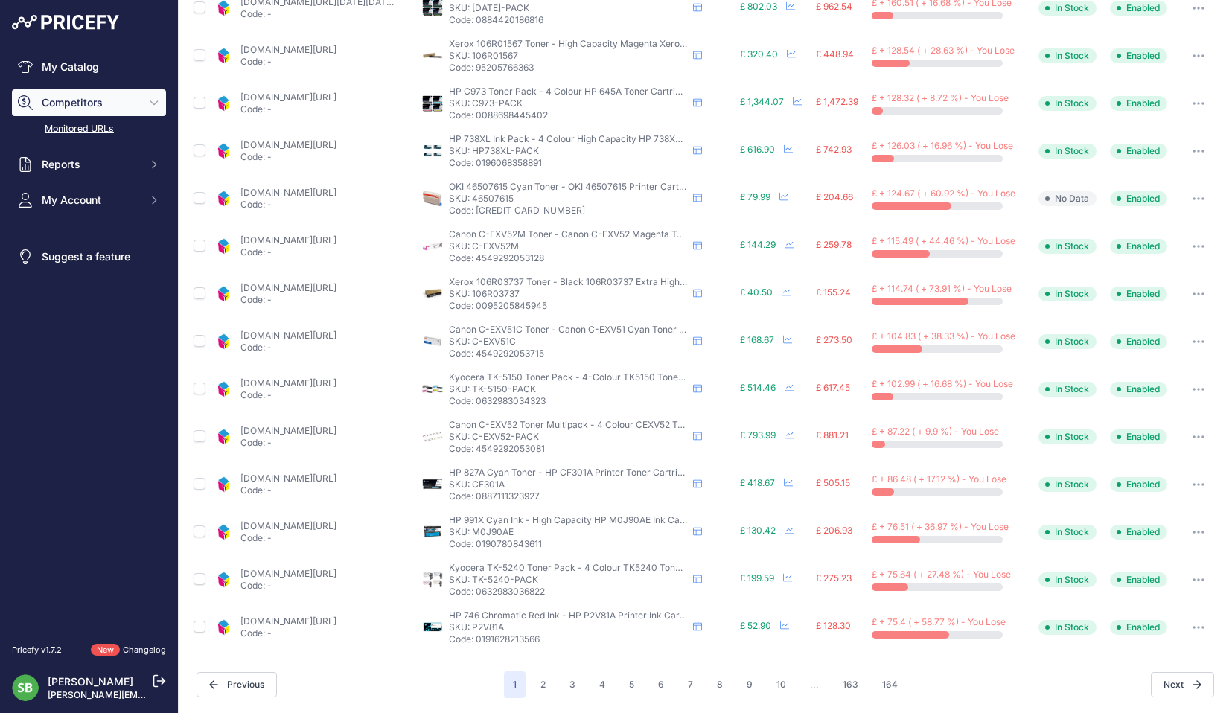
scroll to position [513, 0]
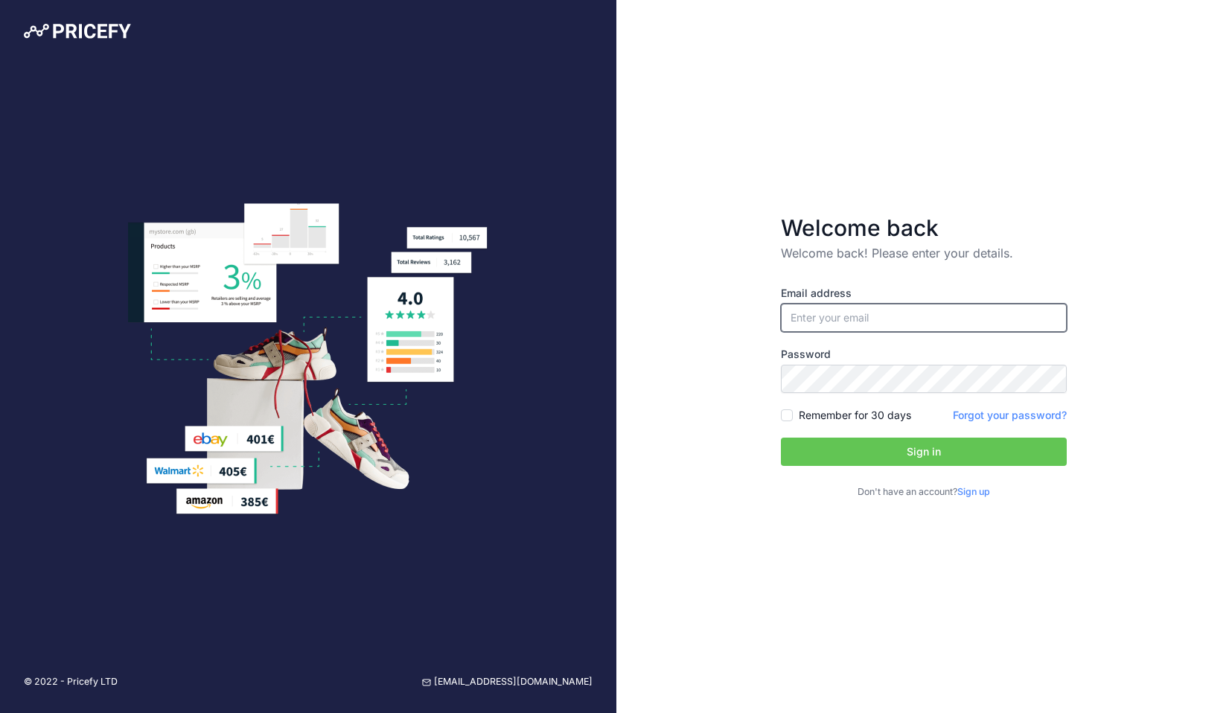
click at [898, 316] on input "email" at bounding box center [924, 318] width 286 height 28
type input "[PERSON_NAME][EMAIL_ADDRESS][PERSON_NAME][DOMAIN_NAME]"
click at [862, 443] on button "Sign in" at bounding box center [924, 452] width 286 height 28
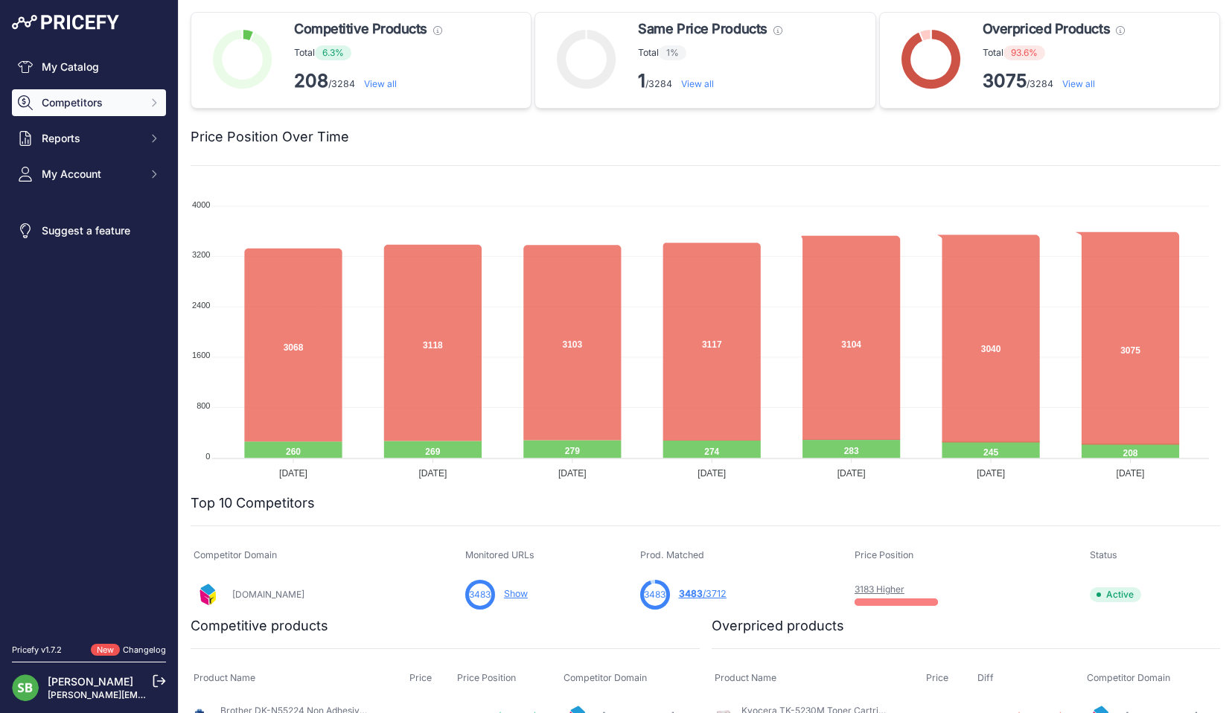
click at [128, 114] on button "Competitors" at bounding box center [89, 102] width 154 height 27
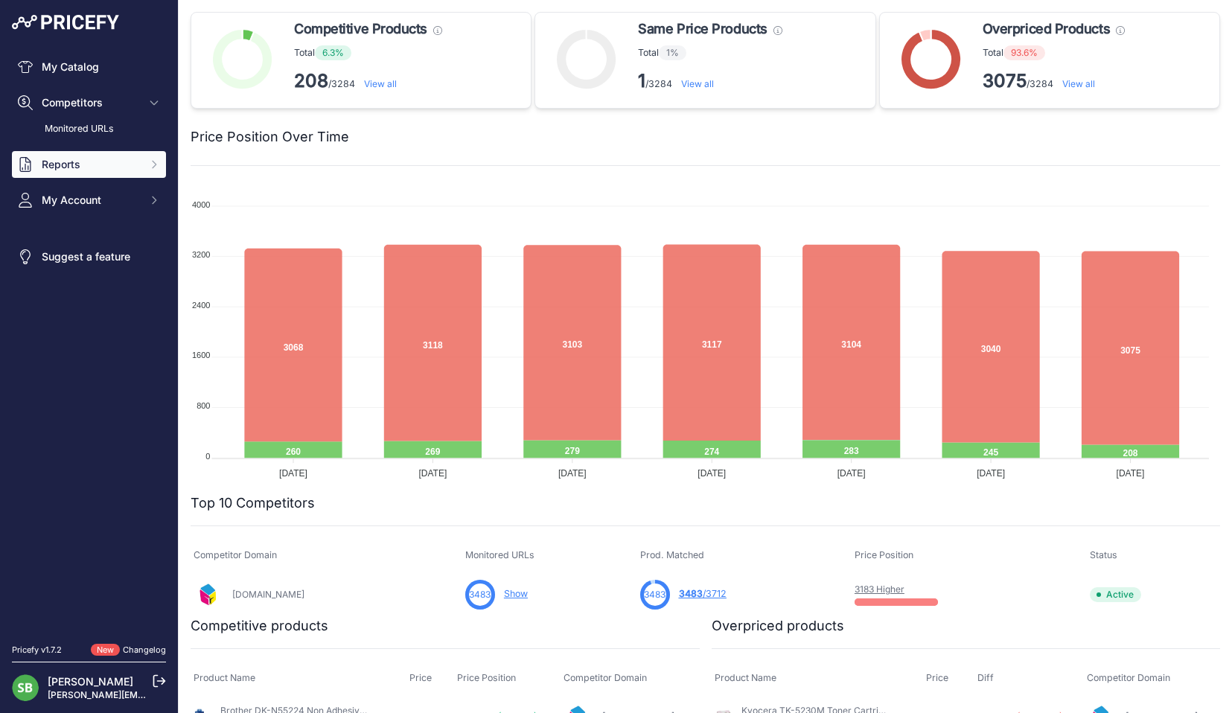
click at [54, 162] on span "Reports" at bounding box center [90, 164] width 97 height 15
click at [66, 186] on link "My Reports" at bounding box center [89, 191] width 154 height 26
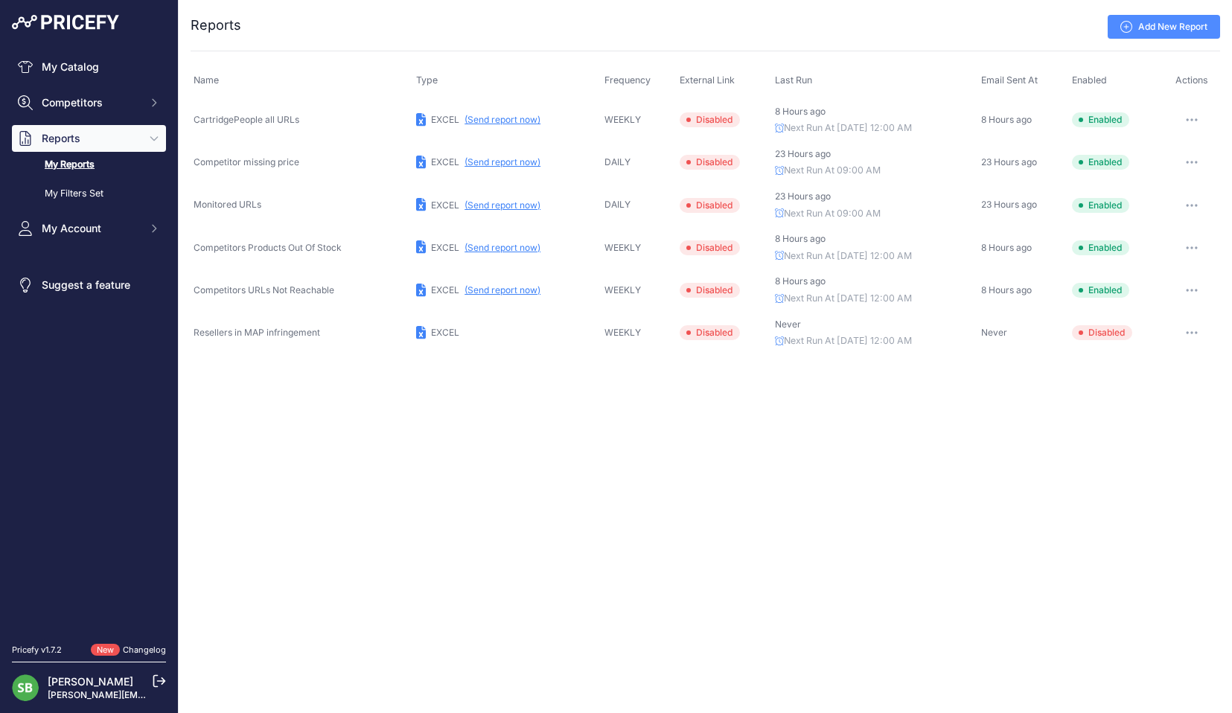
click at [492, 119] on button "(Send report now)" at bounding box center [502, 120] width 76 height 12
click at [76, 103] on span "Competitors" at bounding box center [90, 102] width 97 height 15
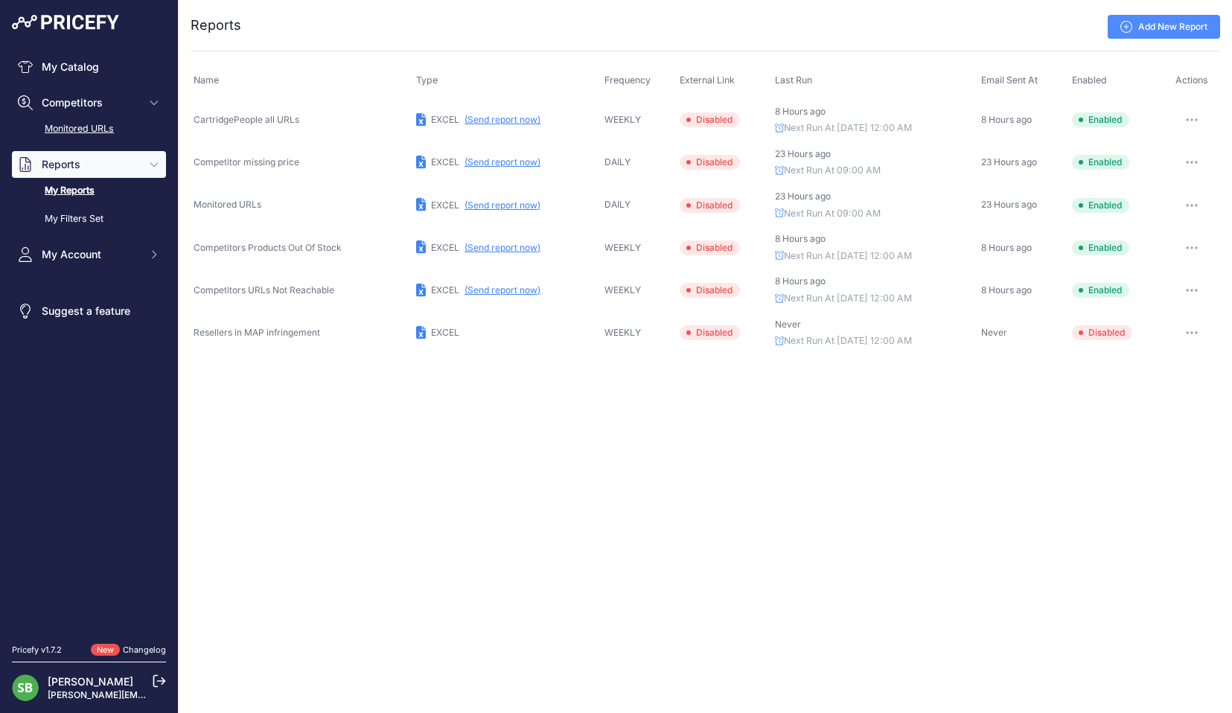
click at [74, 129] on link "Monitored URLs" at bounding box center [89, 129] width 154 height 26
click at [74, 128] on link "Monitored URLs" at bounding box center [89, 129] width 154 height 26
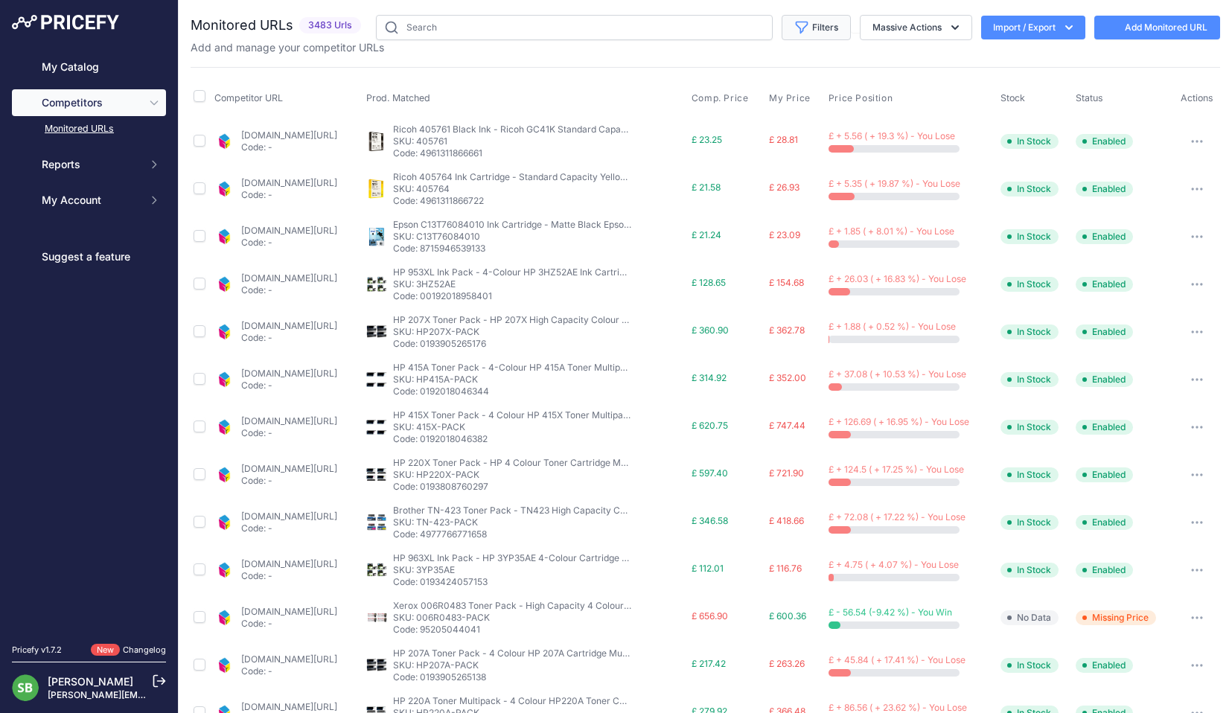
click at [800, 36] on button "Filters" at bounding box center [815, 27] width 69 height 25
click at [800, 28] on button "Filters" at bounding box center [815, 27] width 69 height 25
click at [543, 26] on input "text" at bounding box center [574, 27] width 397 height 25
paste input "HP415A-PACK"
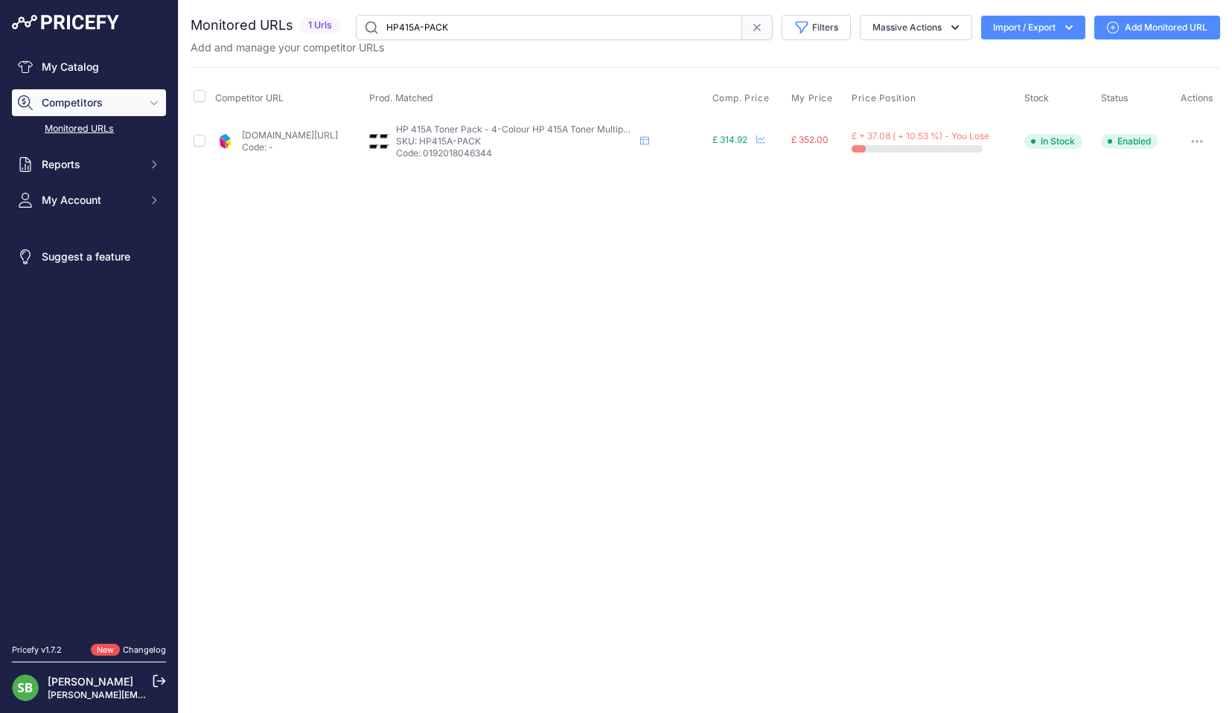
click at [1200, 138] on button "button" at bounding box center [1197, 141] width 30 height 21
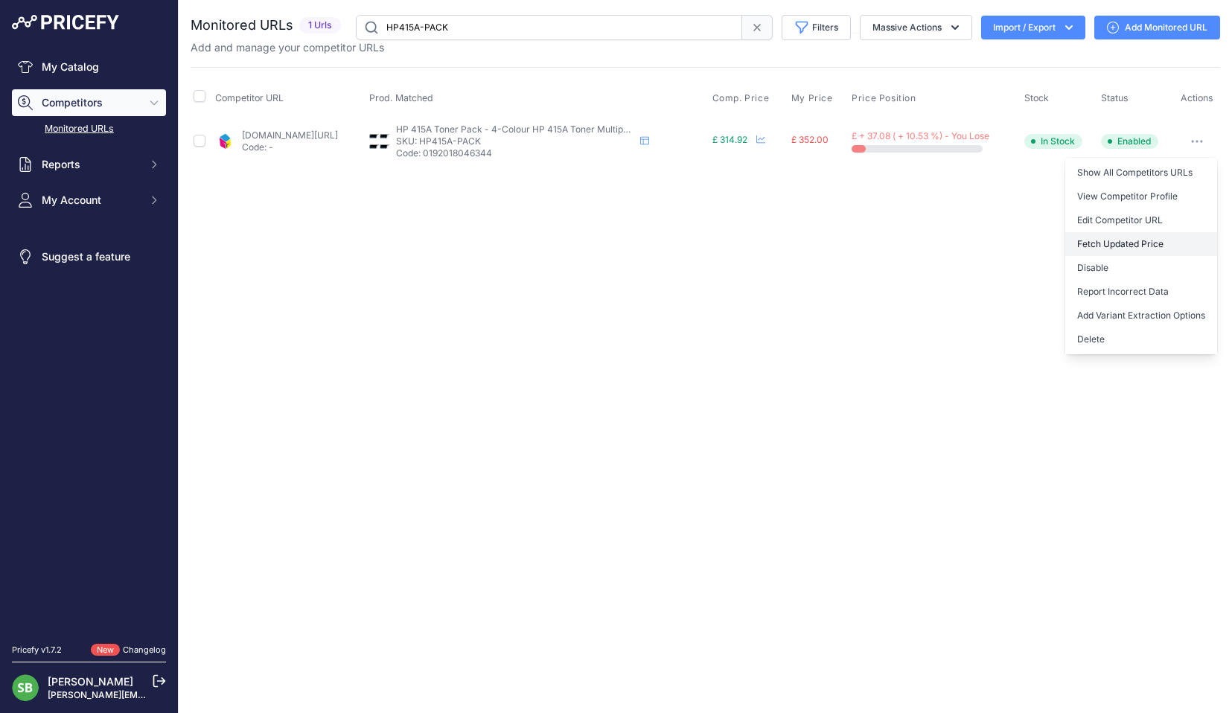
click at [1110, 246] on button "Fetch Updated Price" at bounding box center [1141, 244] width 152 height 24
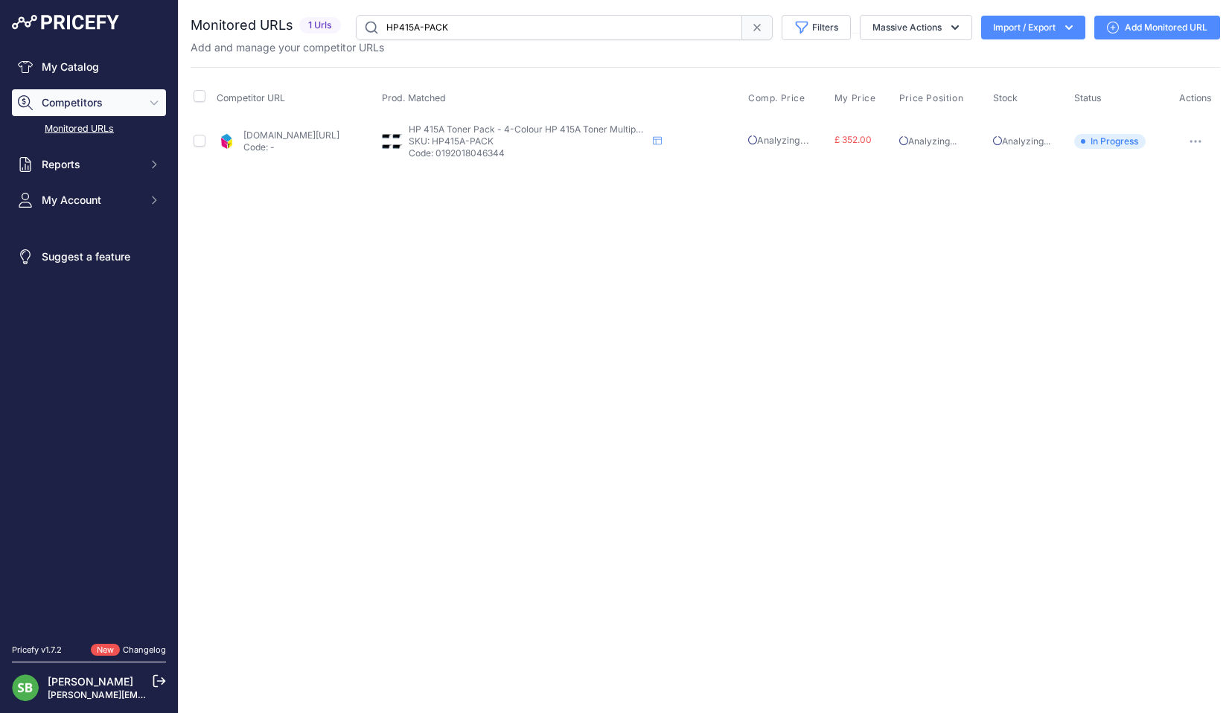
drag, startPoint x: 493, startPoint y: 33, endPoint x: 257, endPoint y: 16, distance: 236.5
click at [268, 16] on div "Monitored URLs 1 Urls" at bounding box center [705, 27] width 1029 height 25
paste input "3HZ52AE"
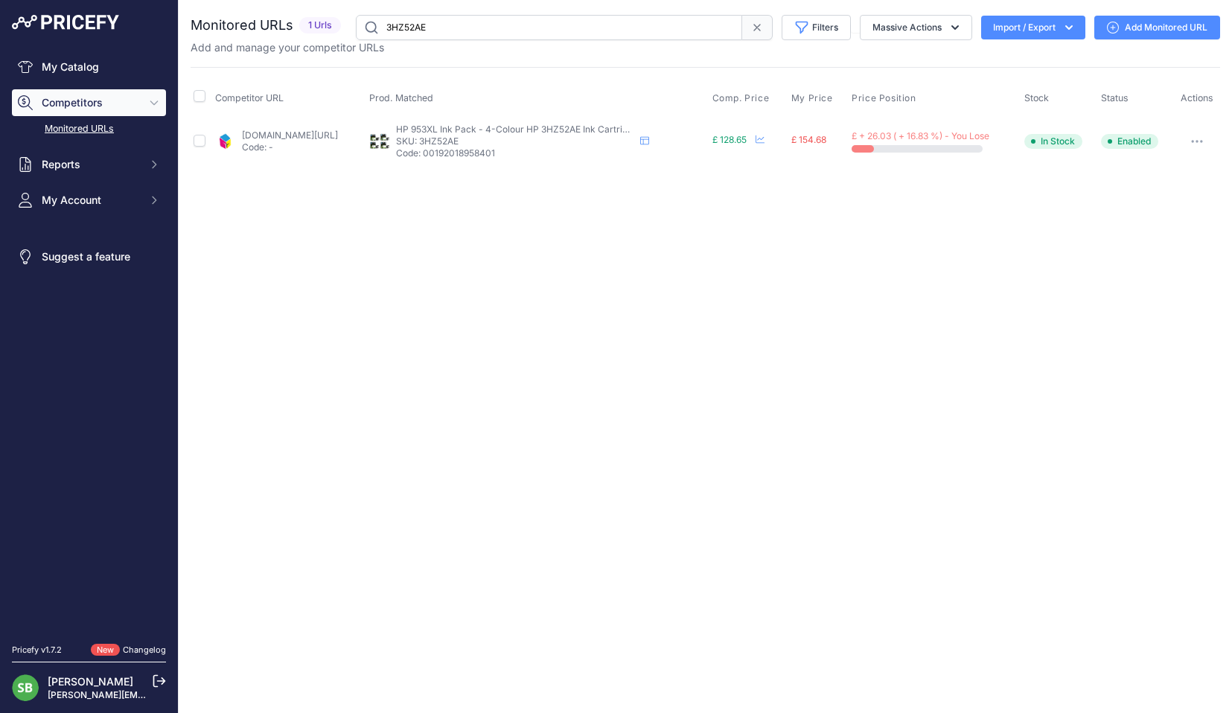
click at [281, 138] on link "[DOMAIN_NAME][URL]" at bounding box center [290, 134] width 96 height 11
click at [1192, 140] on icon "button" at bounding box center [1197, 141] width 12 height 3
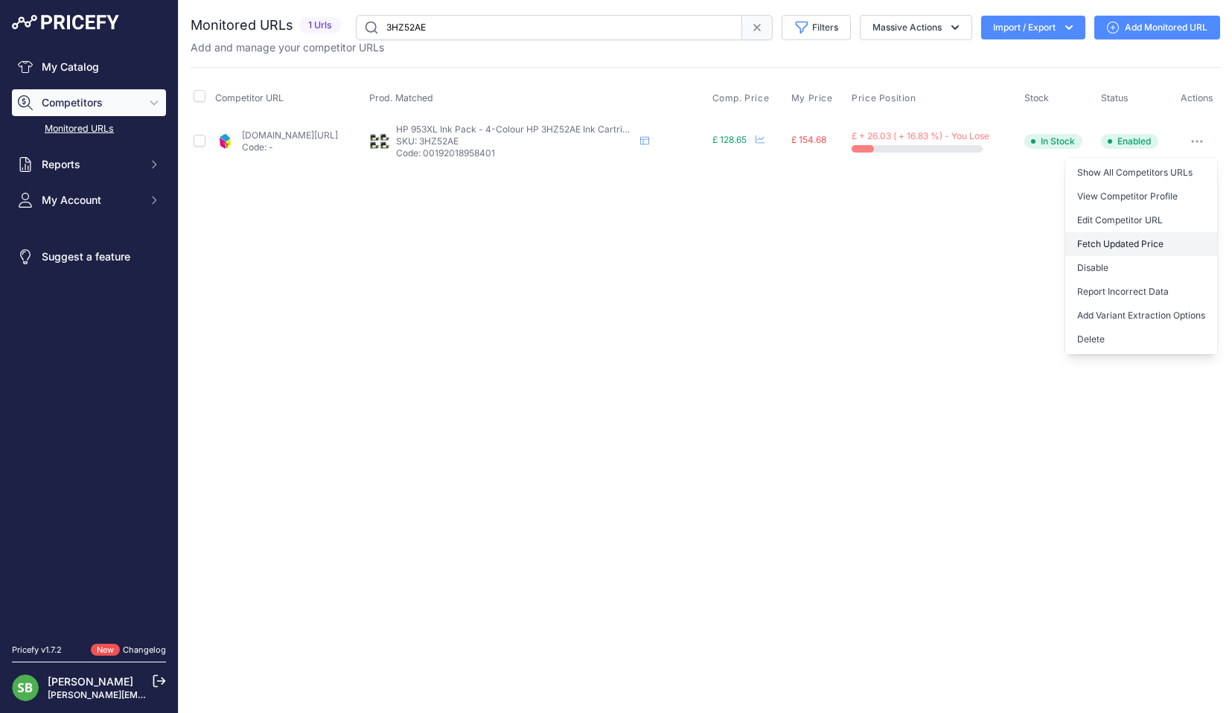
click at [1111, 243] on button "Fetch Updated Price" at bounding box center [1141, 244] width 152 height 24
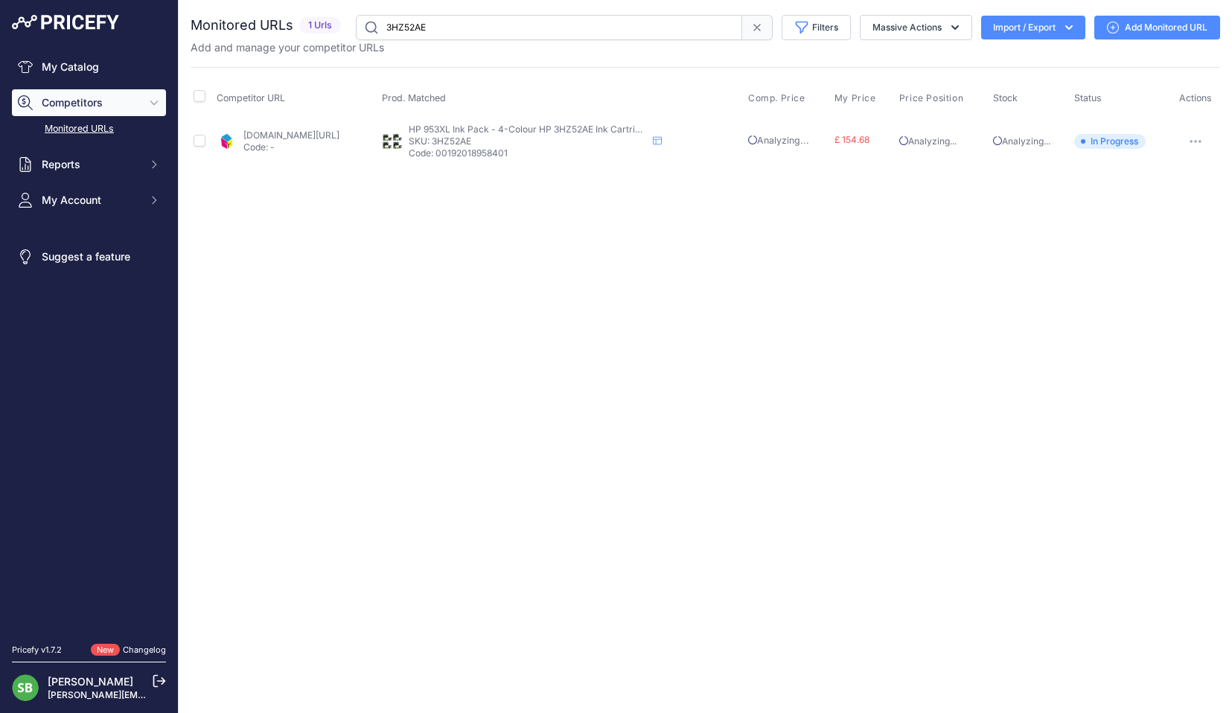
drag, startPoint x: 452, startPoint y: 30, endPoint x: 293, endPoint y: 30, distance: 158.5
click at [298, 30] on div "Monitored URLs 1 Urls" at bounding box center [705, 27] width 1029 height 25
paste input "HP220X-PACK"
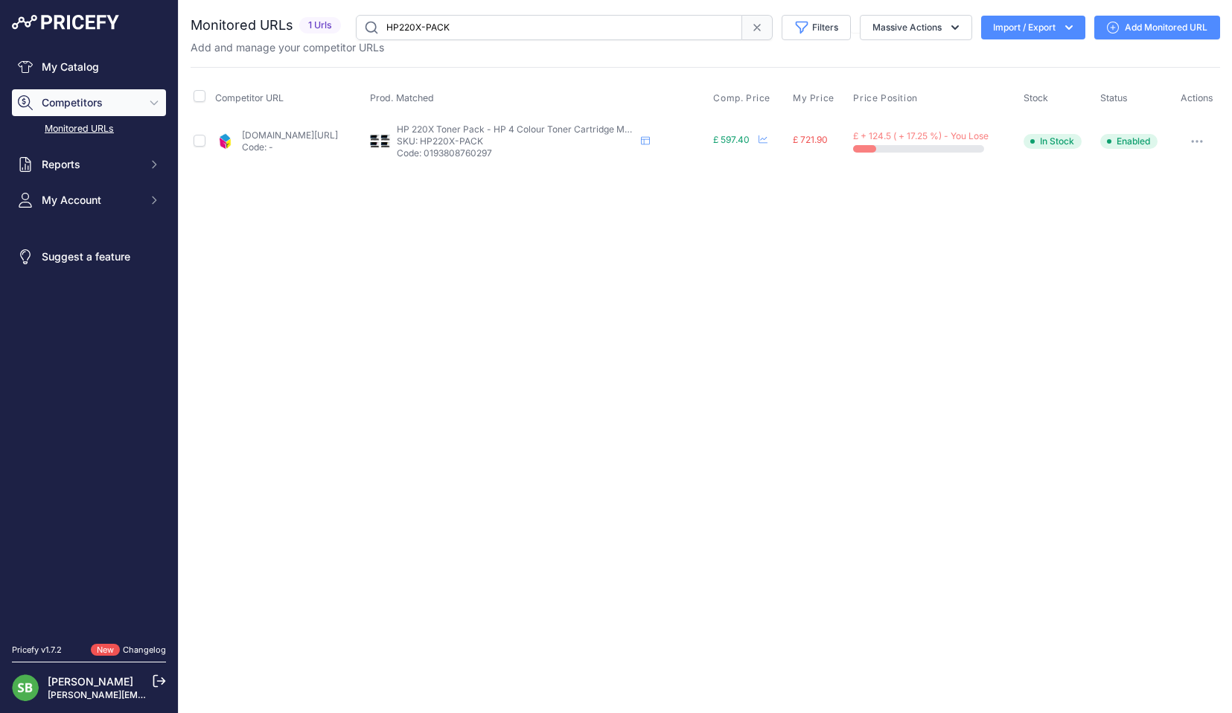
click at [1201, 145] on button "button" at bounding box center [1197, 141] width 30 height 21
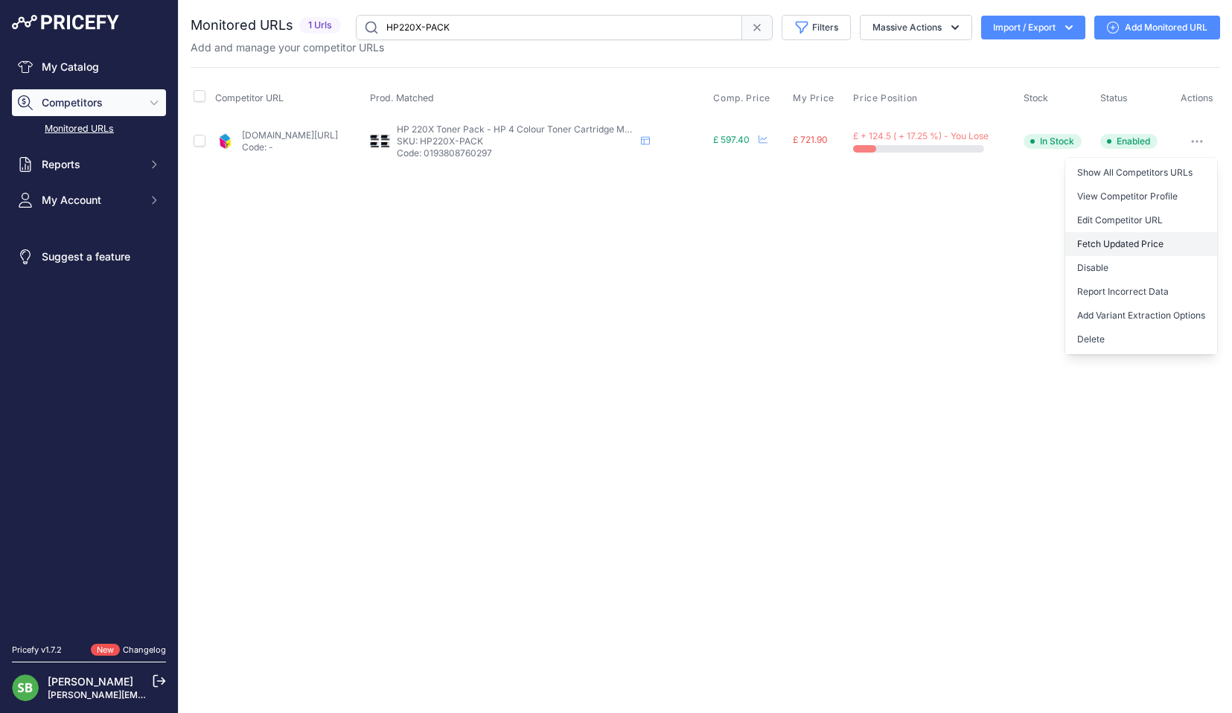
click at [1117, 240] on button "Fetch Updated Price" at bounding box center [1141, 244] width 152 height 24
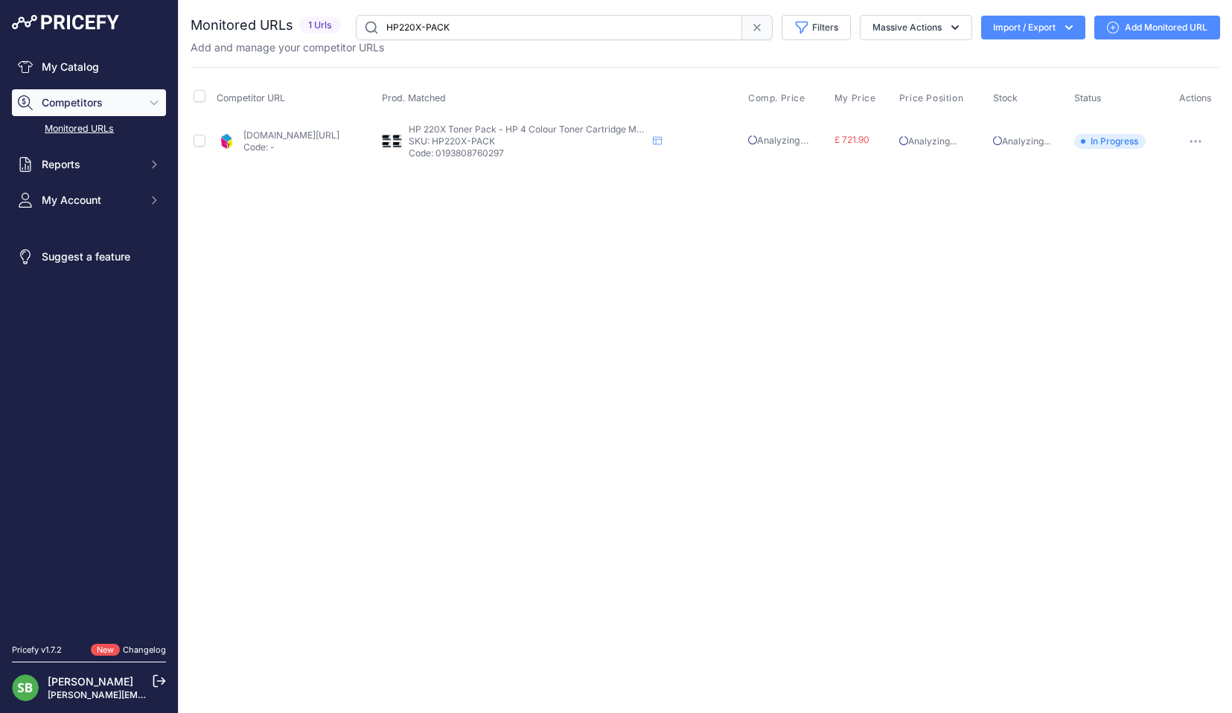
drag, startPoint x: 356, startPoint y: 27, endPoint x: 266, endPoint y: 27, distance: 90.1
click at [228, 27] on div "Monitored URLs 1 Urls" at bounding box center [705, 27] width 1029 height 25
paste input "A"
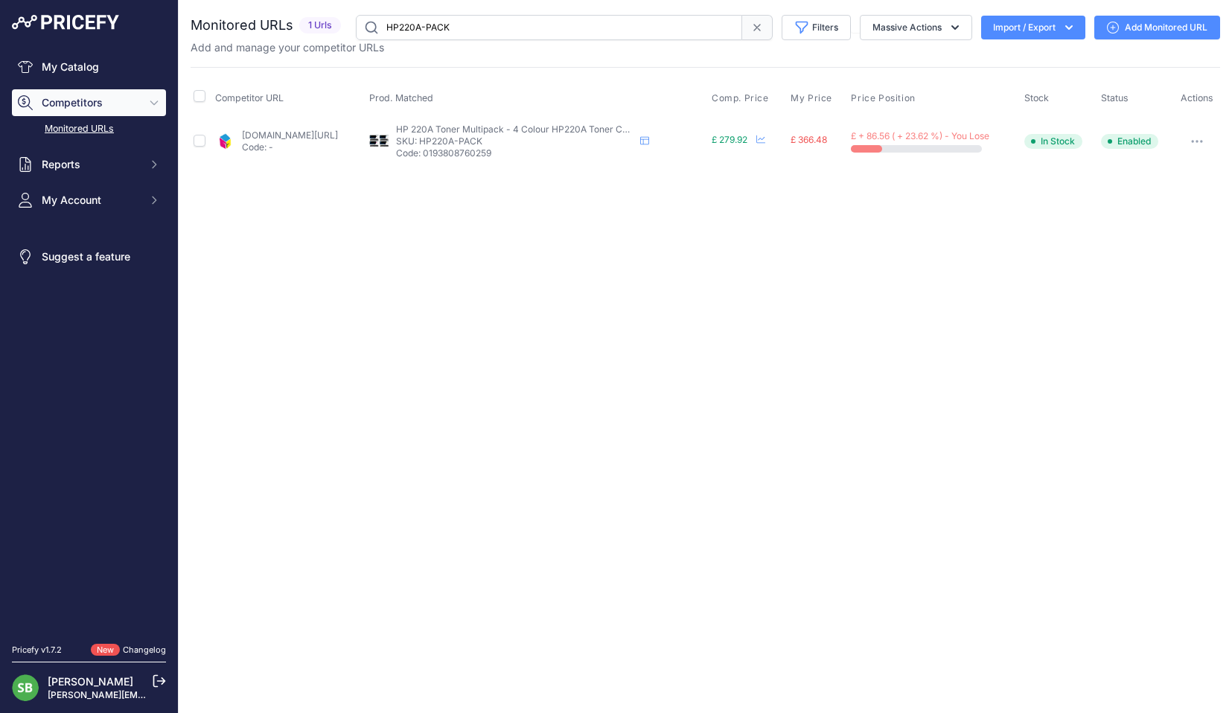
click at [1200, 140] on icon "button" at bounding box center [1197, 141] width 12 height 3
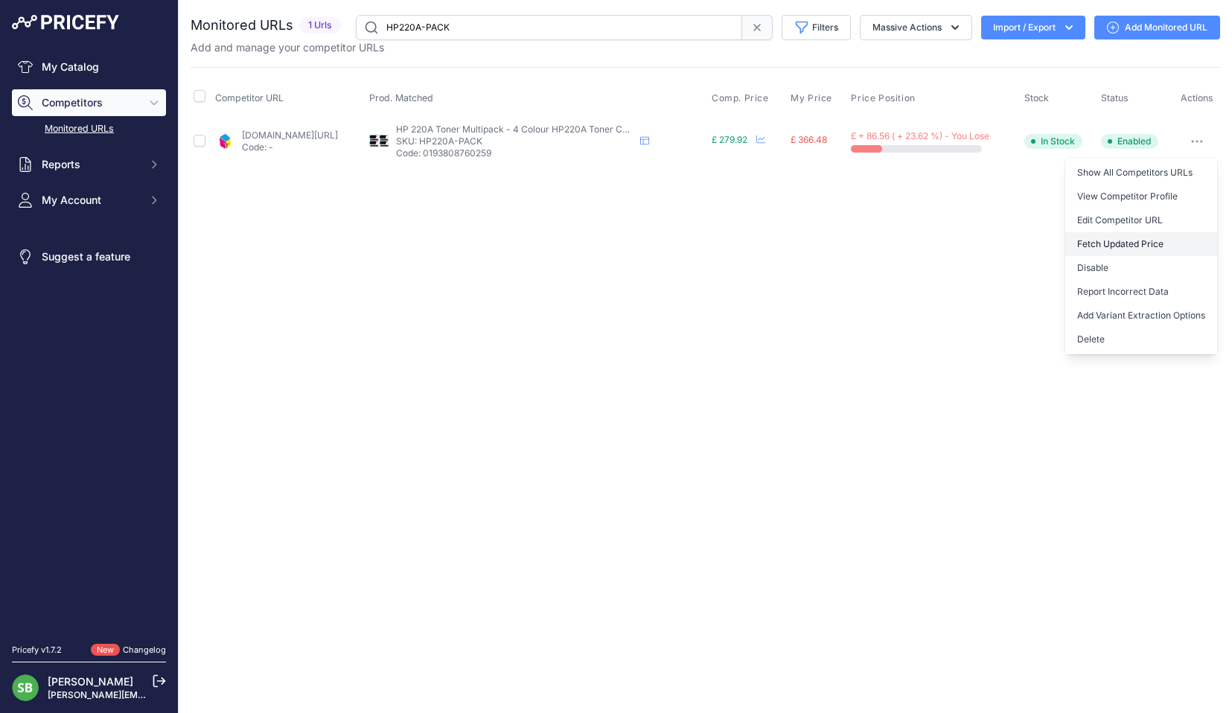
click at [1114, 240] on button "Fetch Updated Price" at bounding box center [1141, 244] width 152 height 24
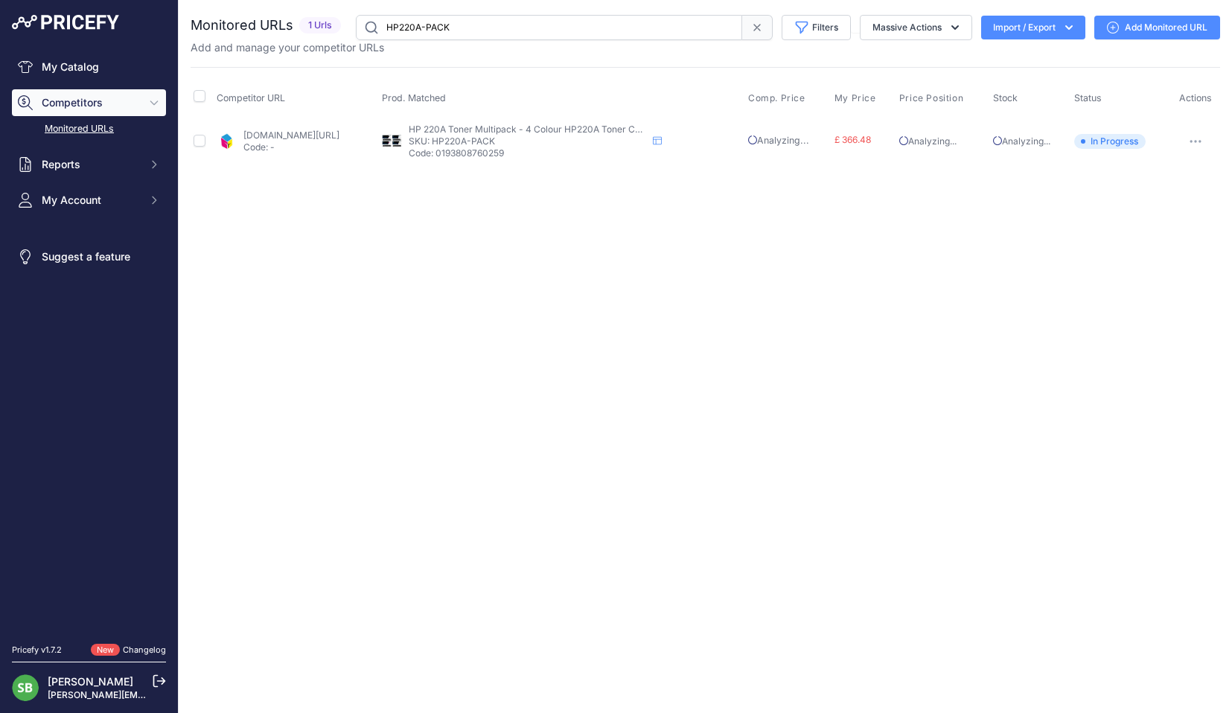
drag, startPoint x: 352, startPoint y: 14, endPoint x: 307, endPoint y: 14, distance: 45.4
click at [317, 14] on div "You are not connected to the internet. Monitored URLs" at bounding box center [705, 90] width 1029 height 180
paste input "TN-423"
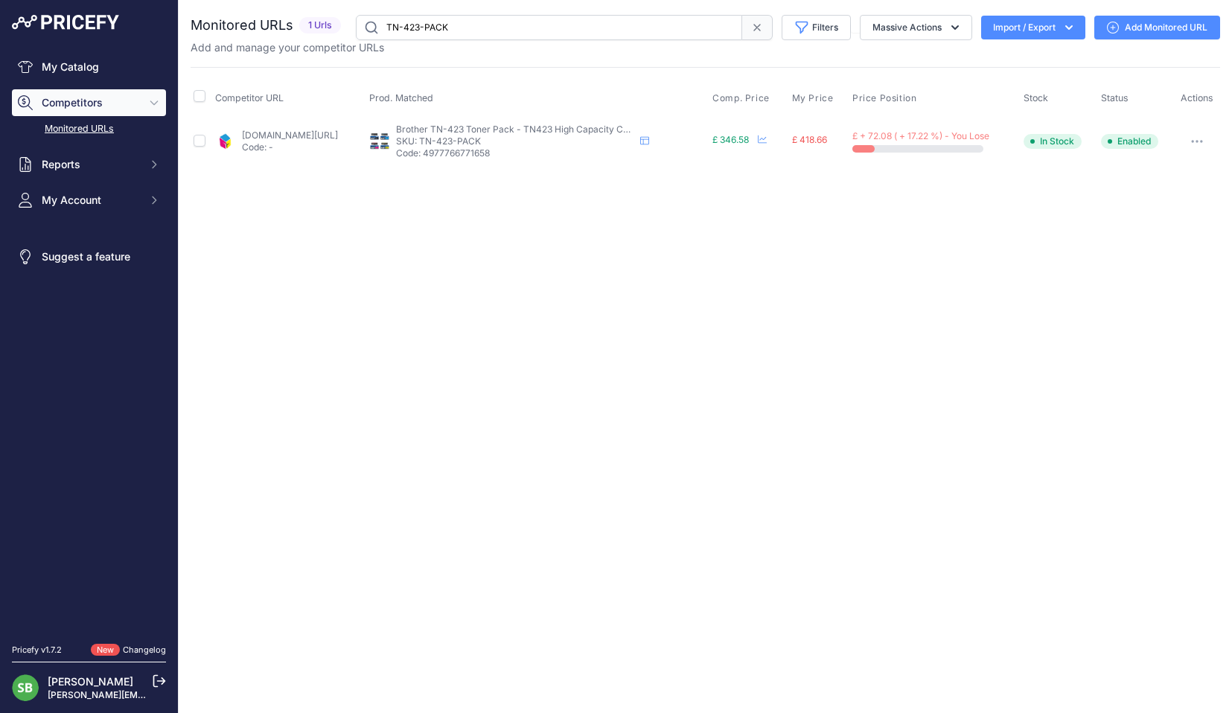
click at [1187, 147] on button "button" at bounding box center [1197, 141] width 30 height 21
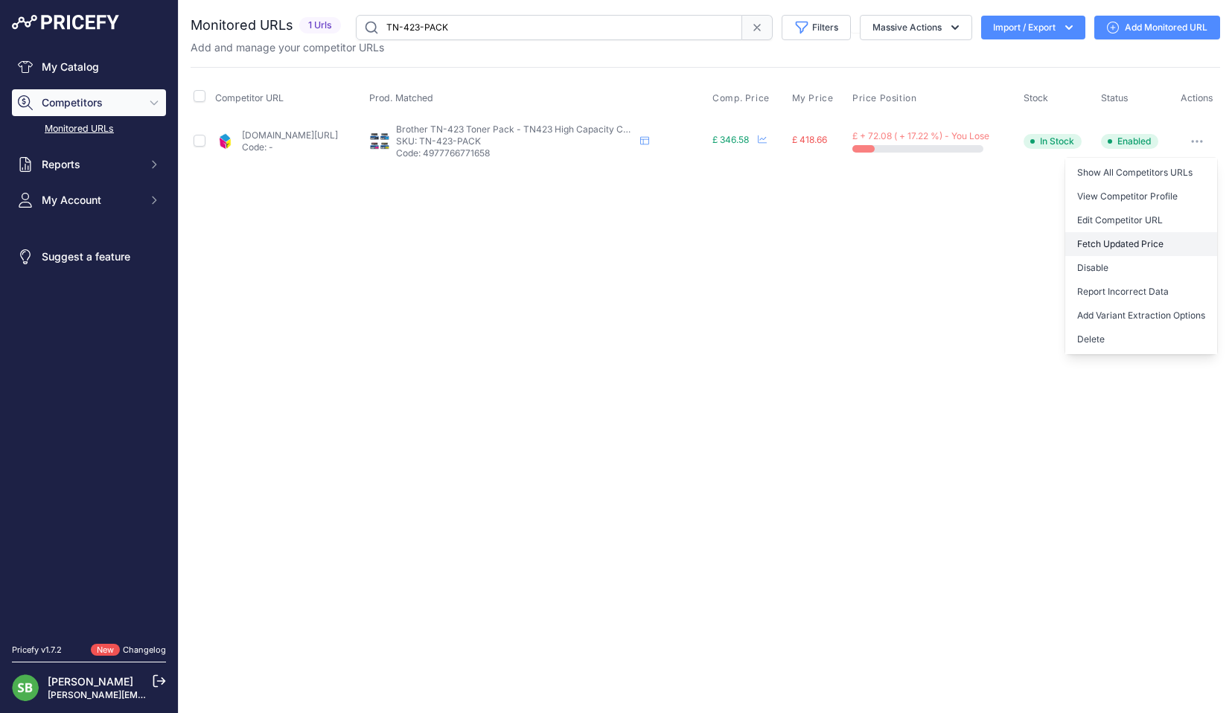
click at [1113, 243] on button "Fetch Updated Price" at bounding box center [1141, 244] width 152 height 24
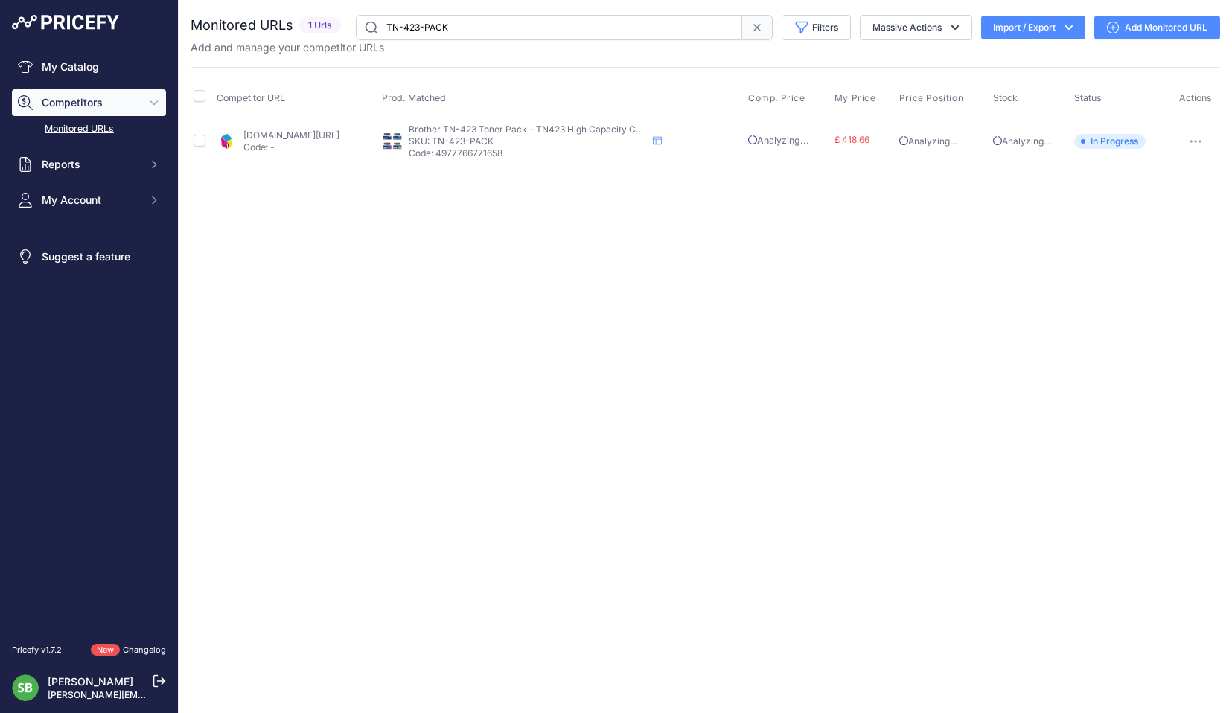
drag, startPoint x: 472, startPoint y: 32, endPoint x: 363, endPoint y: 32, distance: 108.7
click at [365, 32] on input "TN-423-PACK" at bounding box center [549, 27] width 386 height 25
paste input "HP207A"
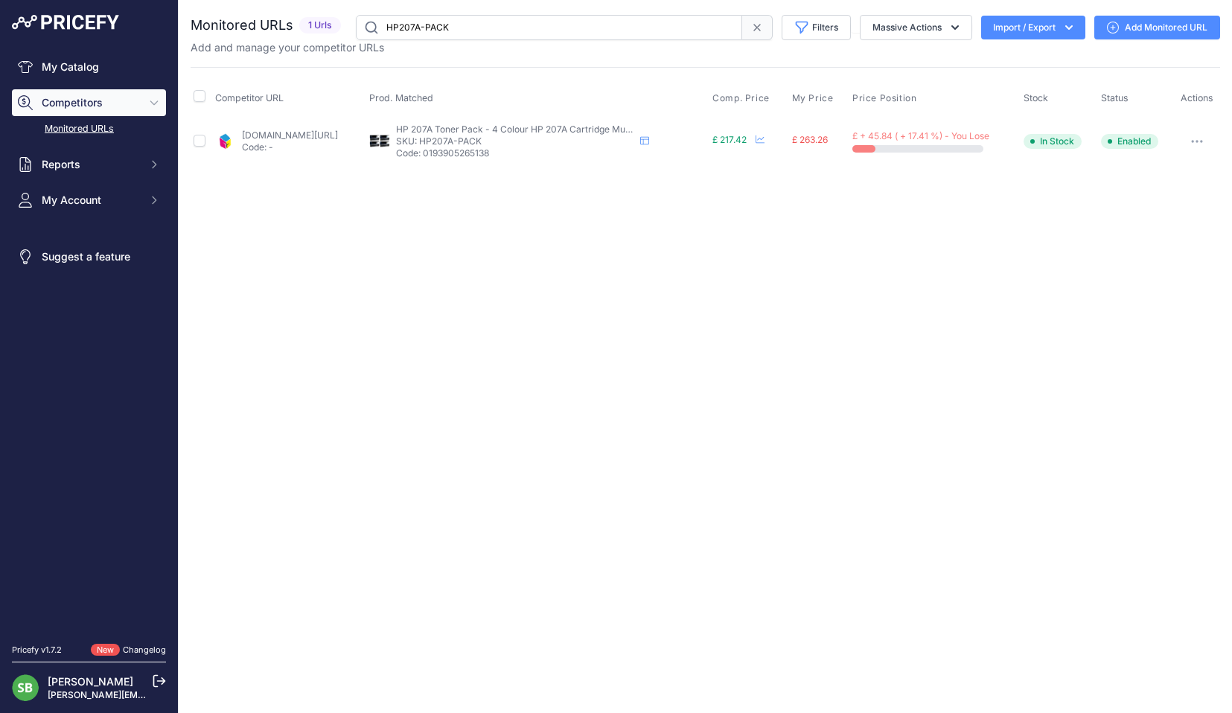
click at [1198, 142] on icon "button" at bounding box center [1196, 141] width 1 height 1
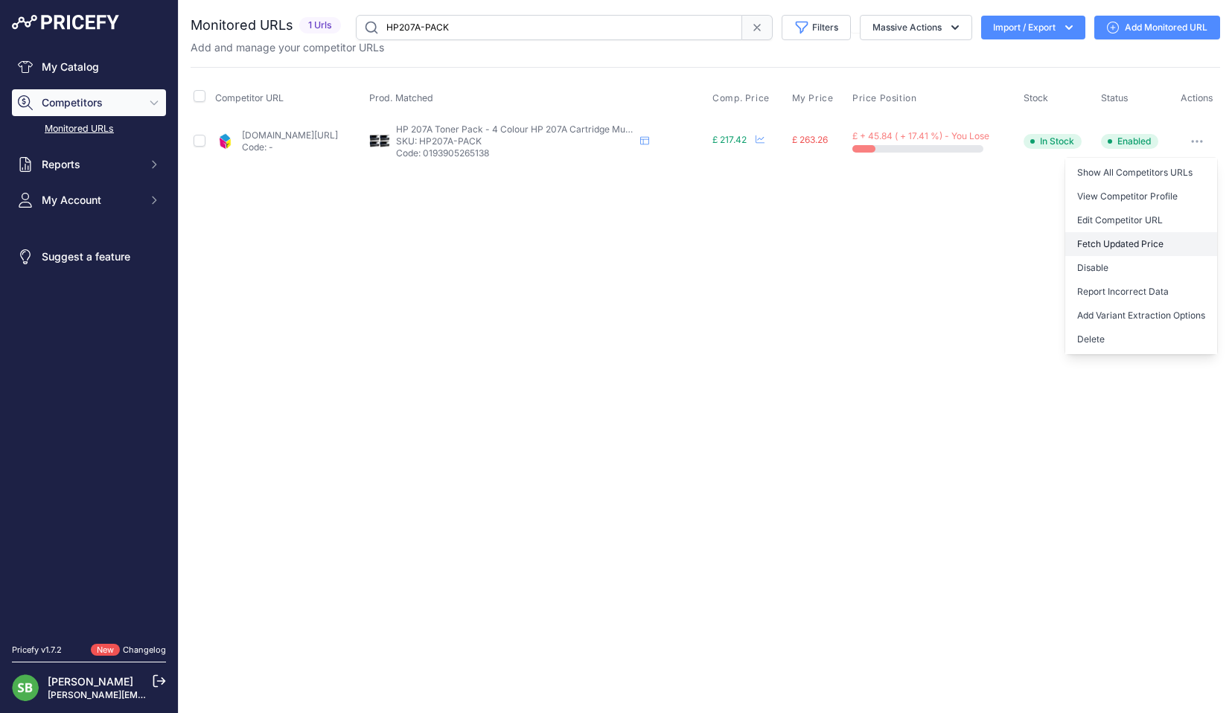
click at [1106, 240] on button "Fetch Updated Price" at bounding box center [1141, 244] width 152 height 24
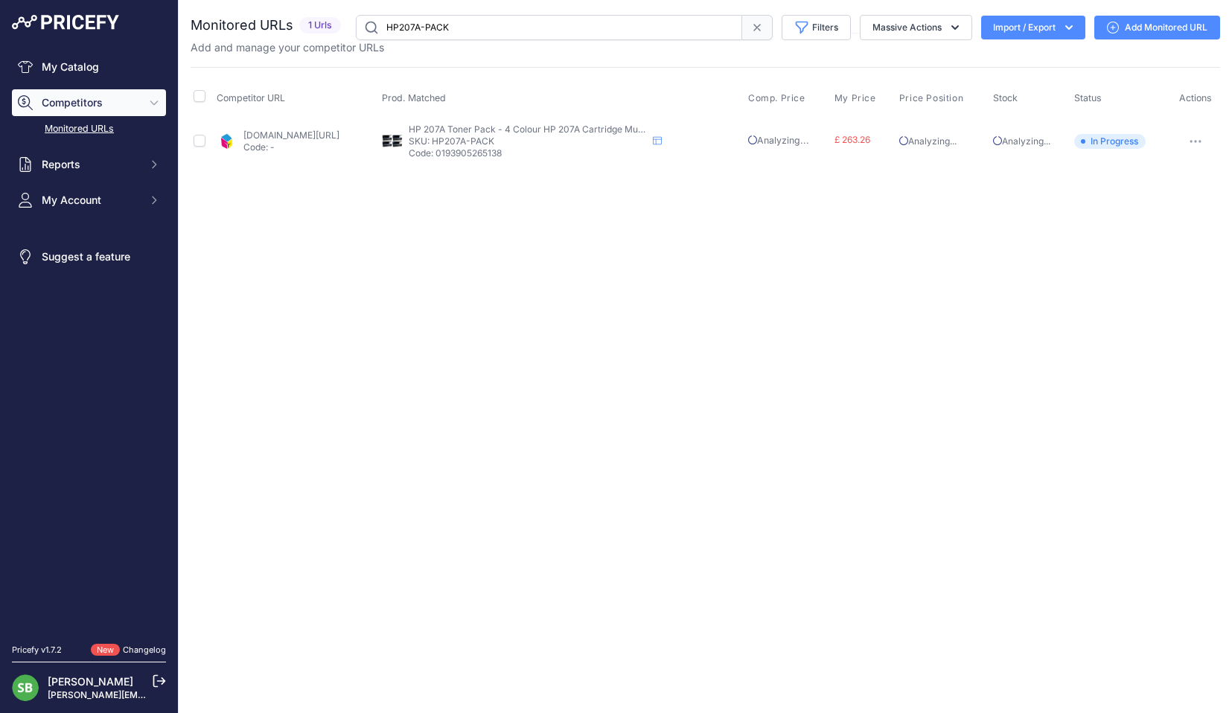
drag, startPoint x: 490, startPoint y: 25, endPoint x: 220, endPoint y: 25, distance: 270.2
click at [220, 25] on div "Monitored URLs 1 Urls" at bounding box center [705, 27] width 1029 height 25
paste input "415X"
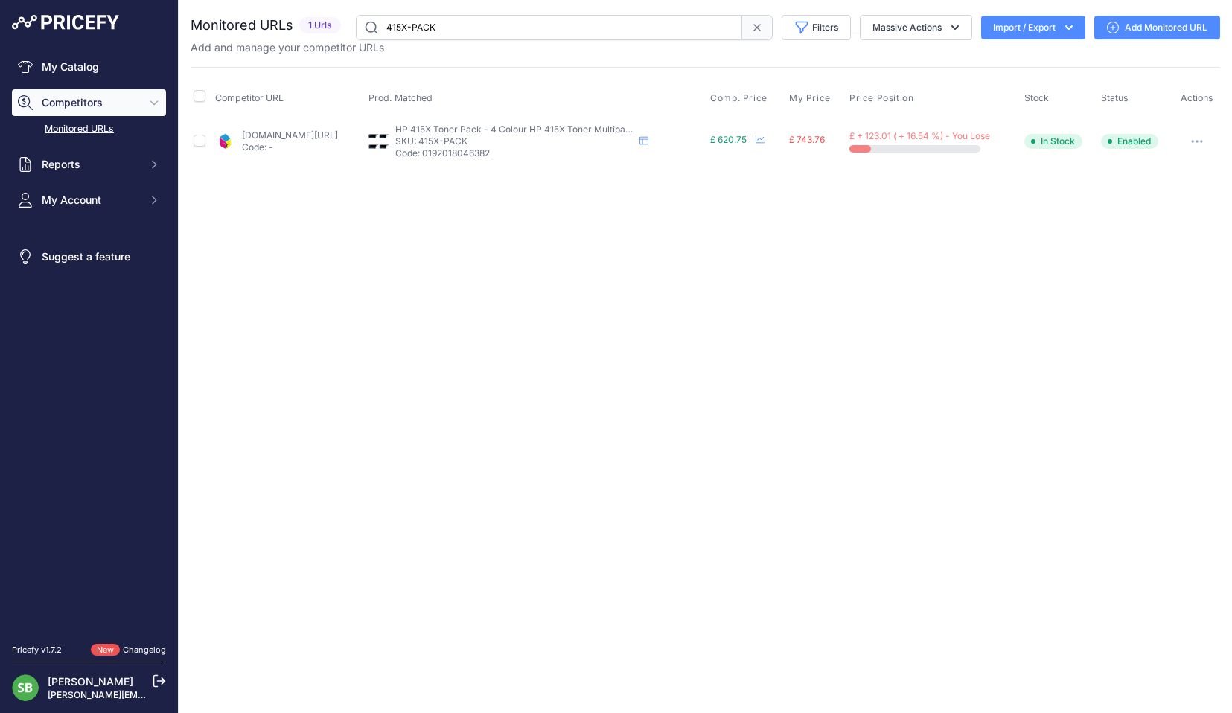
click at [1198, 141] on icon "button" at bounding box center [1196, 141] width 1 height 1
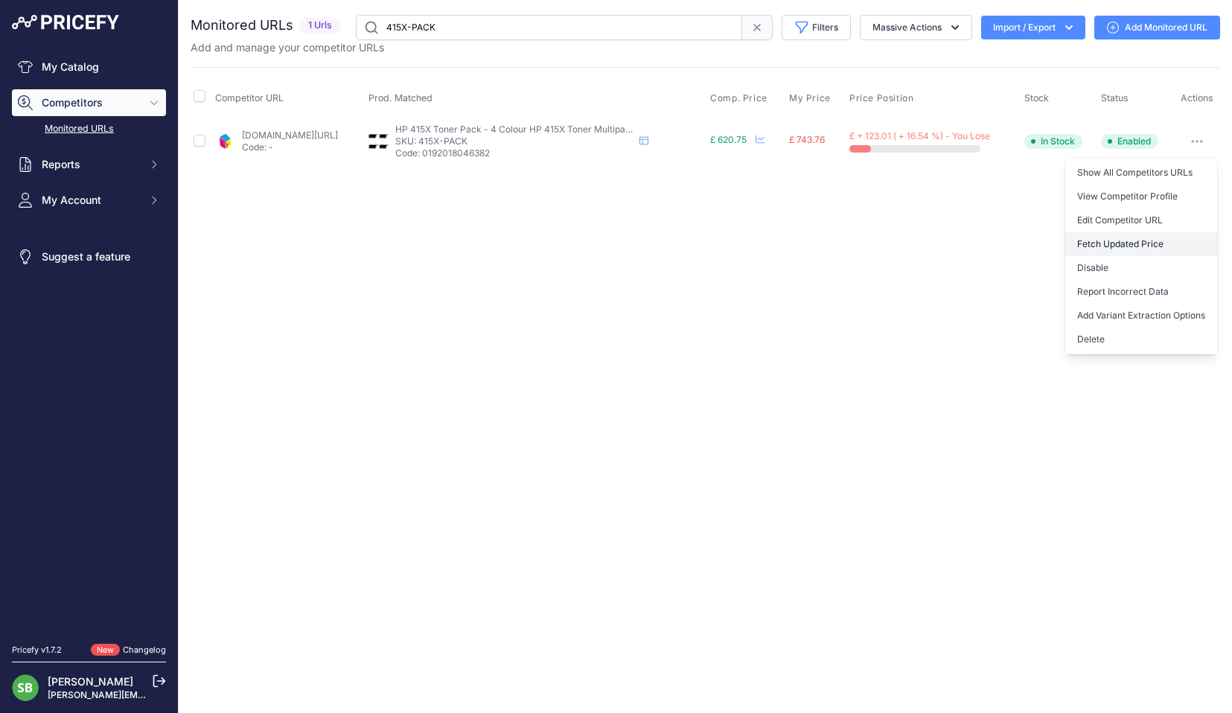
click at [1119, 237] on button "Fetch Updated Price" at bounding box center [1141, 244] width 152 height 24
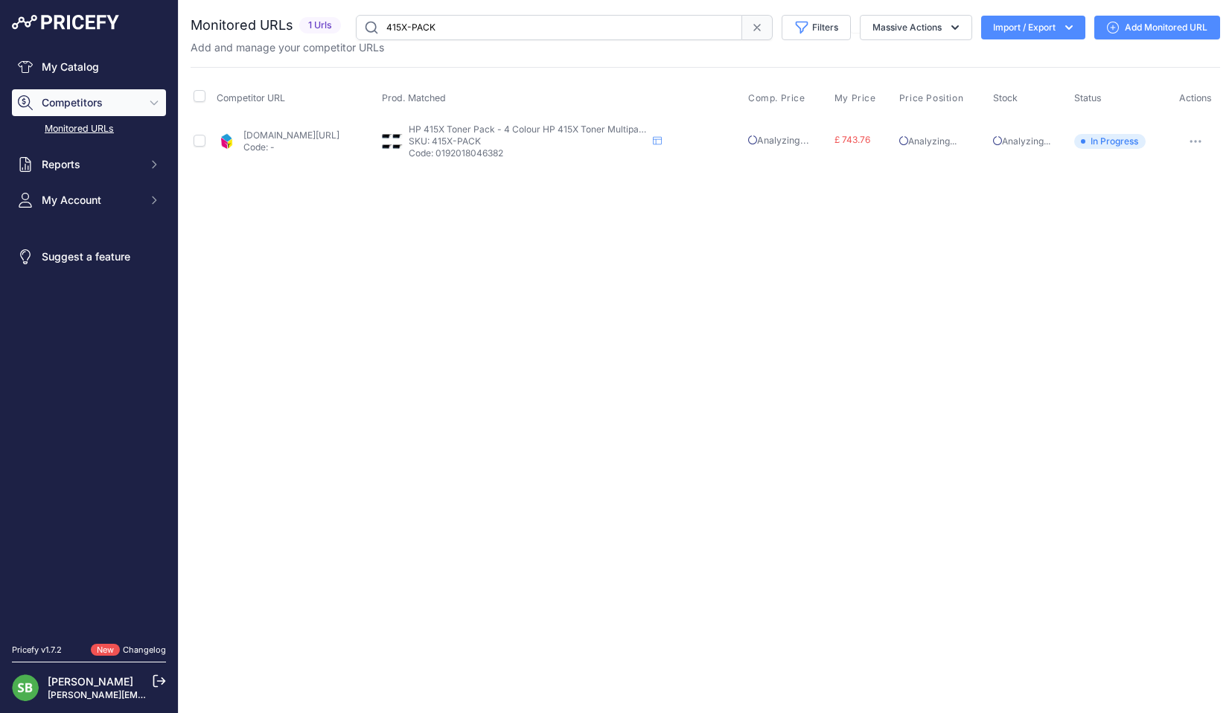
drag, startPoint x: 441, startPoint y: 27, endPoint x: 282, endPoint y: 22, distance: 159.4
click at [303, 21] on div "Monitored URLs 1 Urls" at bounding box center [705, 27] width 1029 height 25
paste input "HP219"
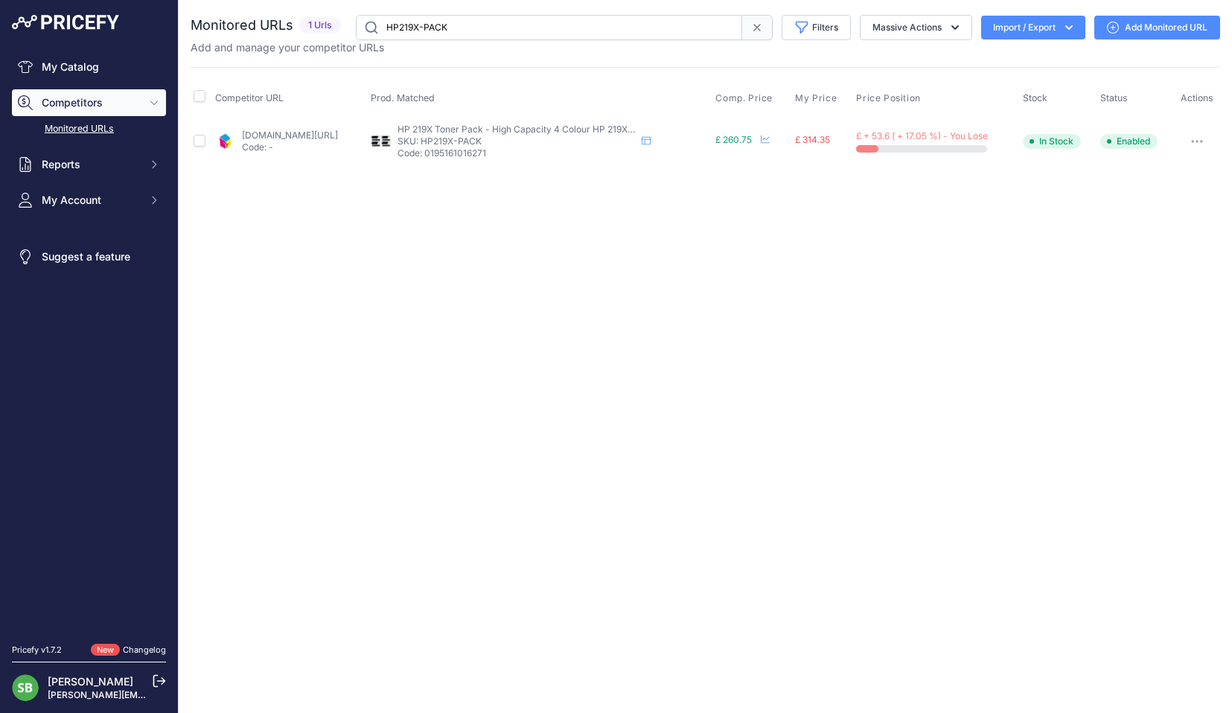
click at [1194, 147] on button "button" at bounding box center [1197, 141] width 30 height 21
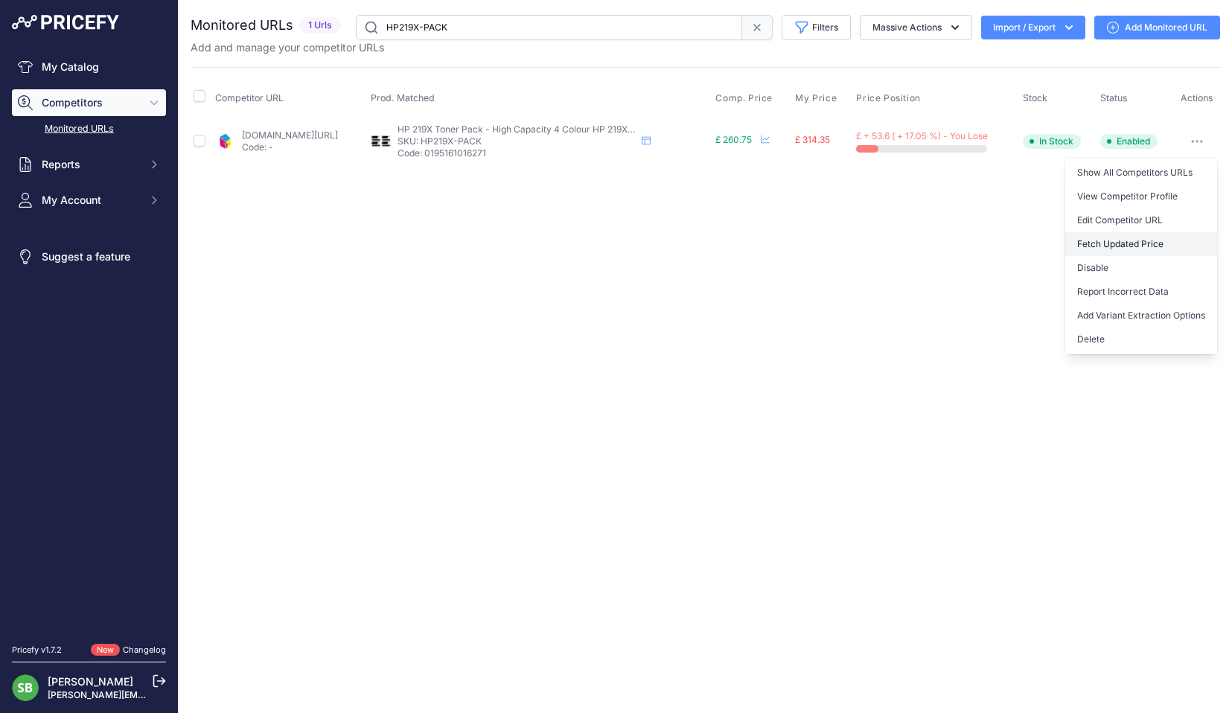
click at [1127, 240] on button "Fetch Updated Price" at bounding box center [1141, 244] width 152 height 24
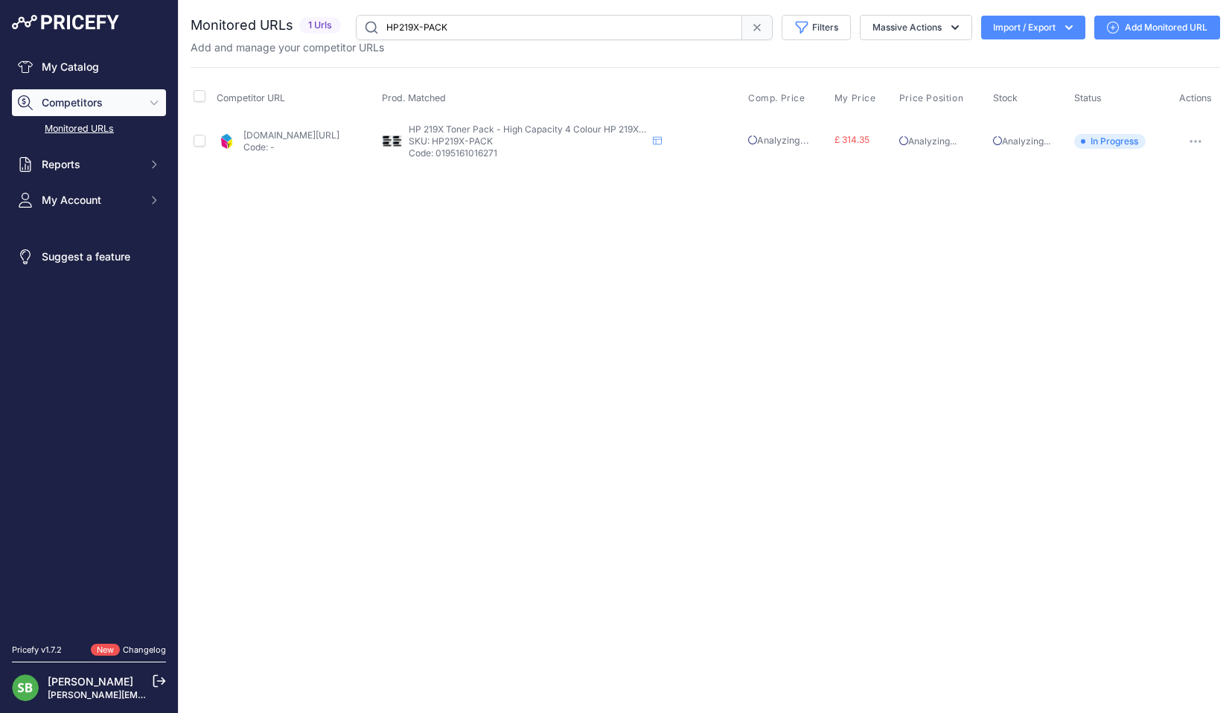
drag, startPoint x: 380, startPoint y: 24, endPoint x: 290, endPoint y: 24, distance: 90.1
click at [290, 24] on div "Monitored URLs 1 Urls" at bounding box center [705, 27] width 1029 height 25
paste input "3YP35AE"
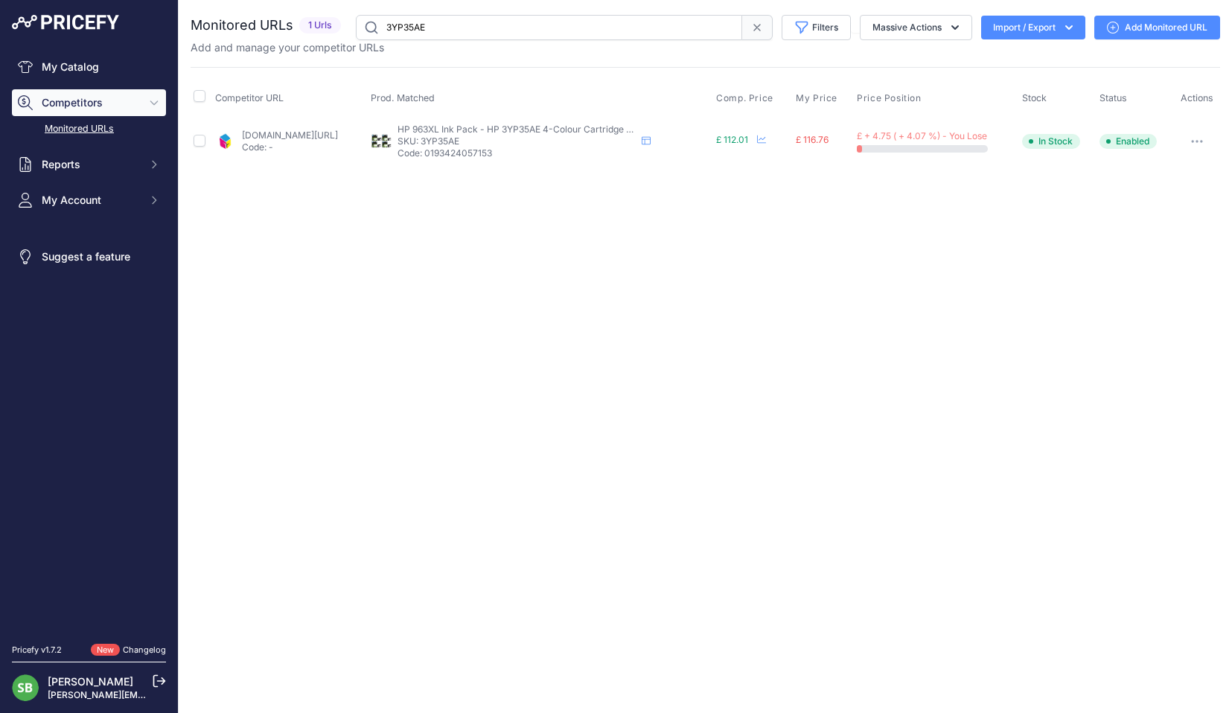
click at [1196, 140] on icon "button" at bounding box center [1197, 141] width 12 height 3
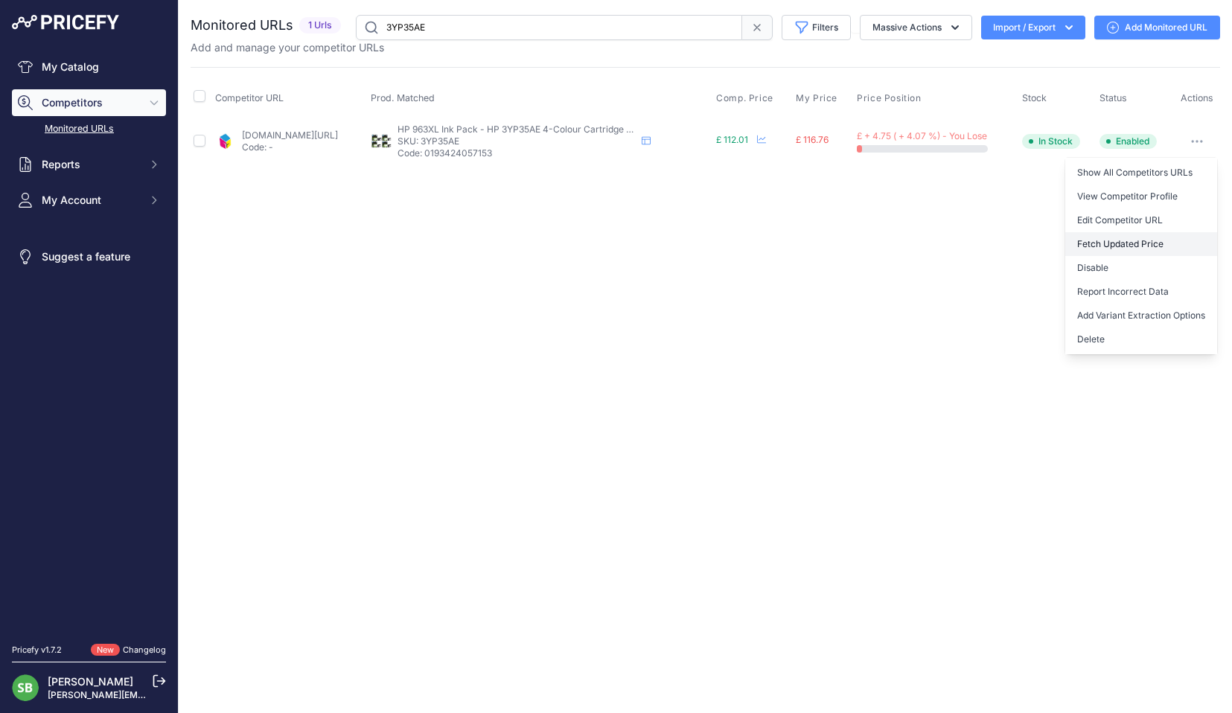
click at [1107, 240] on button "Fetch Updated Price" at bounding box center [1141, 244] width 152 height 24
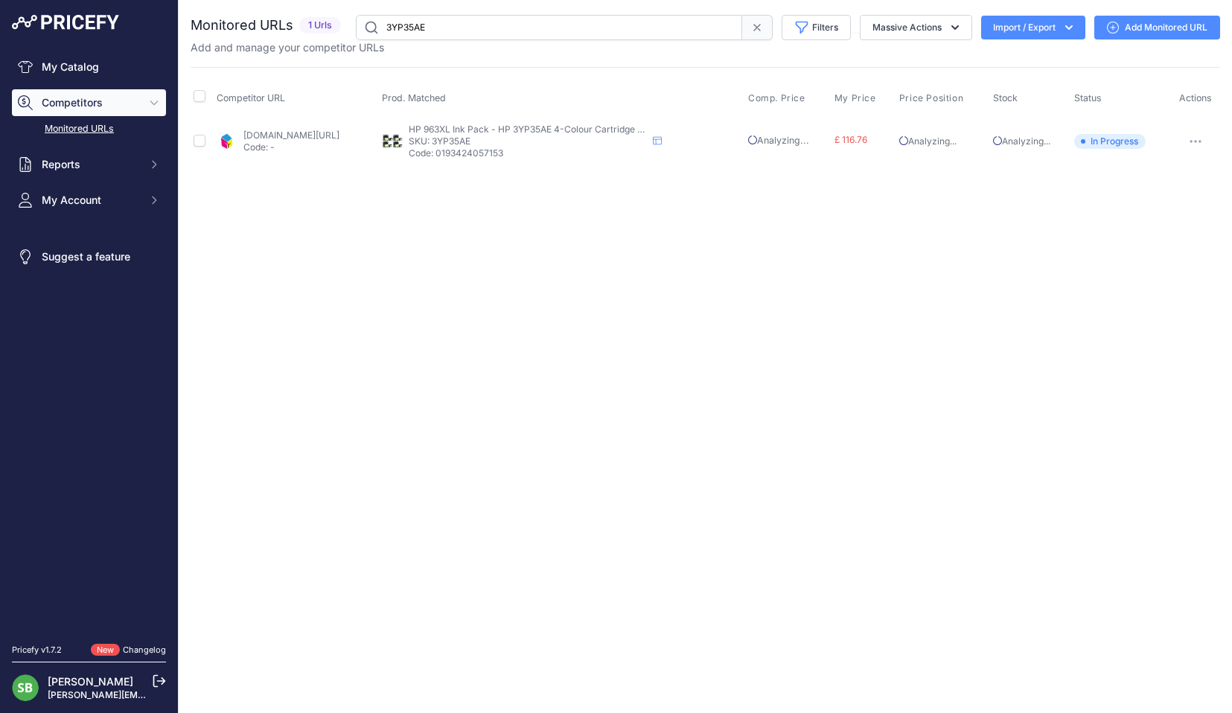
drag, startPoint x: 389, startPoint y: 30, endPoint x: 265, endPoint y: 28, distance: 124.3
click at [277, 31] on div "Monitored URLs 1 Urls" at bounding box center [705, 27] width 1029 height 25
paste input "TN3480"
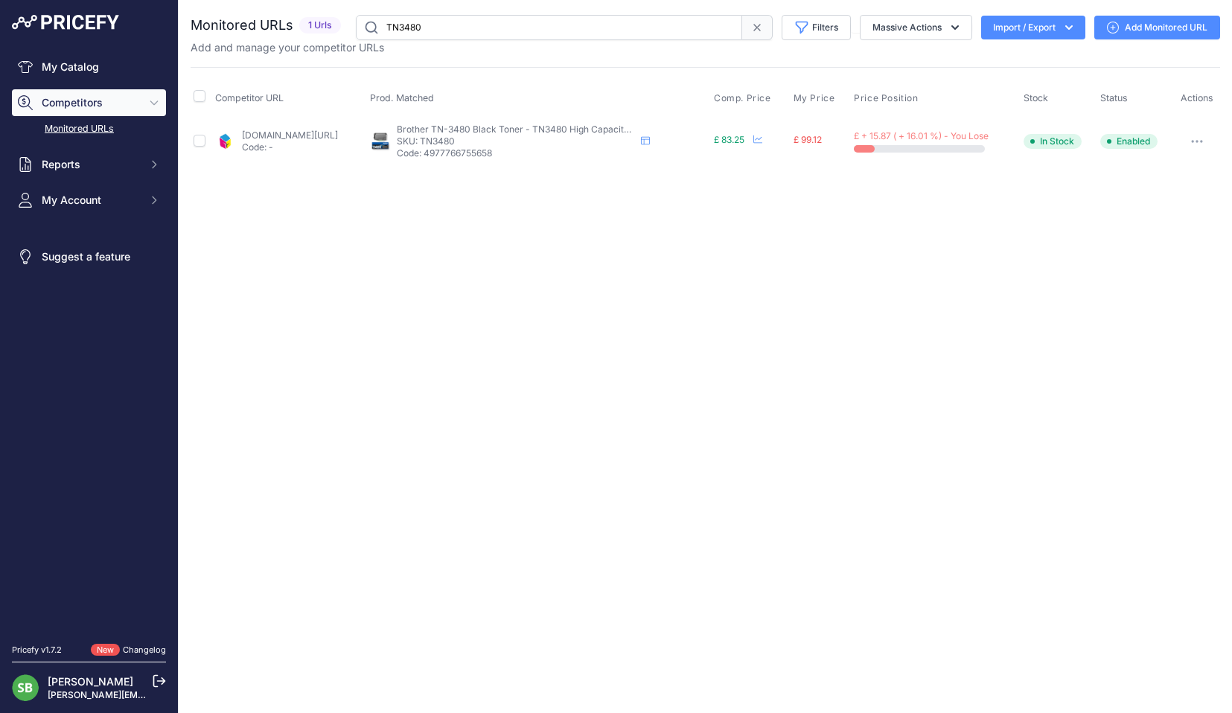
click at [1212, 137] on button "button" at bounding box center [1197, 141] width 30 height 21
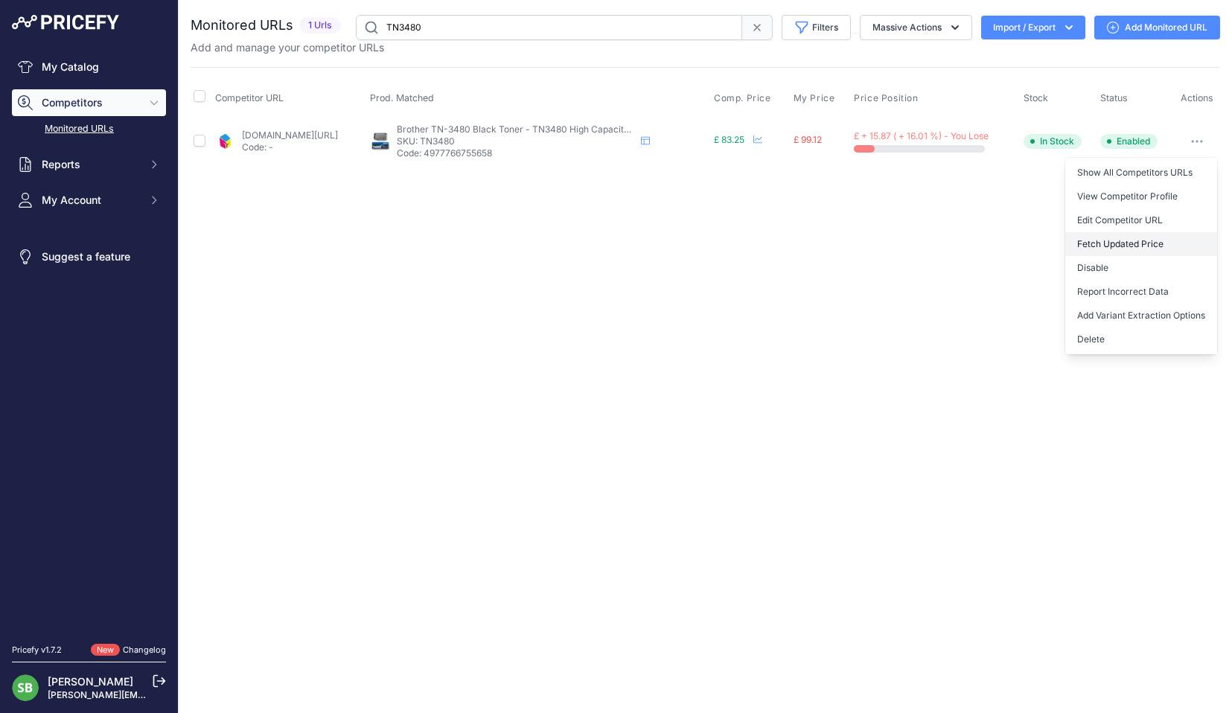
click at [1123, 248] on button "Fetch Updated Price" at bounding box center [1141, 244] width 152 height 24
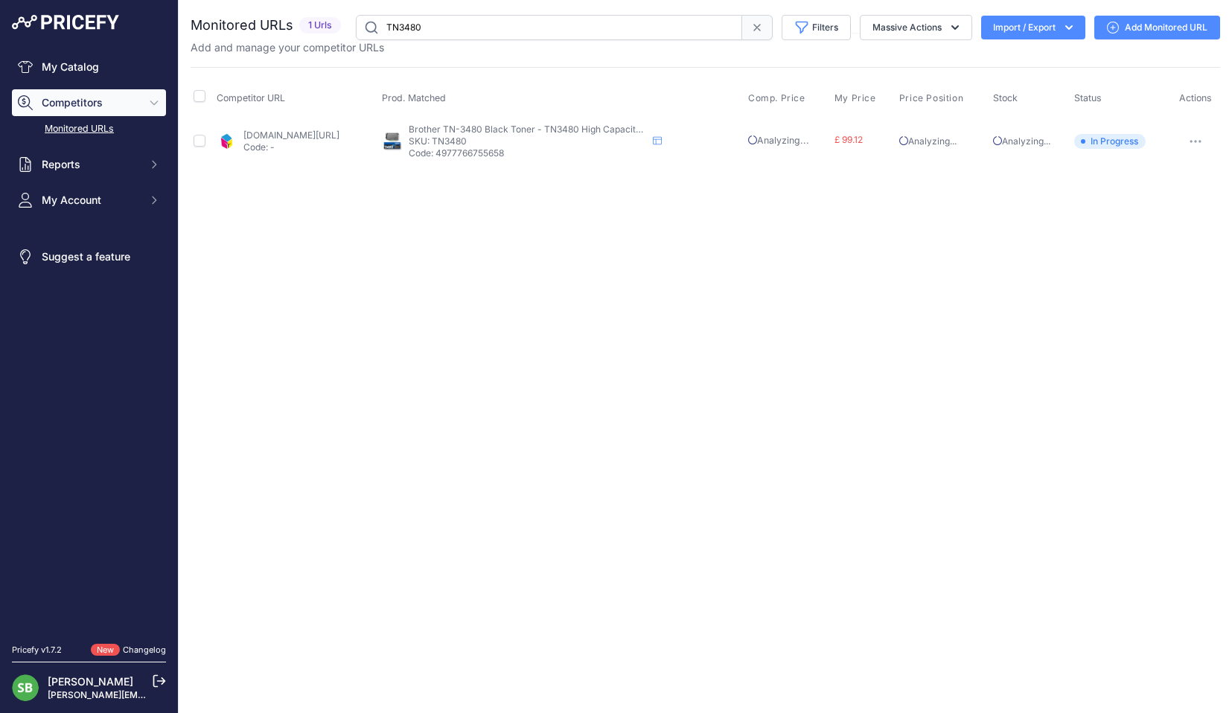
drag, startPoint x: 452, startPoint y: 27, endPoint x: 314, endPoint y: 27, distance: 137.7
click at [316, 27] on div "Monitored URLs 1 Urls" at bounding box center [705, 27] width 1029 height 25
paste input "DR340"
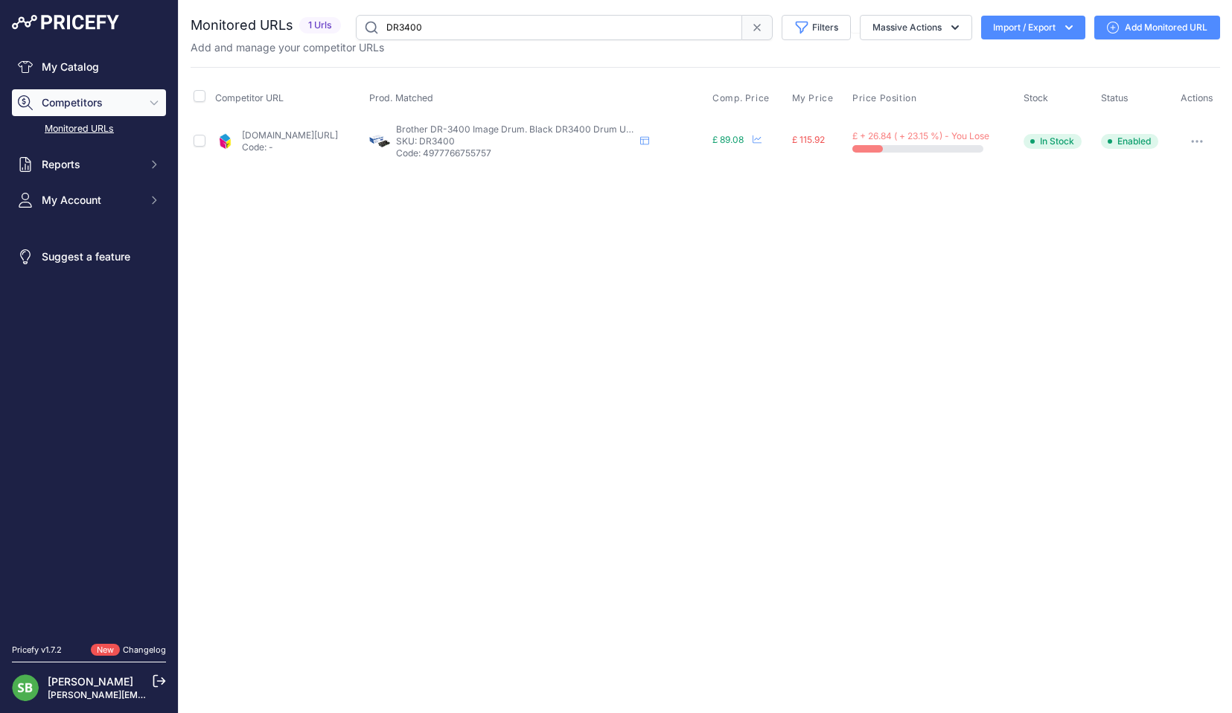
click at [1197, 142] on icon "button" at bounding box center [1197, 141] width 12 height 3
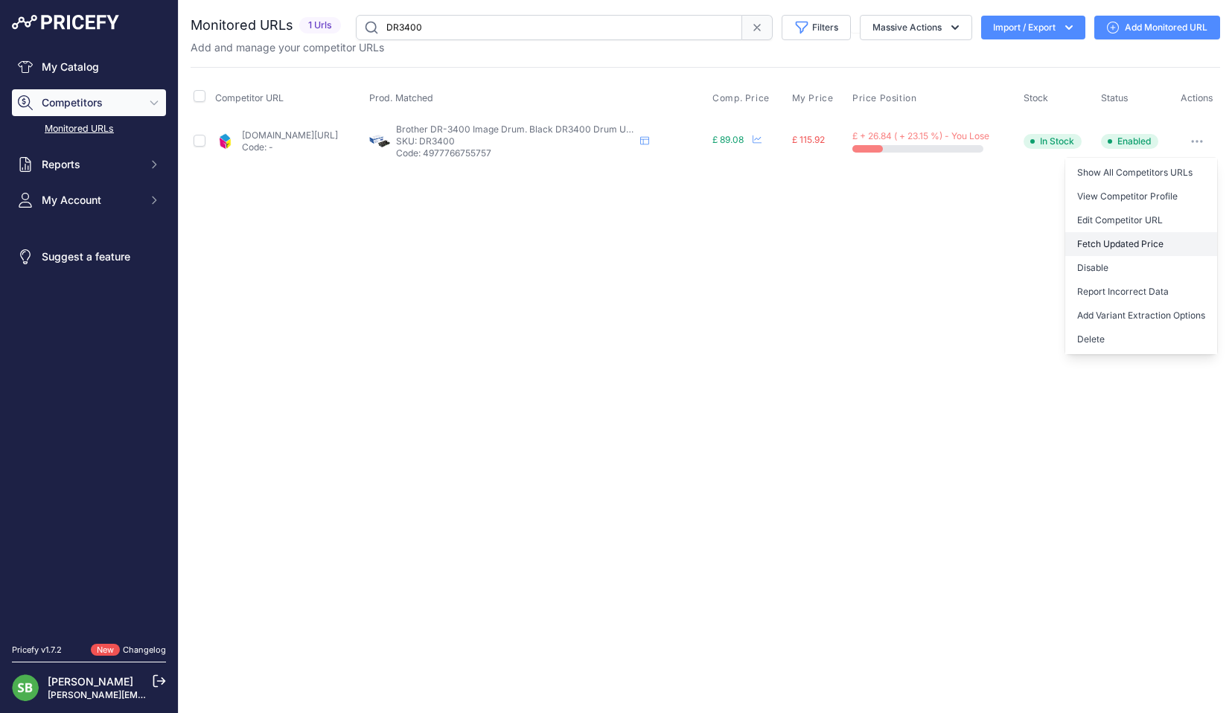
click at [1109, 242] on button "Fetch Updated Price" at bounding box center [1141, 244] width 152 height 24
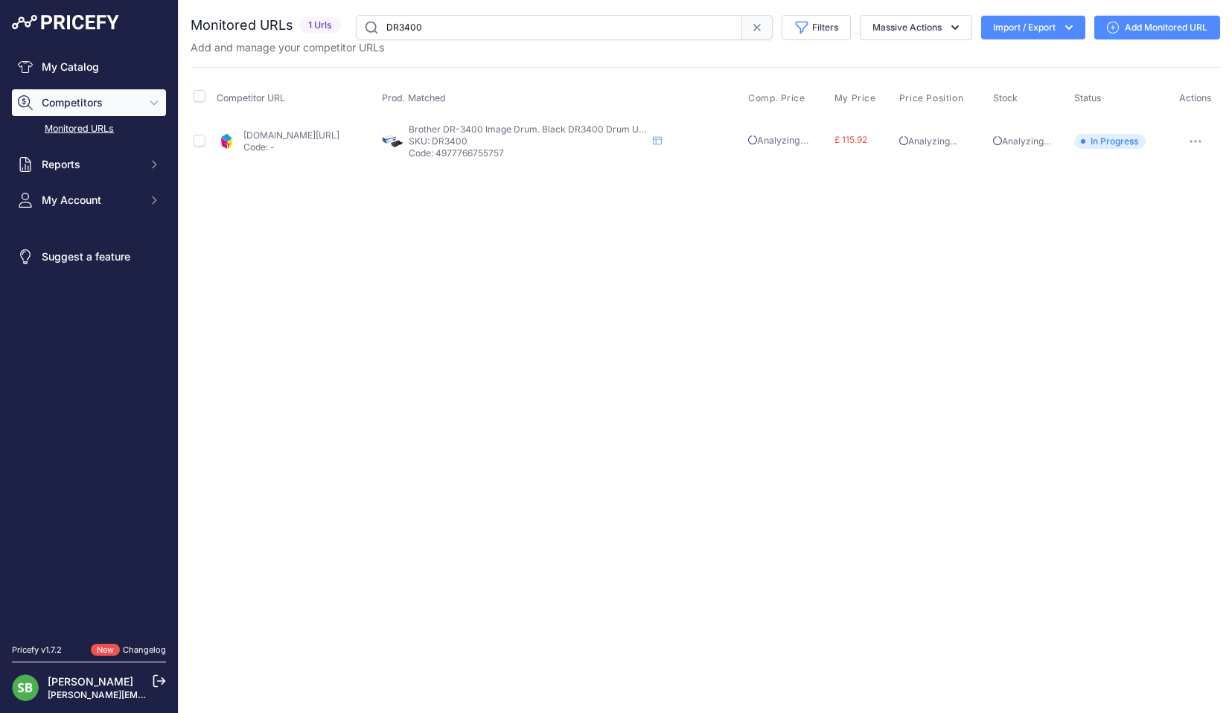
drag, startPoint x: 436, startPoint y: 30, endPoint x: 328, endPoint y: 31, distance: 107.9
click at [347, 30] on div "DR3400 Filters Saved Filters Set None Competitor Missing Price Competitors Chea…" at bounding box center [783, 27] width 873 height 25
paste input "HP207X-PACK"
click at [1198, 147] on button "button" at bounding box center [1197, 141] width 30 height 21
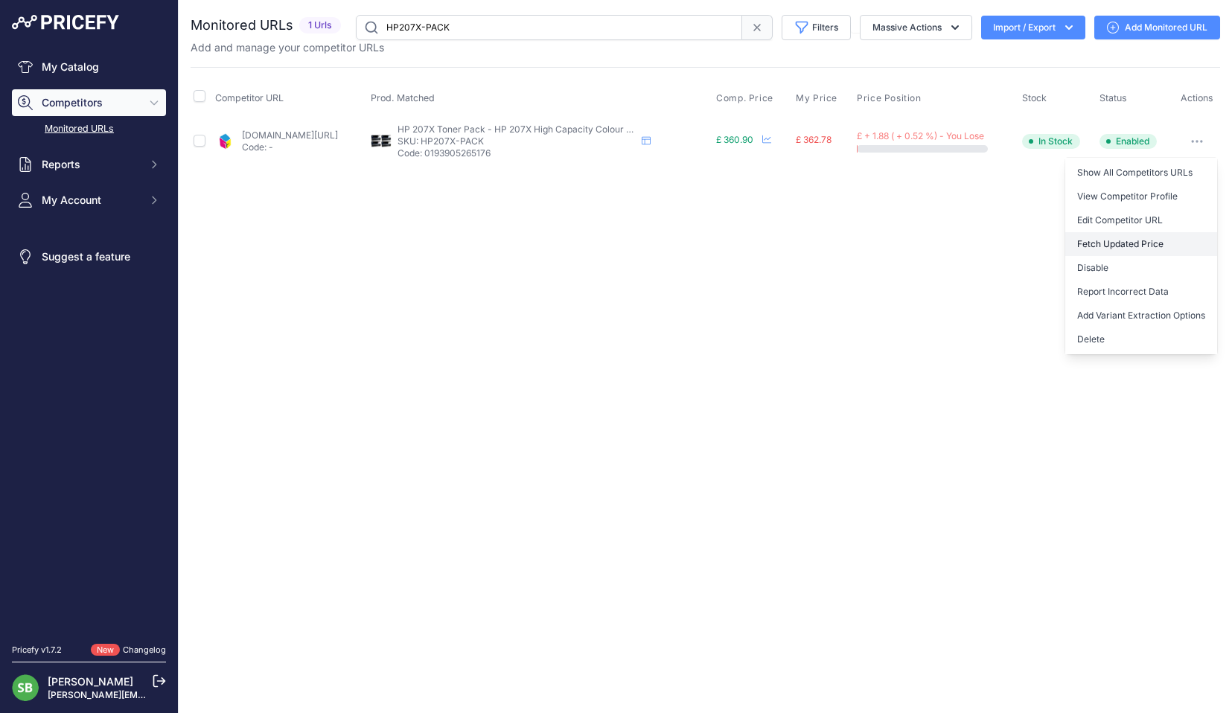
click at [1128, 243] on button "Fetch Updated Price" at bounding box center [1141, 244] width 152 height 24
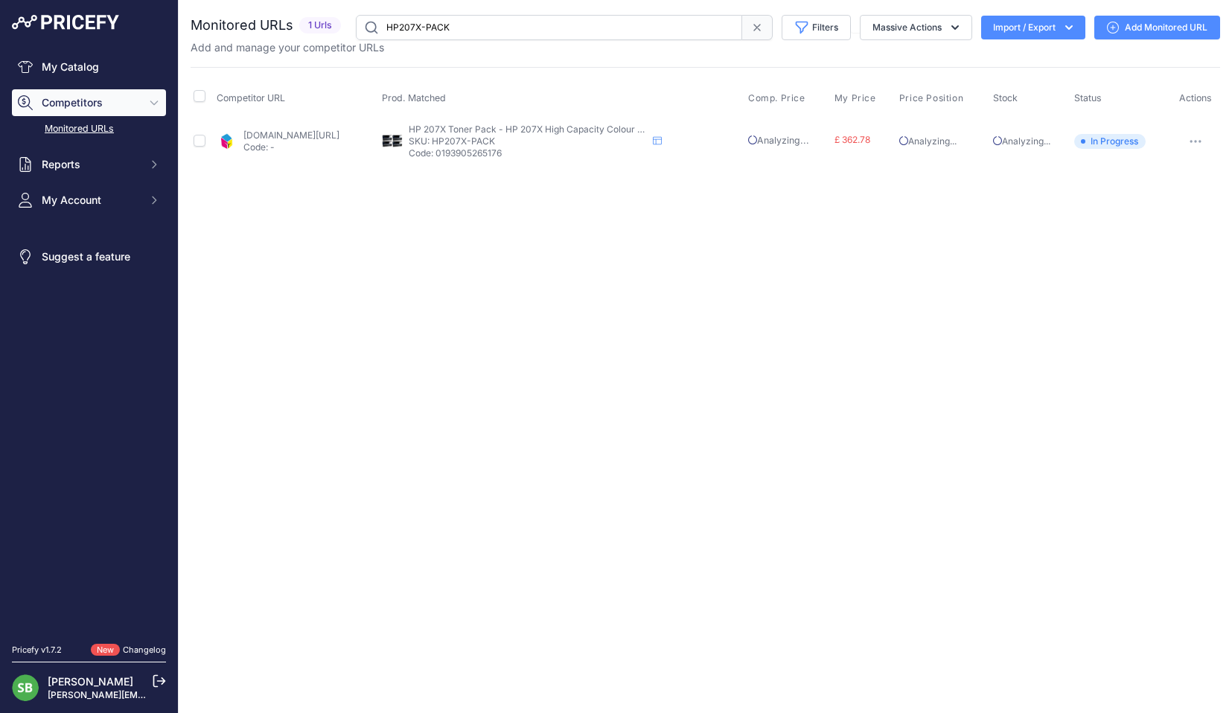
drag, startPoint x: 471, startPoint y: 38, endPoint x: 304, endPoint y: 27, distance: 167.8
click at [310, 26] on div "Monitored URLs 1 Urls" at bounding box center [705, 27] width 1029 height 25
paste input "937E"
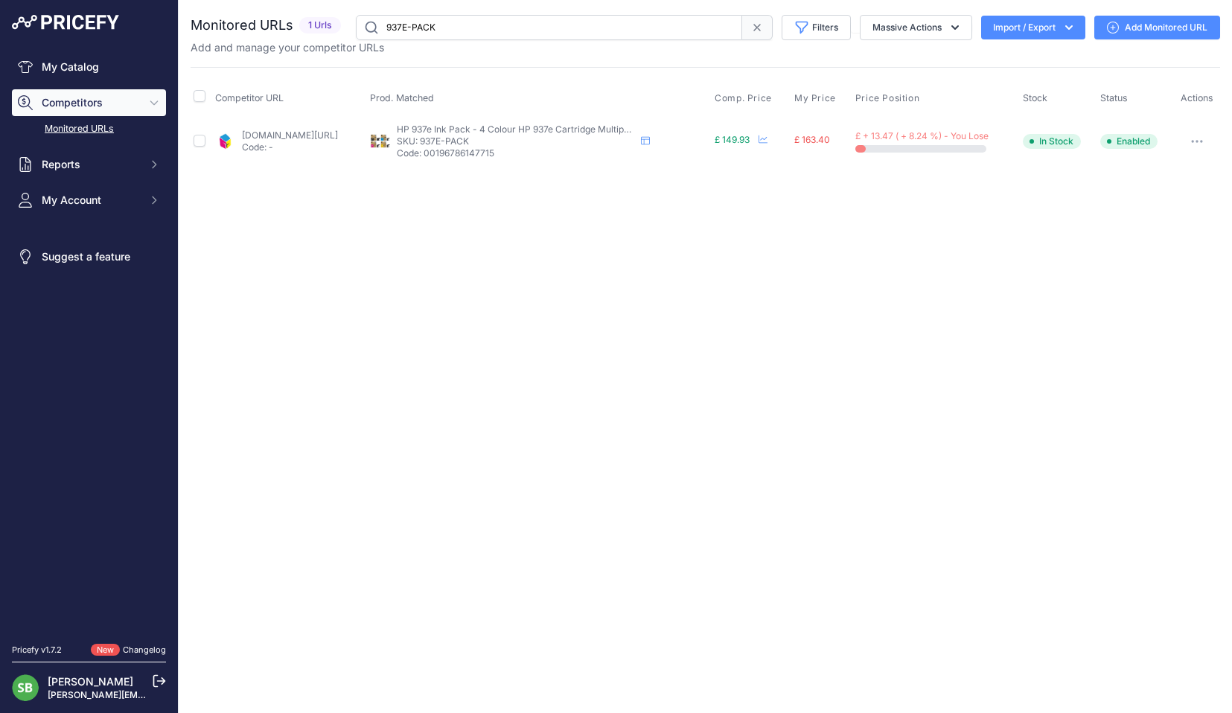
click at [1196, 144] on button "button" at bounding box center [1197, 141] width 30 height 21
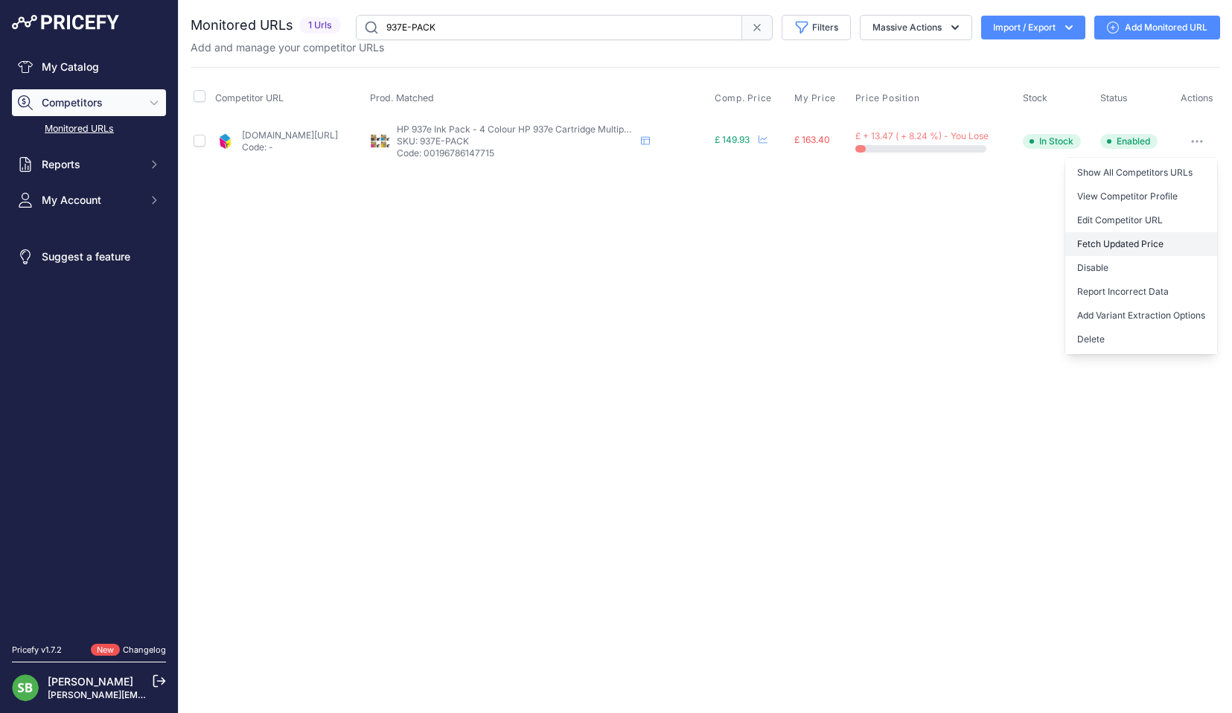
click at [1131, 238] on button "Fetch Updated Price" at bounding box center [1141, 244] width 152 height 24
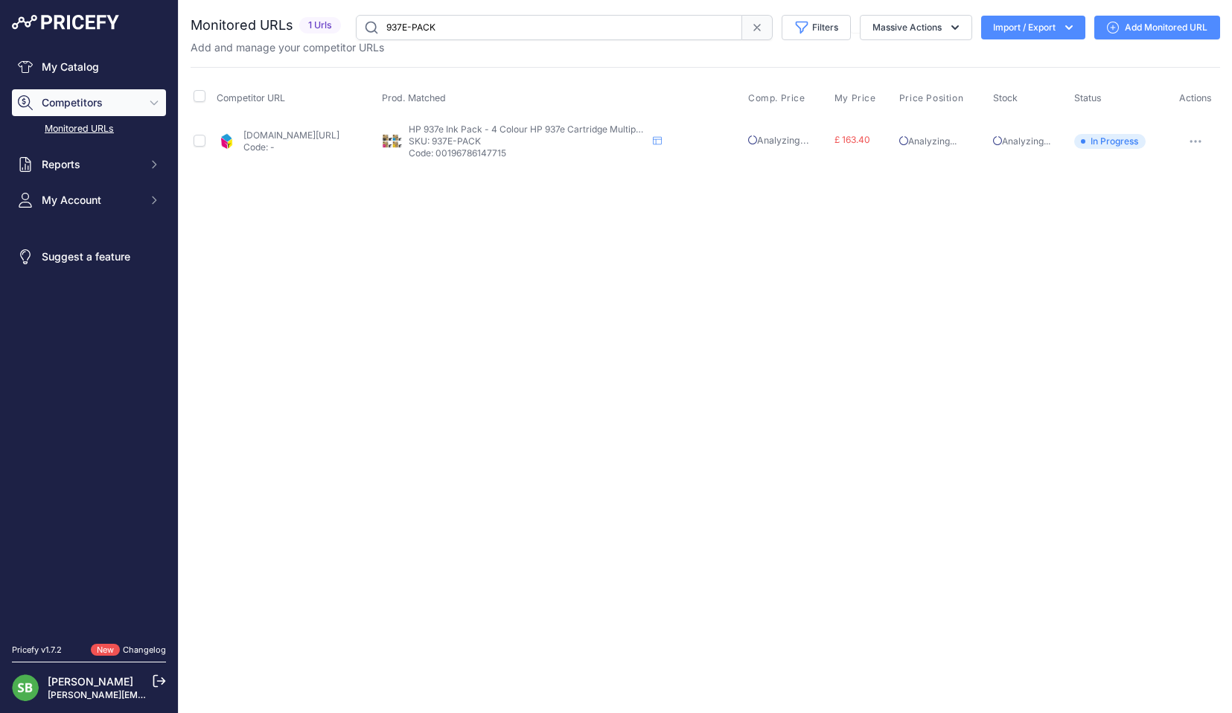
drag, startPoint x: 474, startPoint y: 23, endPoint x: 260, endPoint y: 23, distance: 214.3
click at [263, 24] on div "Monitored URLs 1 Urls" at bounding box center [705, 27] width 1029 height 25
paste input "6C400NE"
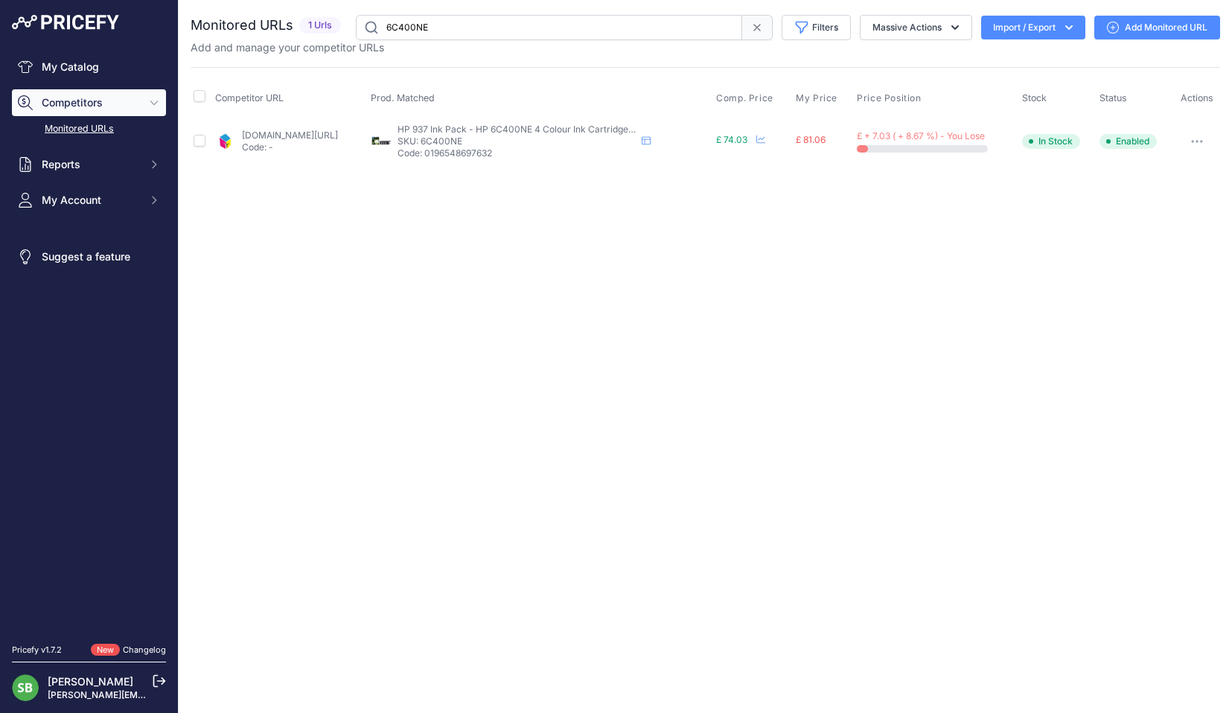
click at [1201, 138] on button "button" at bounding box center [1197, 141] width 30 height 21
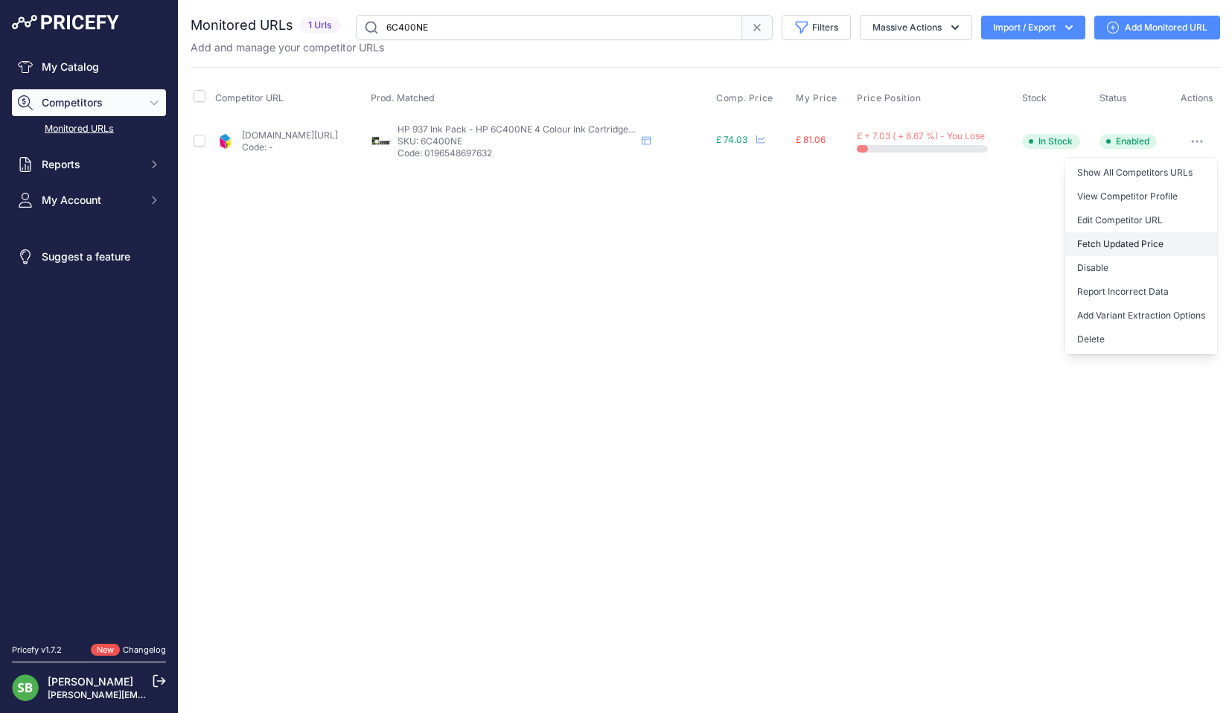
click at [1122, 240] on button "Fetch Updated Price" at bounding box center [1141, 244] width 152 height 24
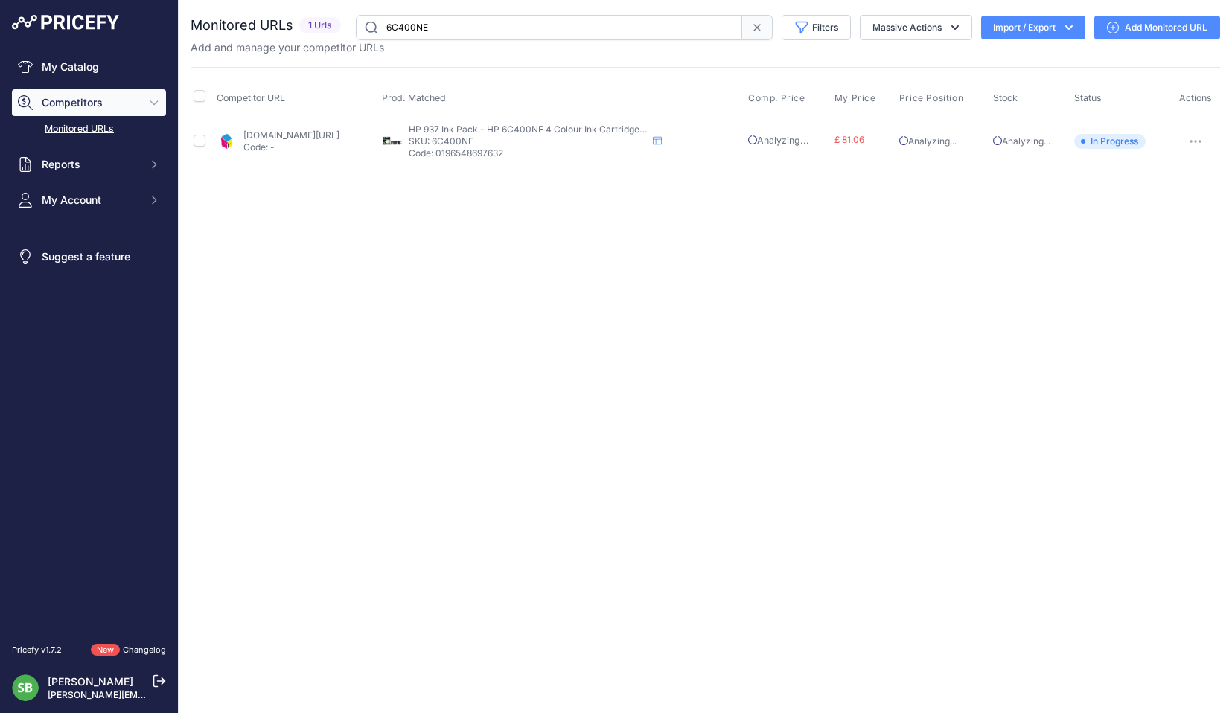
drag, startPoint x: 455, startPoint y: 26, endPoint x: 317, endPoint y: 25, distance: 138.4
click at [325, 26] on div "Monitored URLs 1 Urls" at bounding box center [705, 27] width 1029 height 25
paste input "CF259X"
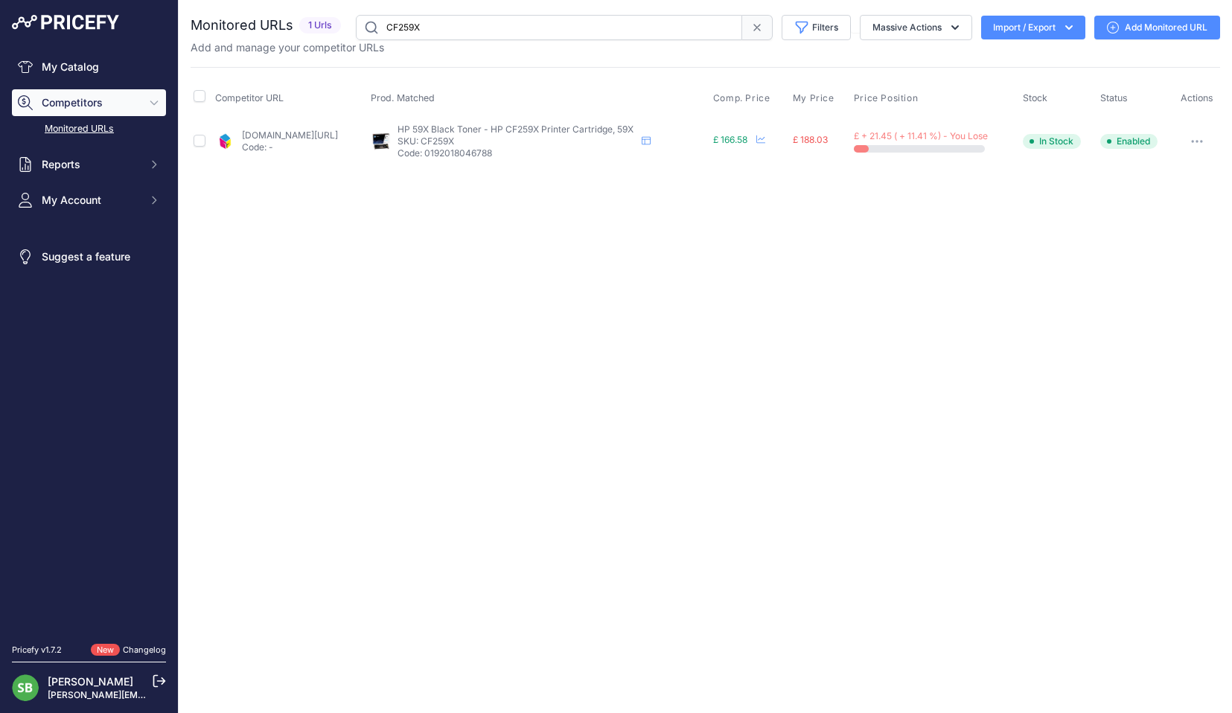
click at [1201, 149] on button "button" at bounding box center [1197, 141] width 30 height 21
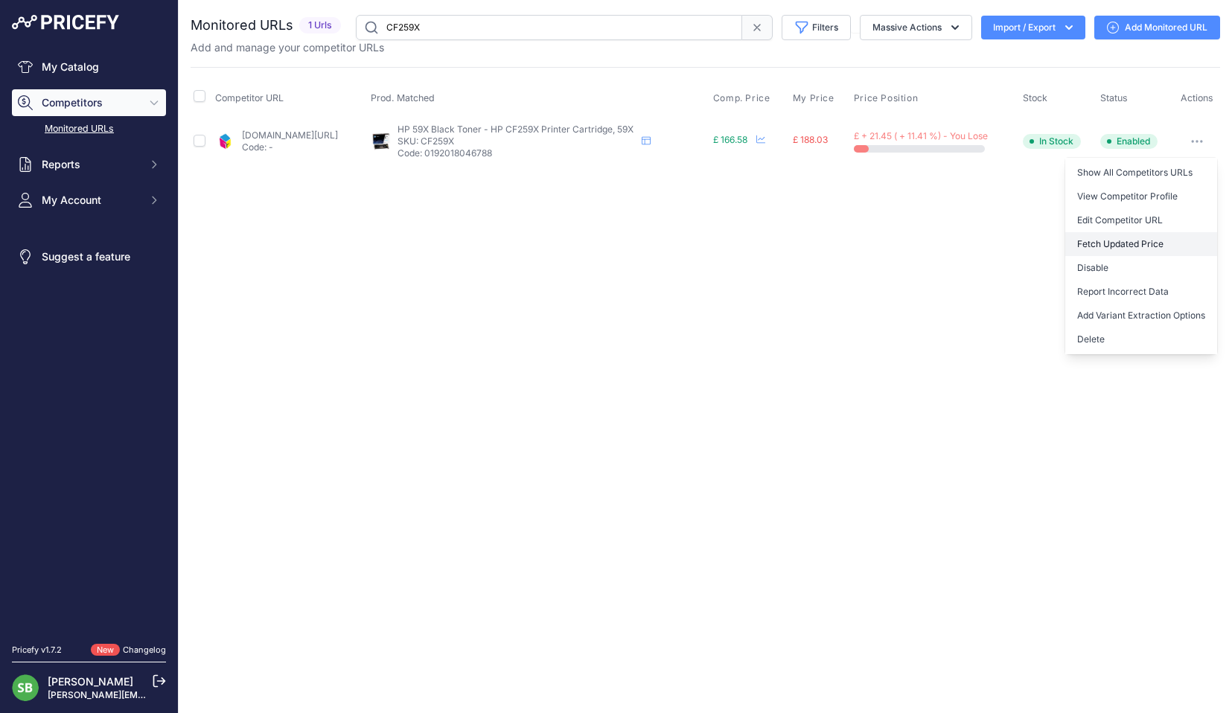
click at [1107, 240] on button "Fetch Updated Price" at bounding box center [1141, 244] width 152 height 24
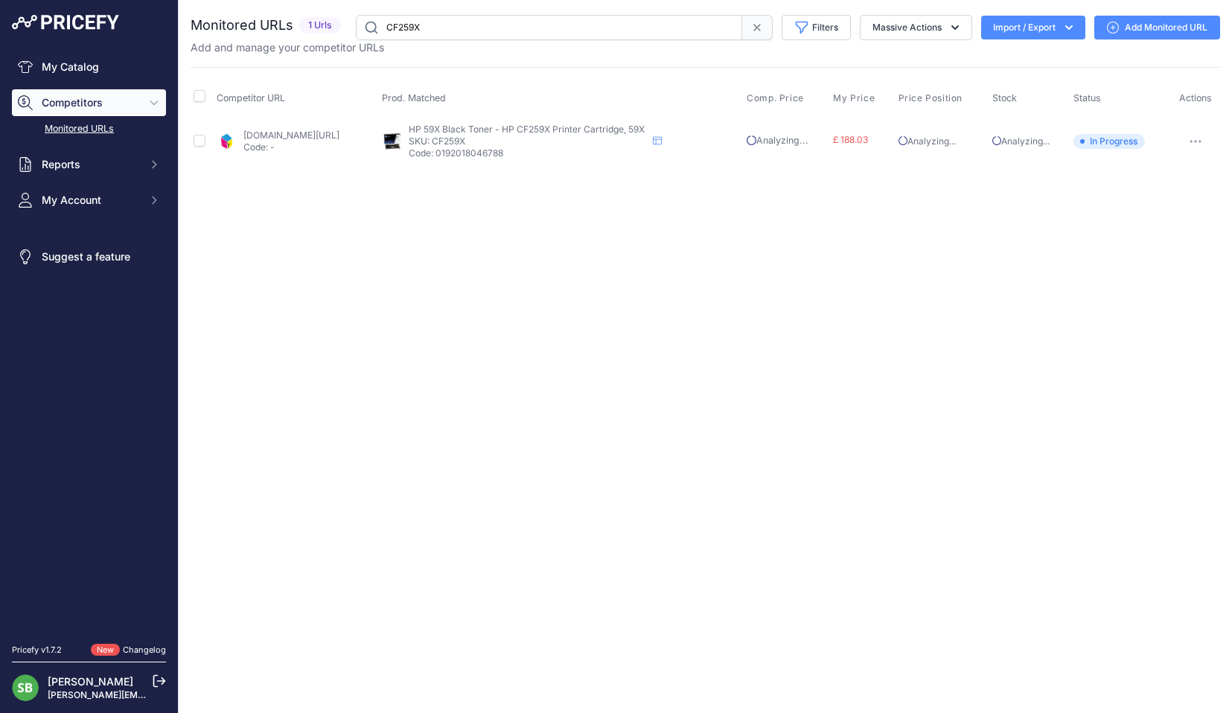
drag, startPoint x: 424, startPoint y: 24, endPoint x: 312, endPoint y: 27, distance: 112.4
click at [326, 26] on div "Monitored URLs 1 Urls" at bounding box center [705, 27] width 1029 height 25
paste input "TN-247-PACK"
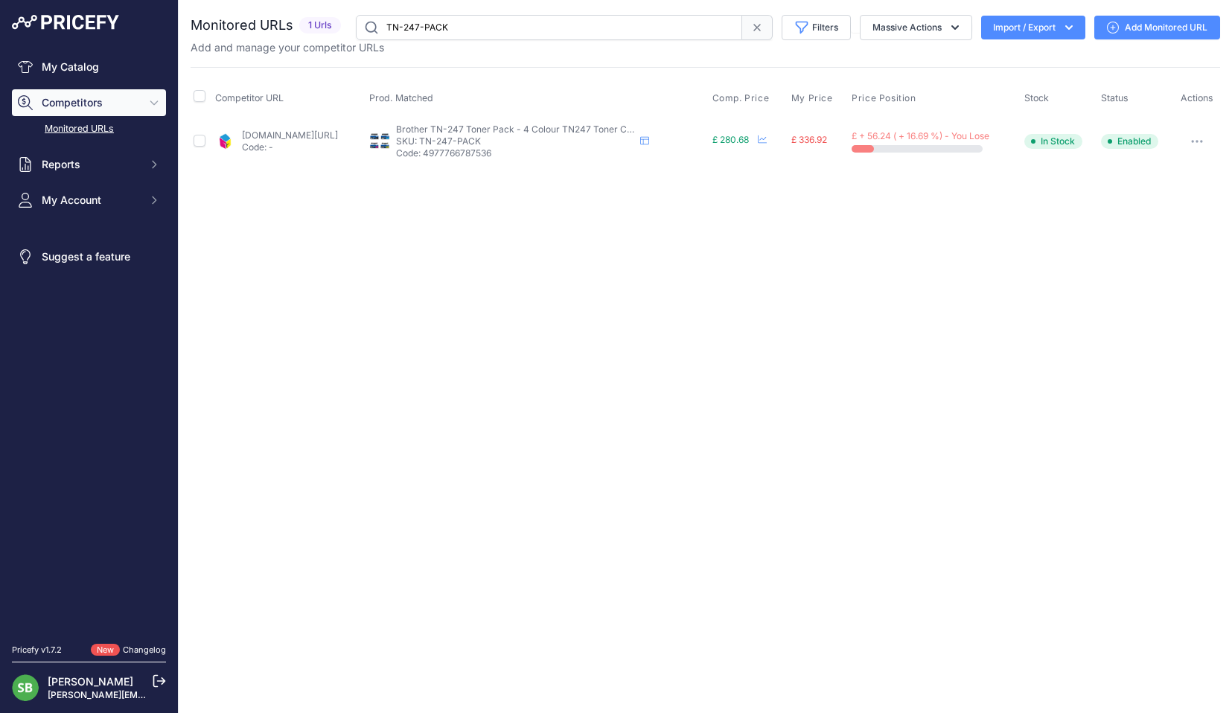
click at [1200, 141] on icon "button" at bounding box center [1197, 141] width 12 height 3
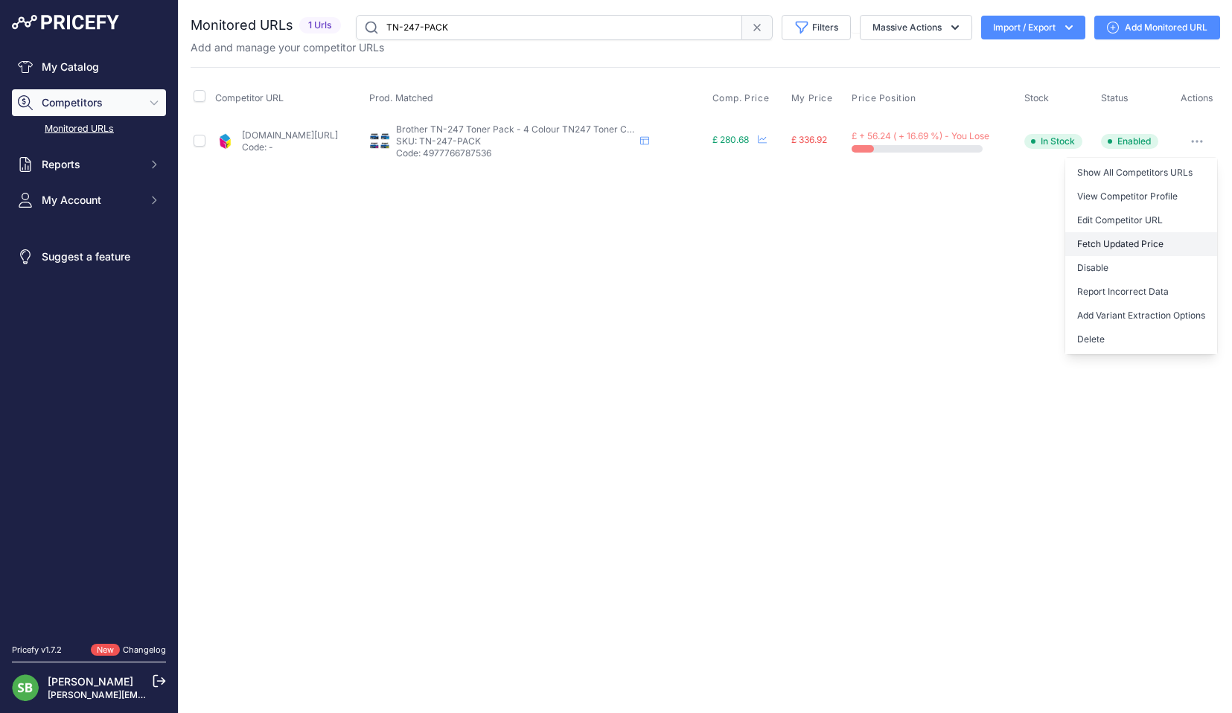
click at [1104, 243] on button "Fetch Updated Price" at bounding box center [1141, 244] width 152 height 24
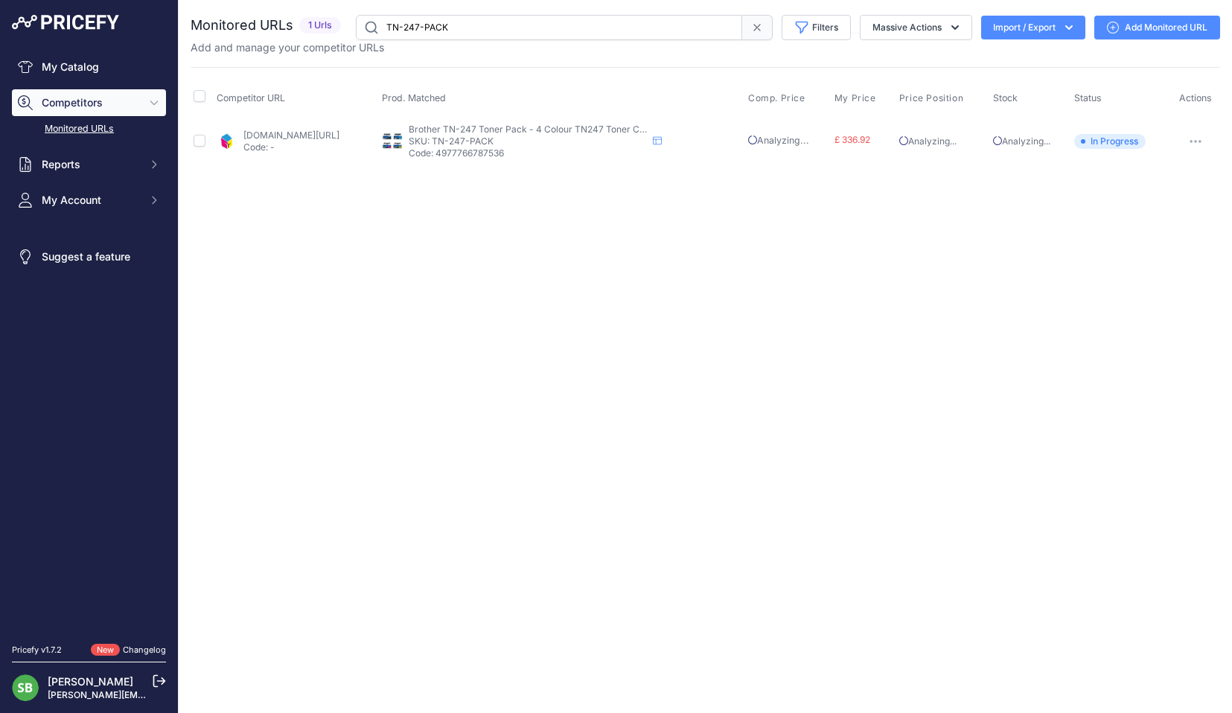
drag, startPoint x: 456, startPoint y: 33, endPoint x: 367, endPoint y: 27, distance: 89.6
click at [367, 27] on input "TN-247-PACK" at bounding box center [549, 27] width 386 height 25
paste input "006R0439"
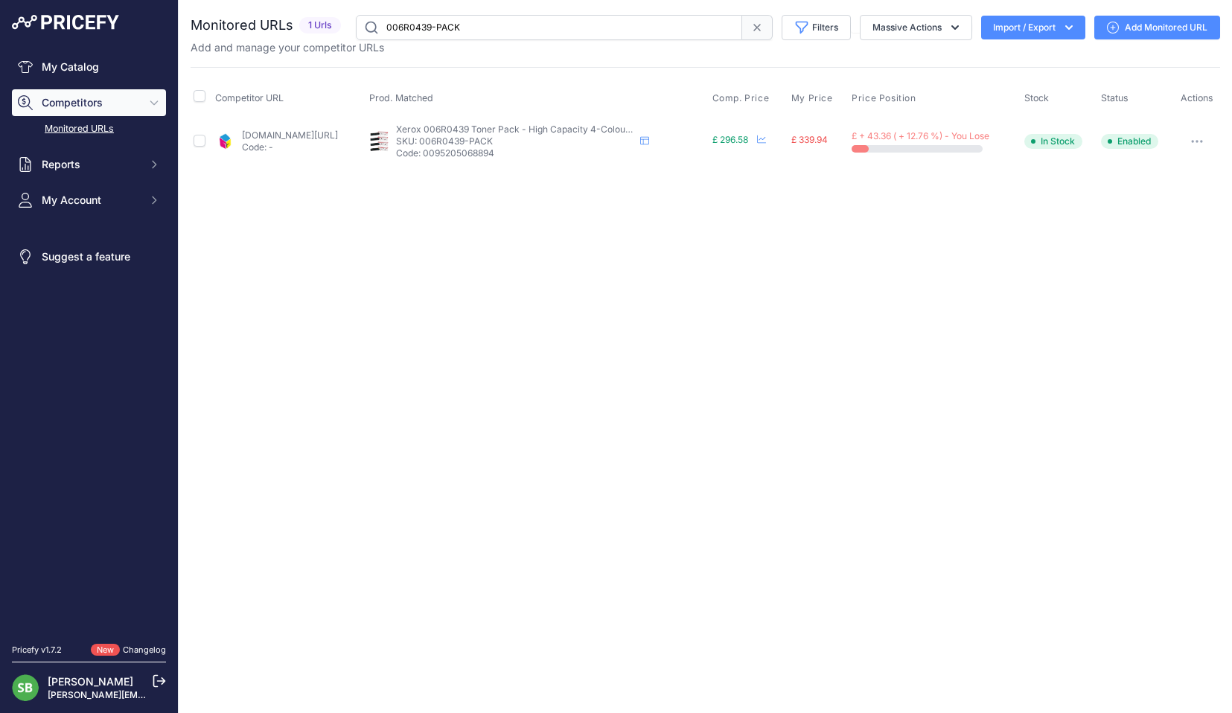
click at [1200, 144] on button "button" at bounding box center [1197, 141] width 30 height 21
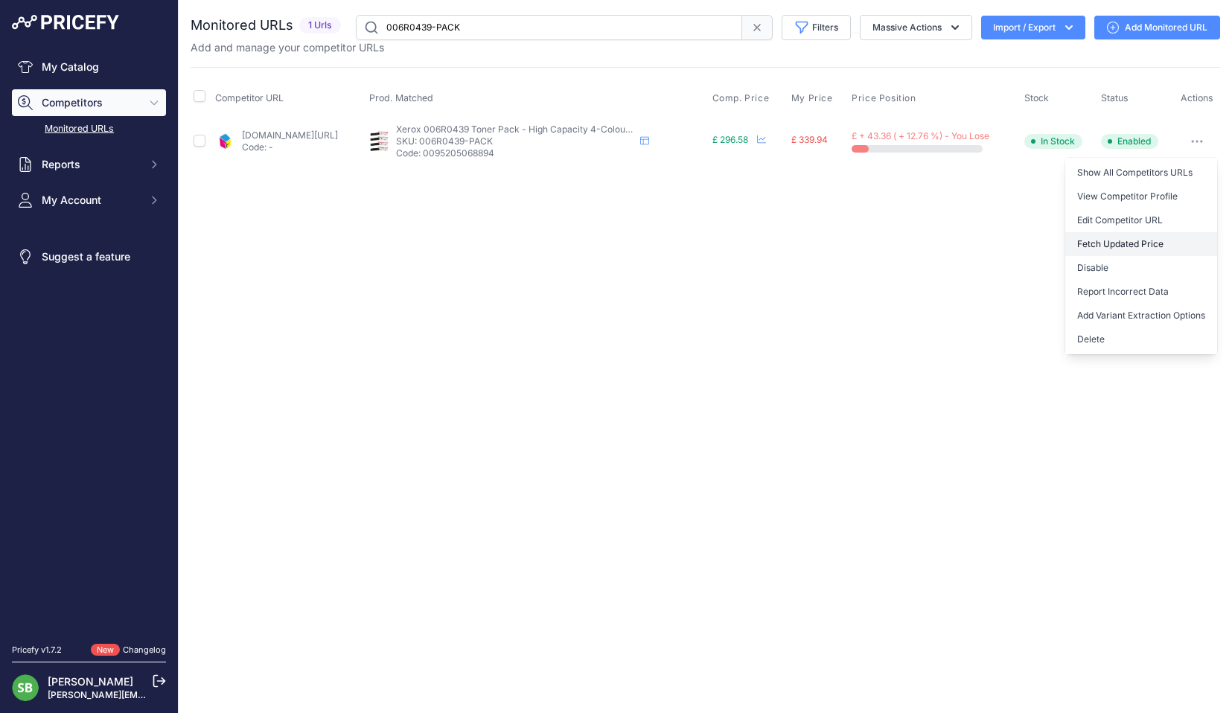
click at [1122, 237] on button "Fetch Updated Price" at bounding box center [1141, 244] width 152 height 24
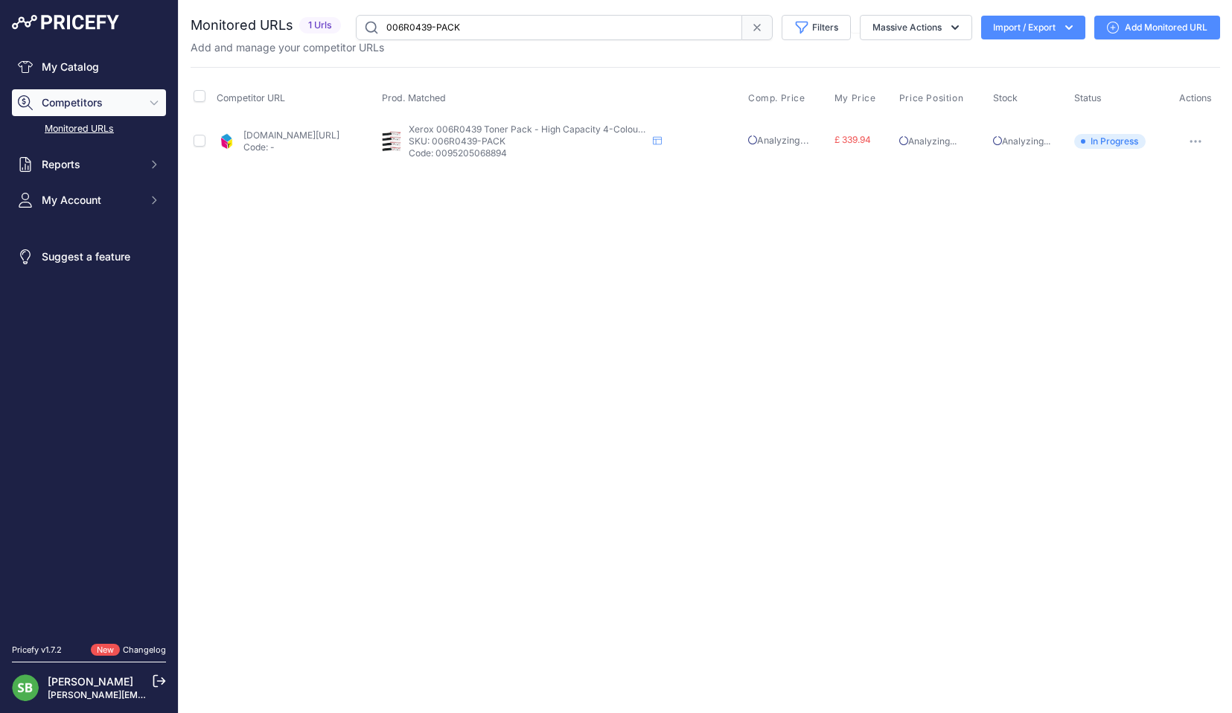
drag, startPoint x: 495, startPoint y: 31, endPoint x: 250, endPoint y: 32, distance: 244.9
click at [259, 33] on div "Monitored URLs 1 Urls" at bounding box center [705, 27] width 1029 height 25
paste input "CF54X"
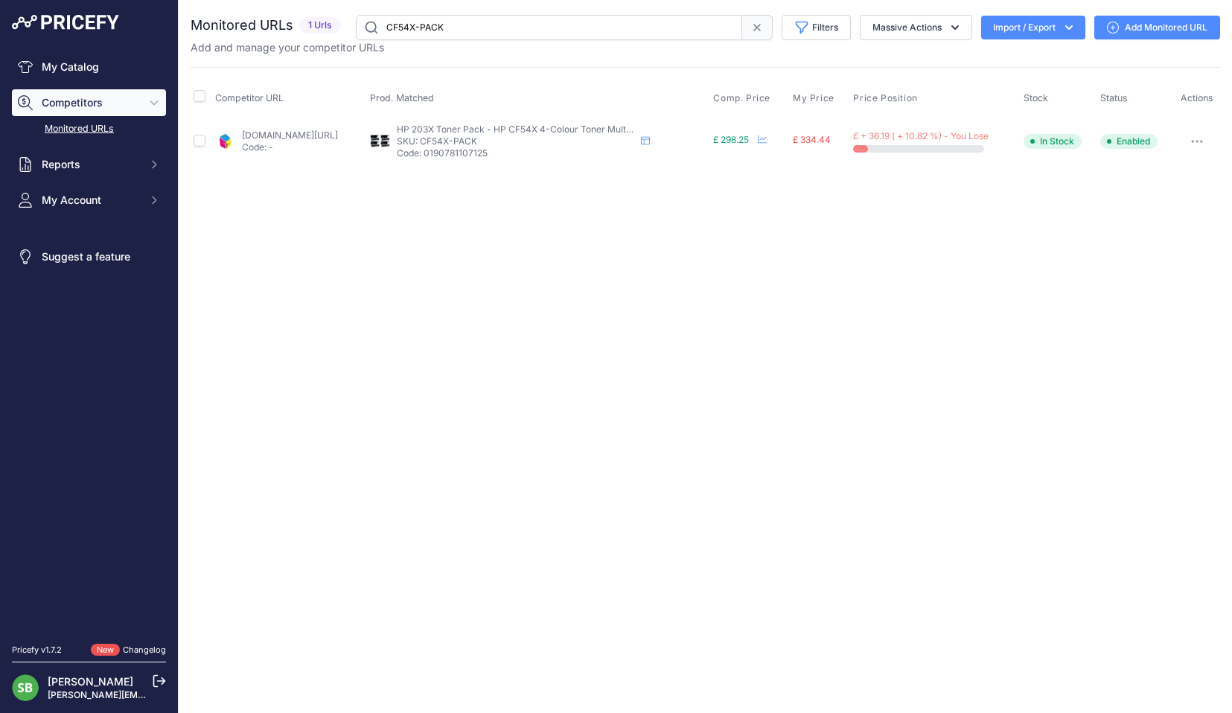
click at [1189, 141] on button "button" at bounding box center [1197, 141] width 30 height 21
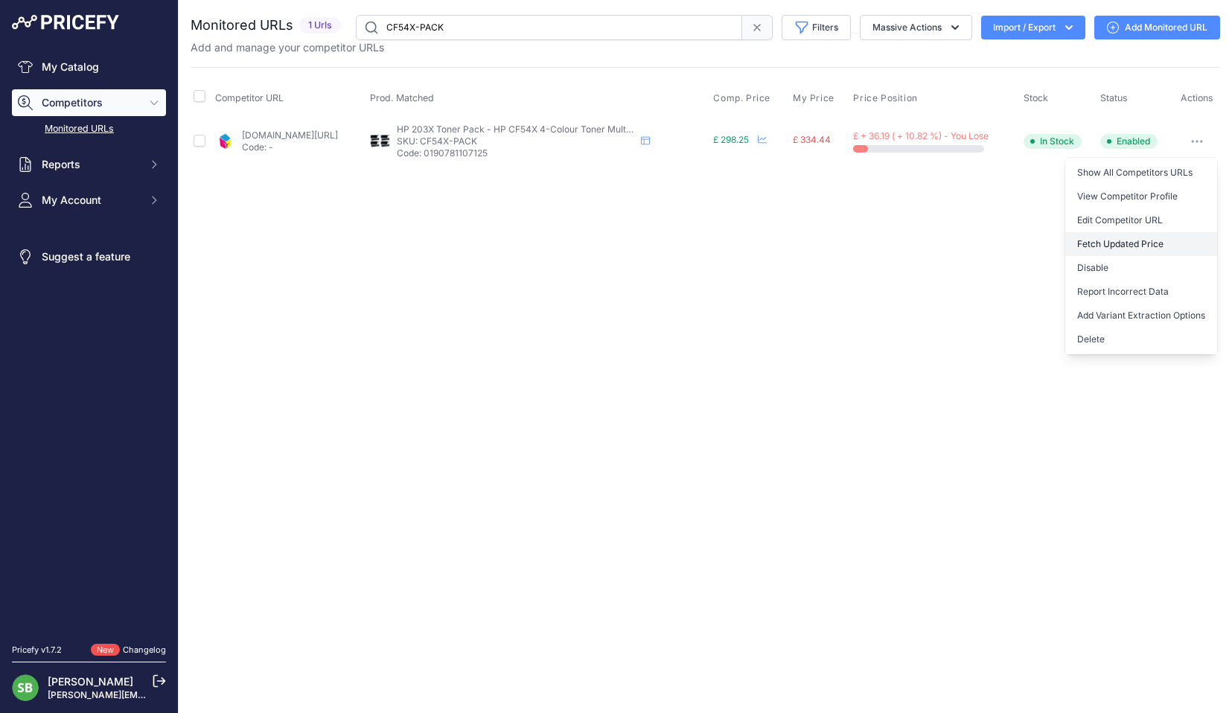
click at [1122, 243] on button "Fetch Updated Price" at bounding box center [1141, 244] width 152 height 24
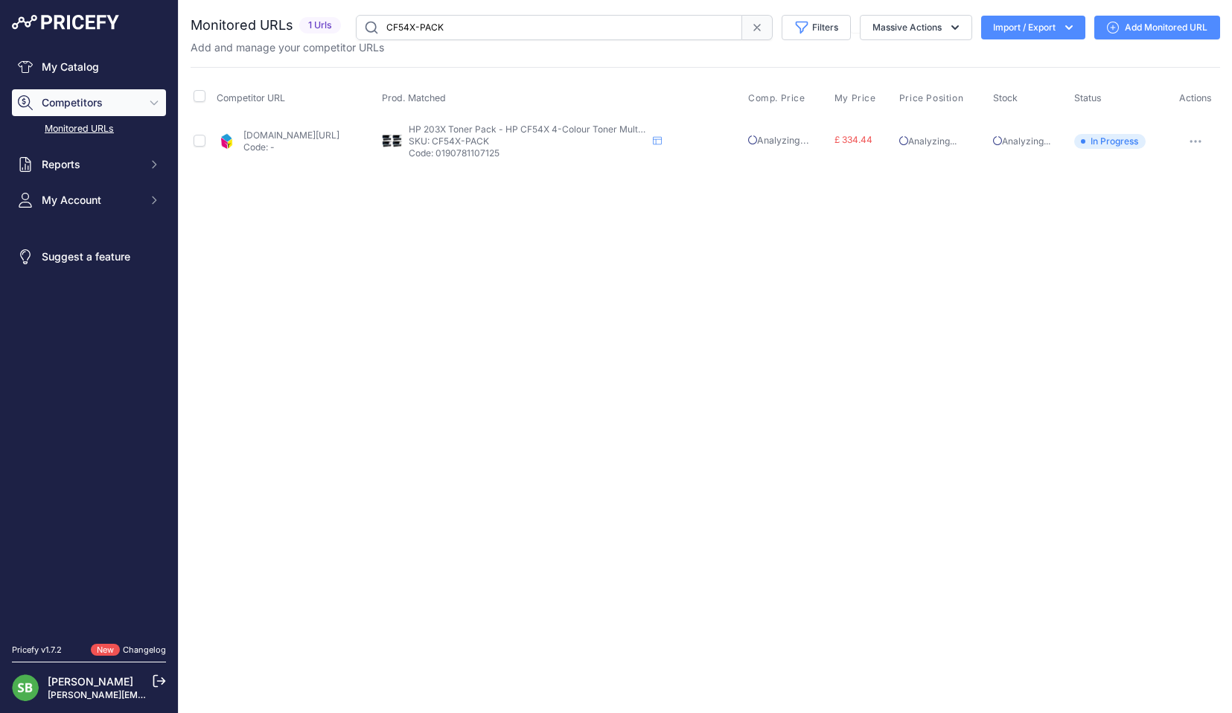
drag, startPoint x: 462, startPoint y: 16, endPoint x: 309, endPoint y: 21, distance: 153.4
click at [310, 21] on div "Monitored URLs 1 Urls" at bounding box center [705, 27] width 1029 height 25
paste input "117A"
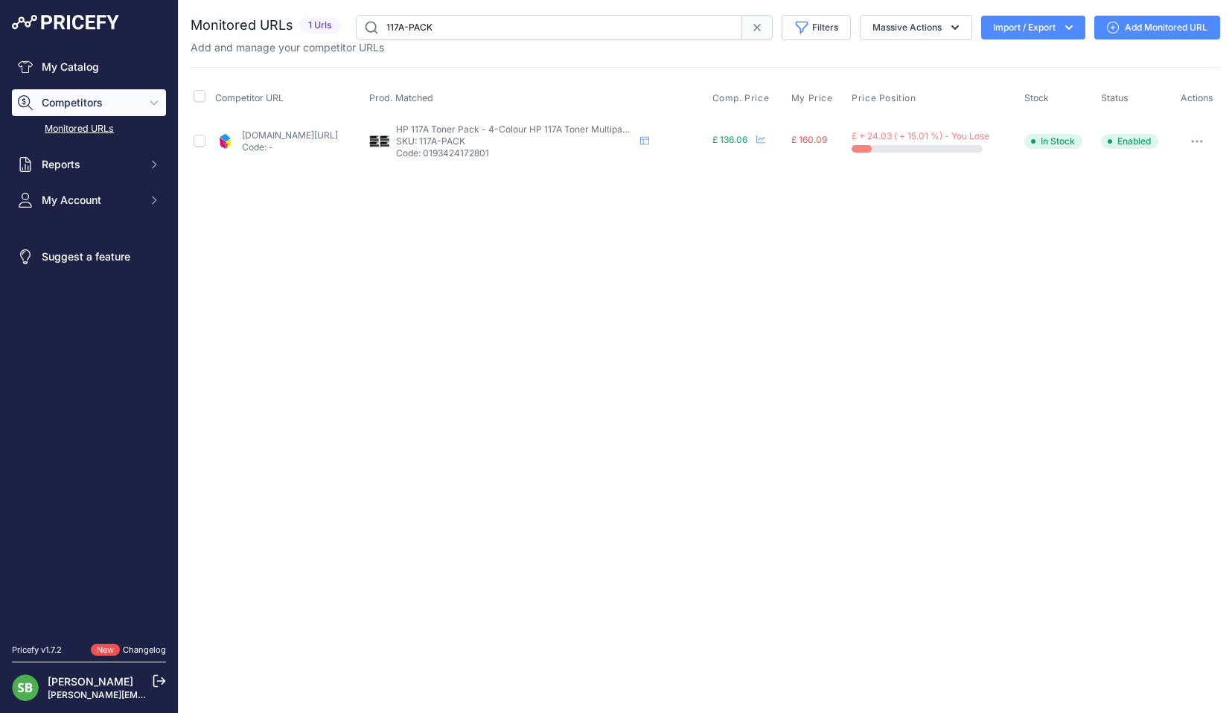
click at [1195, 144] on button "button" at bounding box center [1197, 141] width 30 height 21
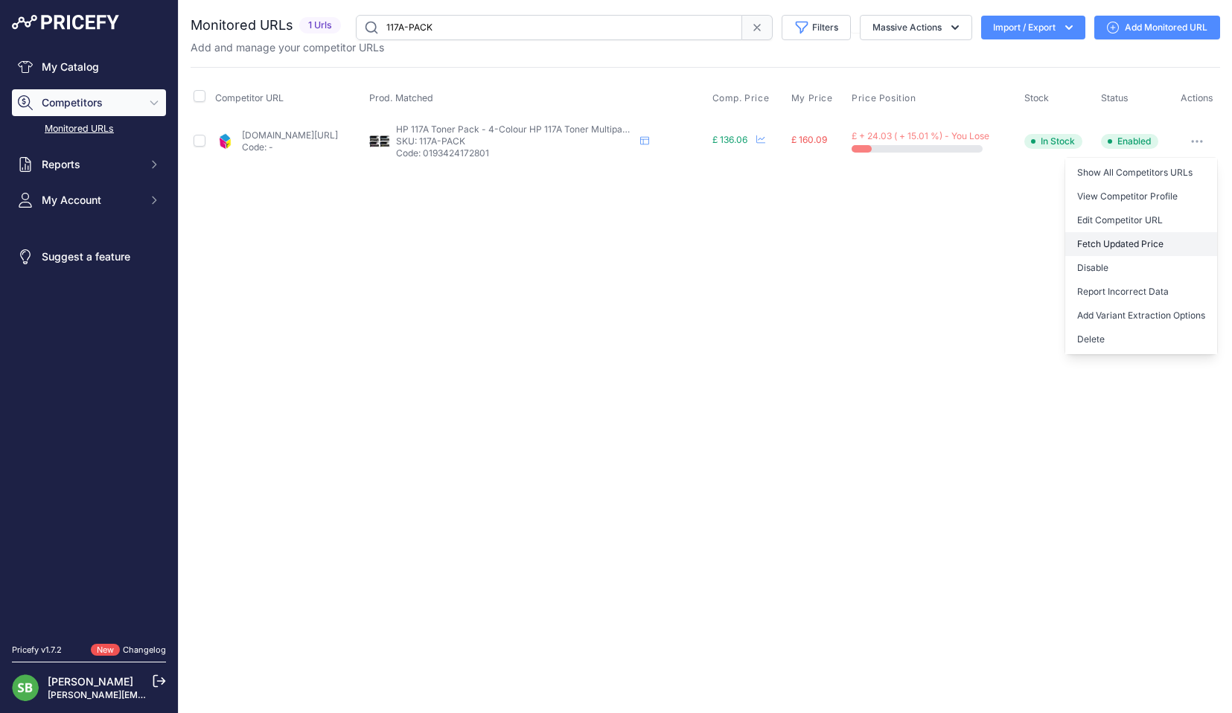
click at [1116, 243] on button "Fetch Updated Price" at bounding box center [1141, 244] width 152 height 24
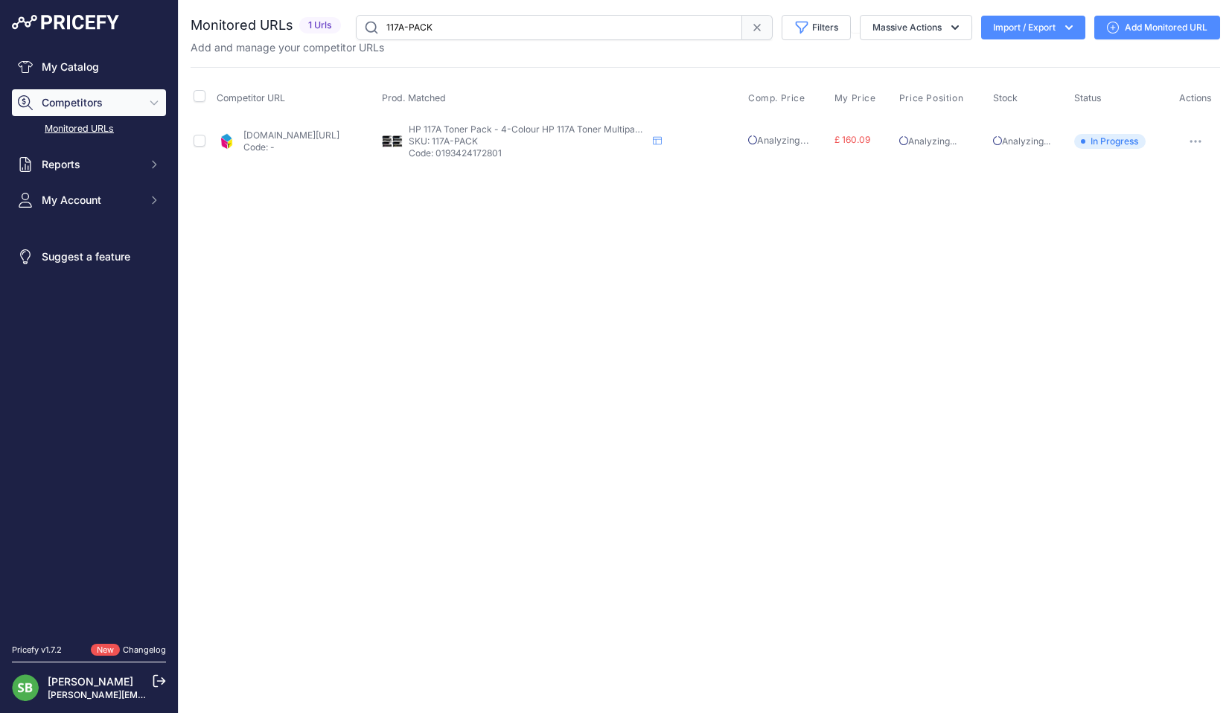
drag, startPoint x: 367, startPoint y: 22, endPoint x: 339, endPoint y: 26, distance: 27.8
click at [339, 26] on div "Monitored URLs 1 Urls" at bounding box center [705, 27] width 1029 height 25
paste input "HP219"
click at [1186, 144] on button "button" at bounding box center [1197, 141] width 30 height 21
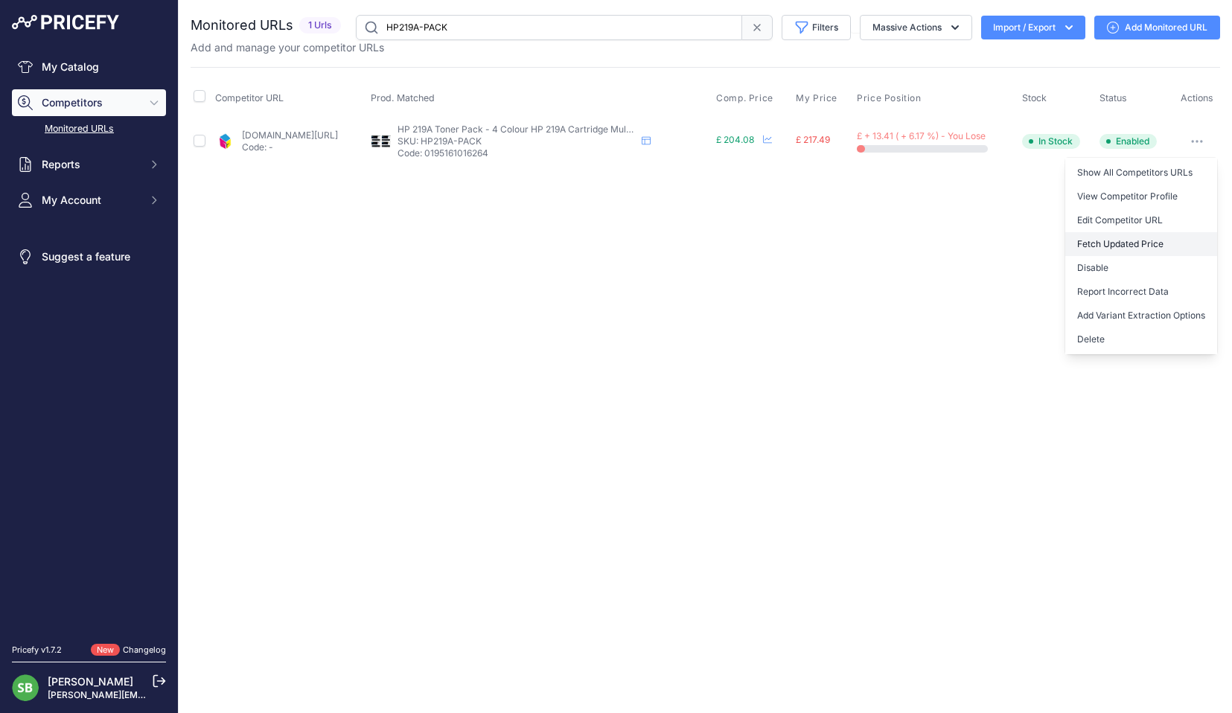
click at [1121, 242] on button "Fetch Updated Price" at bounding box center [1141, 244] width 152 height 24
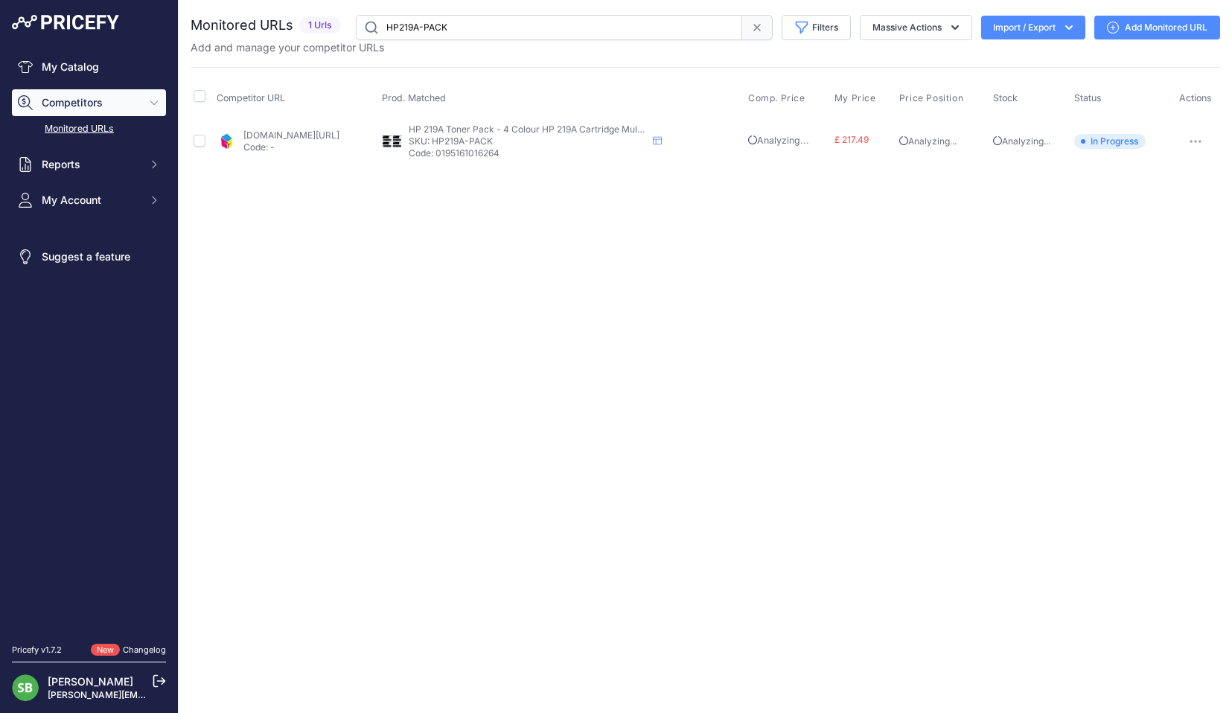
drag, startPoint x: 358, startPoint y: 29, endPoint x: 249, endPoint y: 28, distance: 108.7
click at [252, 29] on div "Monitored URLs 1 Urls" at bounding box center [705, 27] width 1029 height 25
paste input "6ZA94AE"
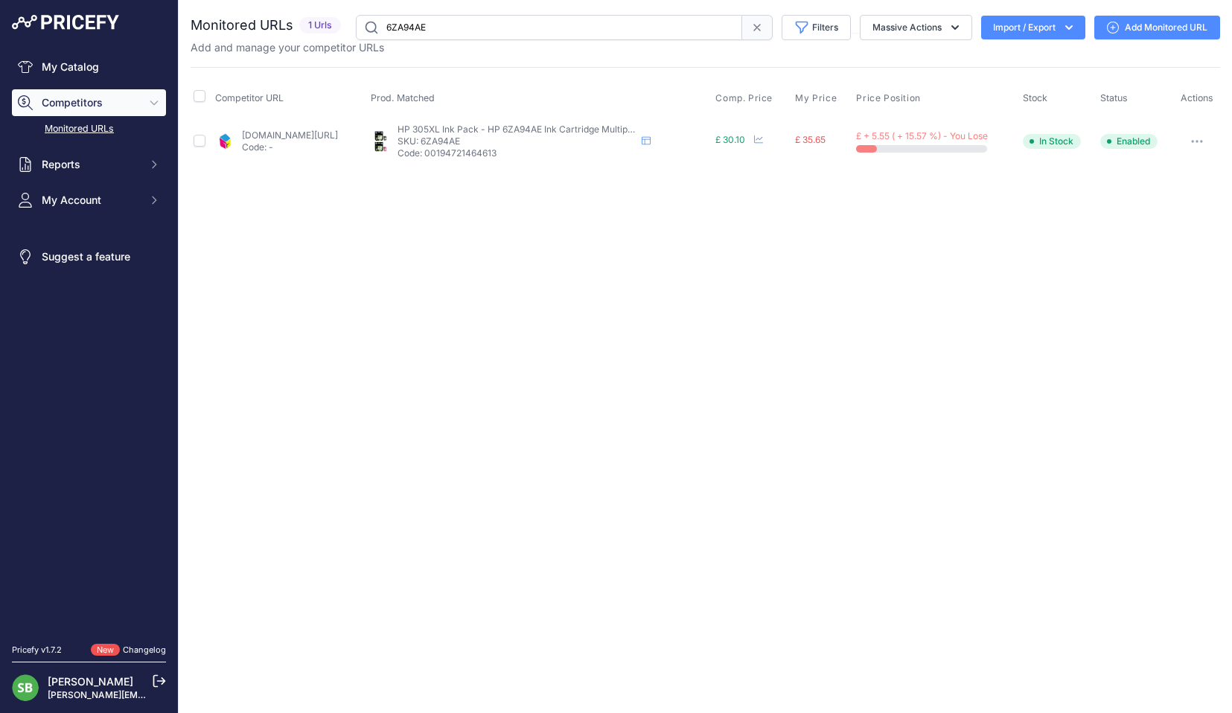
click at [348, 124] on td "[DOMAIN_NAME][URL] Code: -" at bounding box center [290, 141] width 156 height 48
click at [332, 142] on p "Code: -" at bounding box center [290, 147] width 96 height 12
click at [326, 132] on link "[DOMAIN_NAME][URL]" at bounding box center [290, 134] width 96 height 11
click at [1200, 141] on icon "button" at bounding box center [1197, 141] width 12 height 3
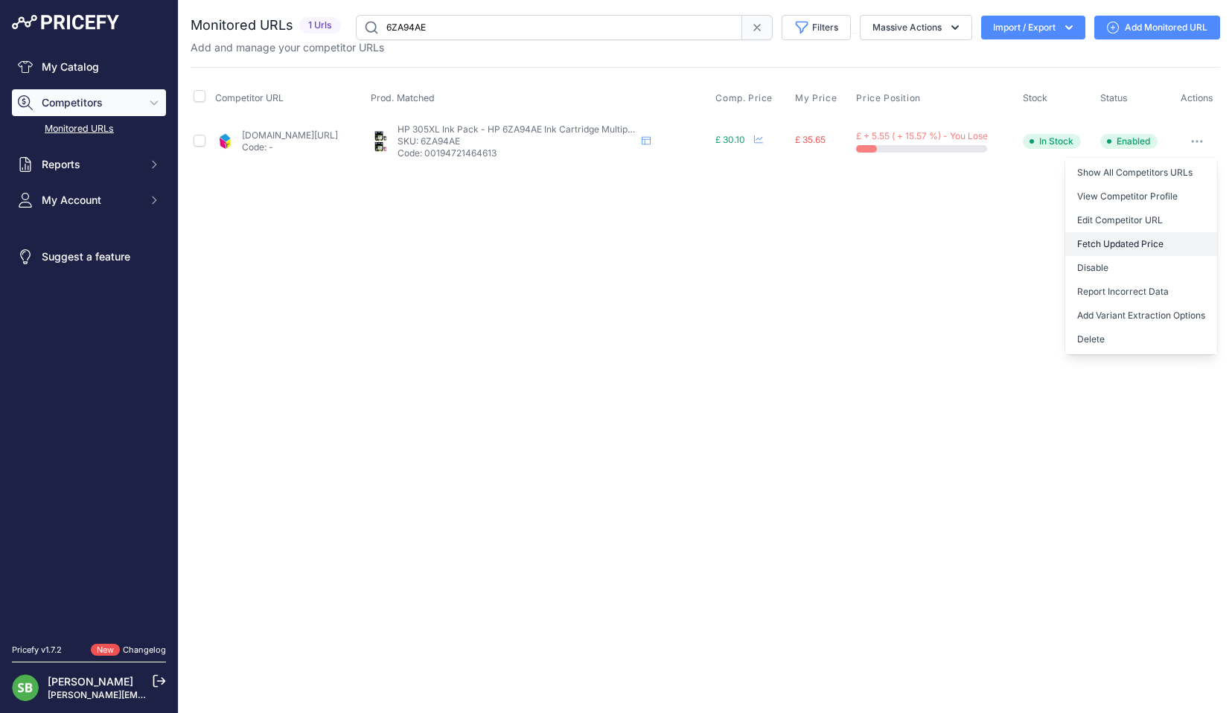
click at [1100, 240] on button "Fetch Updated Price" at bounding box center [1141, 244] width 152 height 24
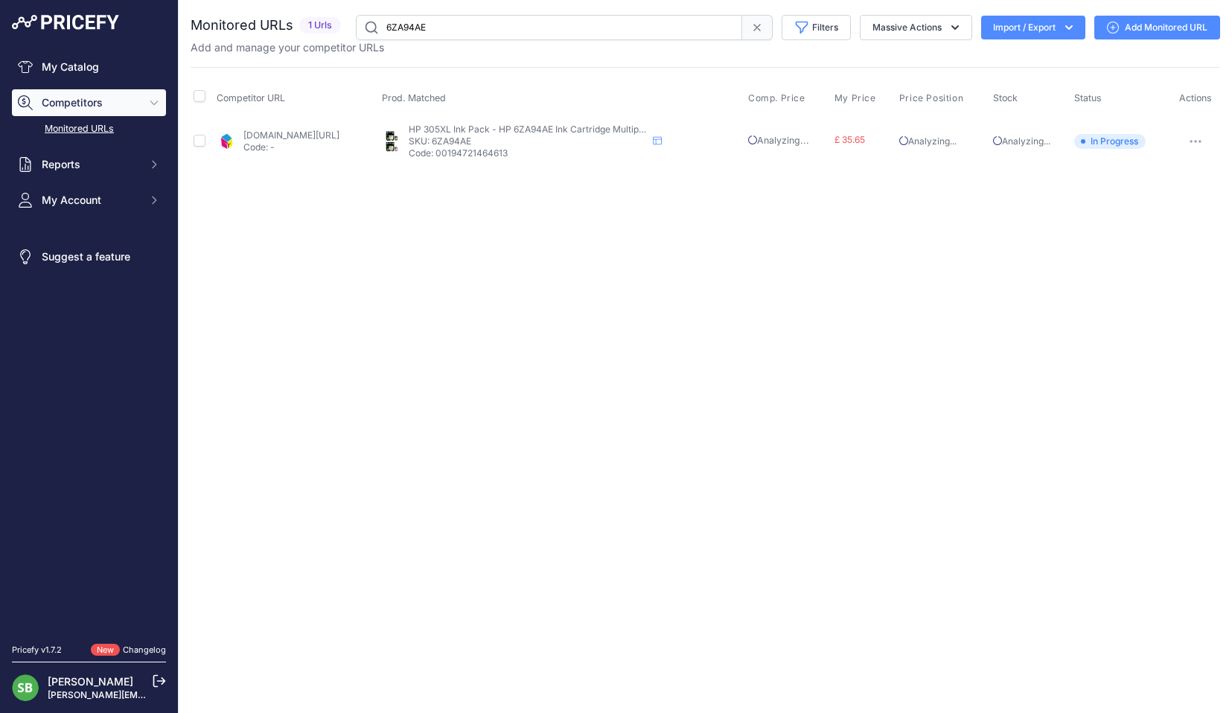
drag, startPoint x: 453, startPoint y: 25, endPoint x: 300, endPoint y: 24, distance: 153.3
click at [306, 25] on div "Monitored URLs 1 Urls" at bounding box center [705, 27] width 1029 height 25
paste input "PG540L-CL541XL-PACK"
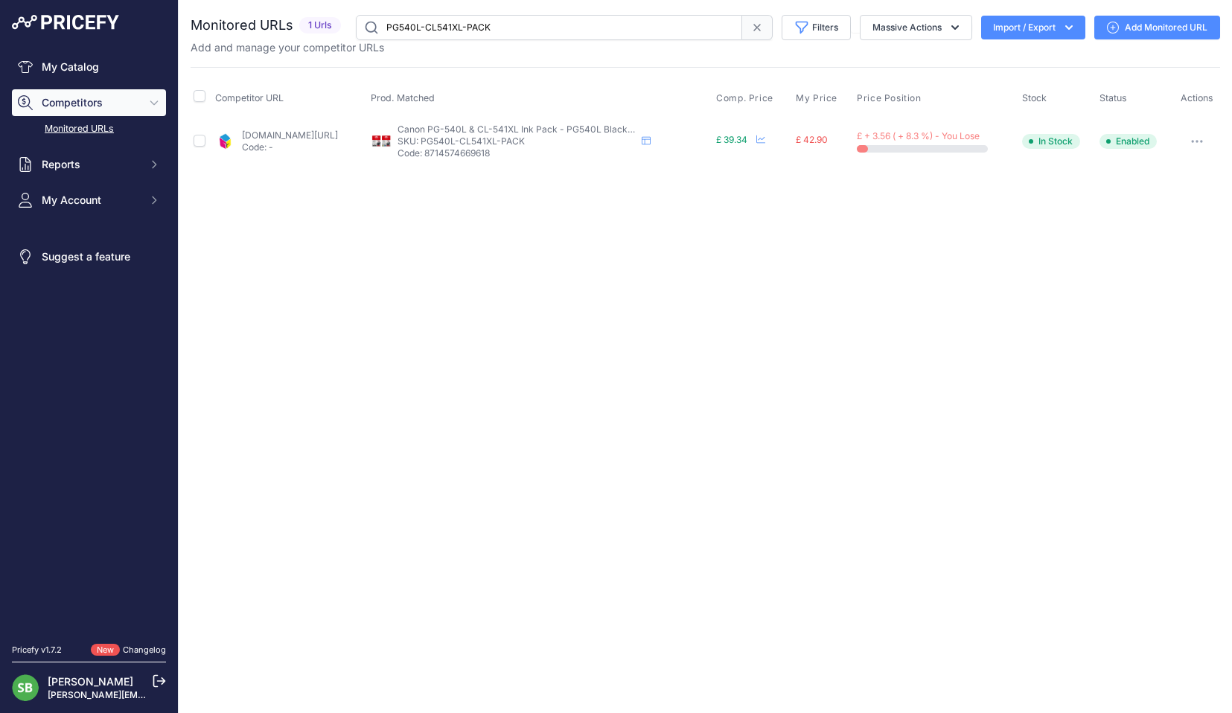
click at [1193, 143] on button "button" at bounding box center [1197, 141] width 30 height 21
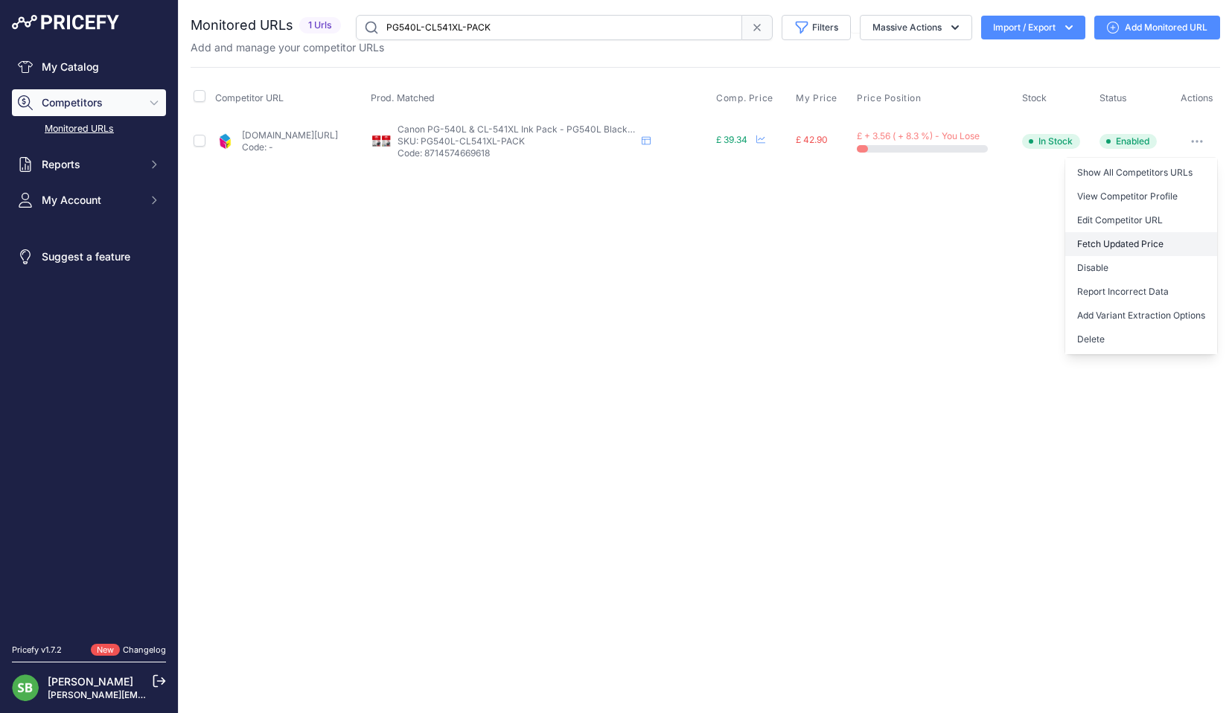
click at [1130, 247] on button "Fetch Updated Price" at bounding box center [1141, 244] width 152 height 24
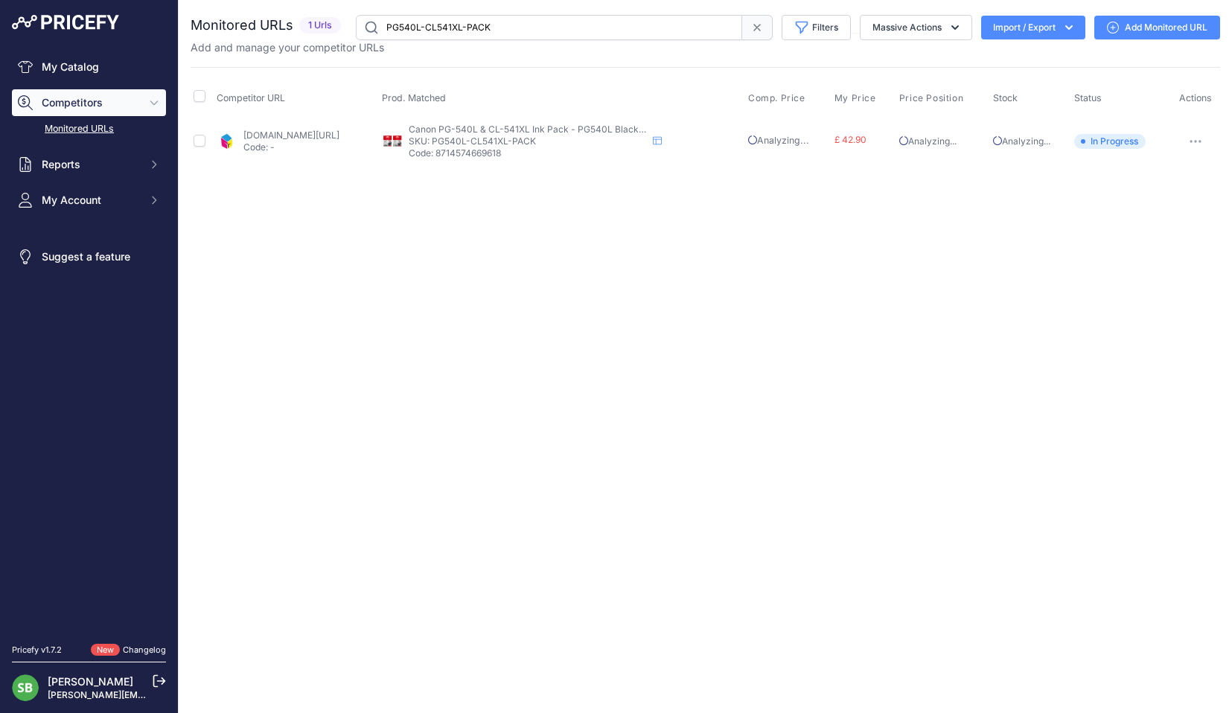
drag, startPoint x: 531, startPoint y: 26, endPoint x: 181, endPoint y: 22, distance: 350.6
click at [196, 22] on div "Monitored URLs 1 Urls" at bounding box center [705, 27] width 1029 height 25
paste input "3YM62AE"
type input "3YM62AE"
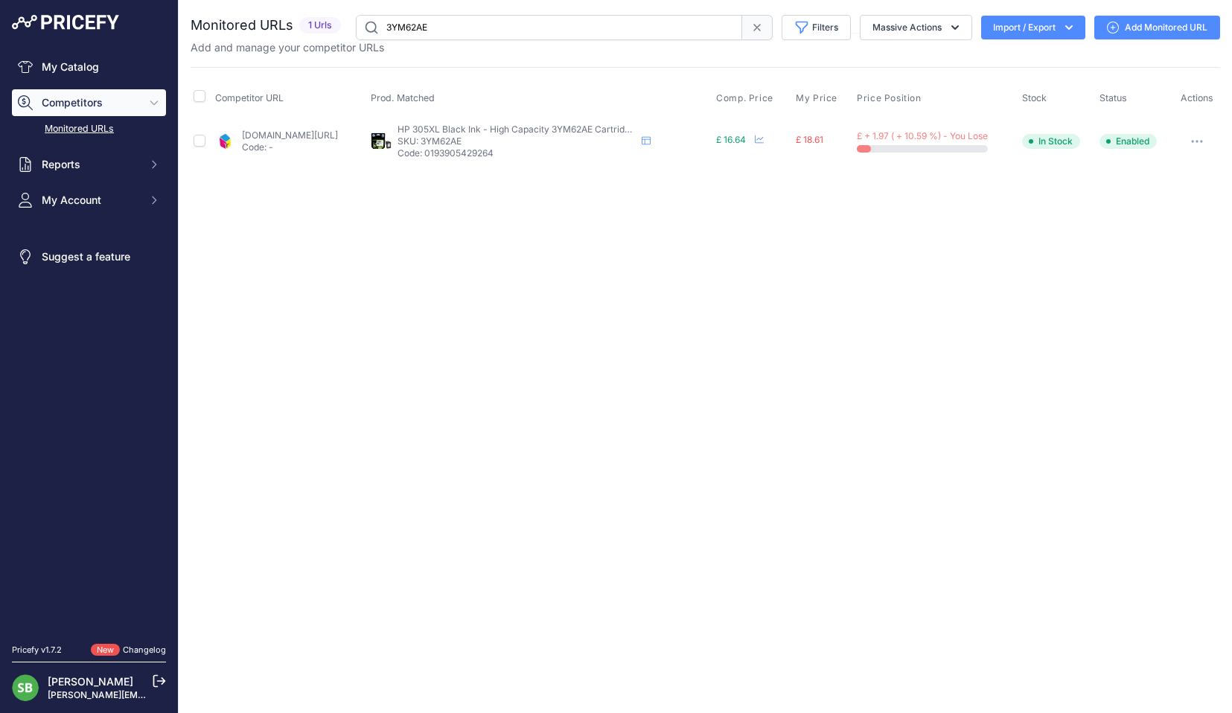
click at [1198, 142] on icon "button" at bounding box center [1196, 141] width 1 height 1
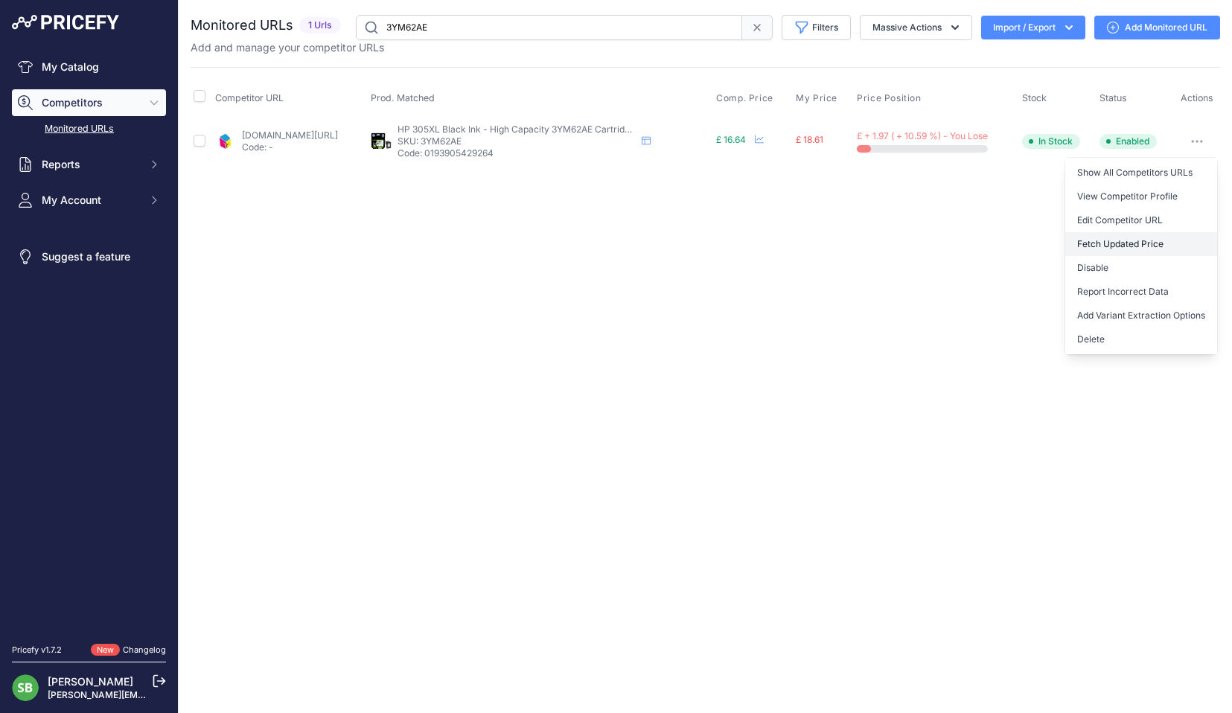
click at [1118, 244] on button "Fetch Updated Price" at bounding box center [1141, 244] width 152 height 24
